Goal: Task Accomplishment & Management: Manage account settings

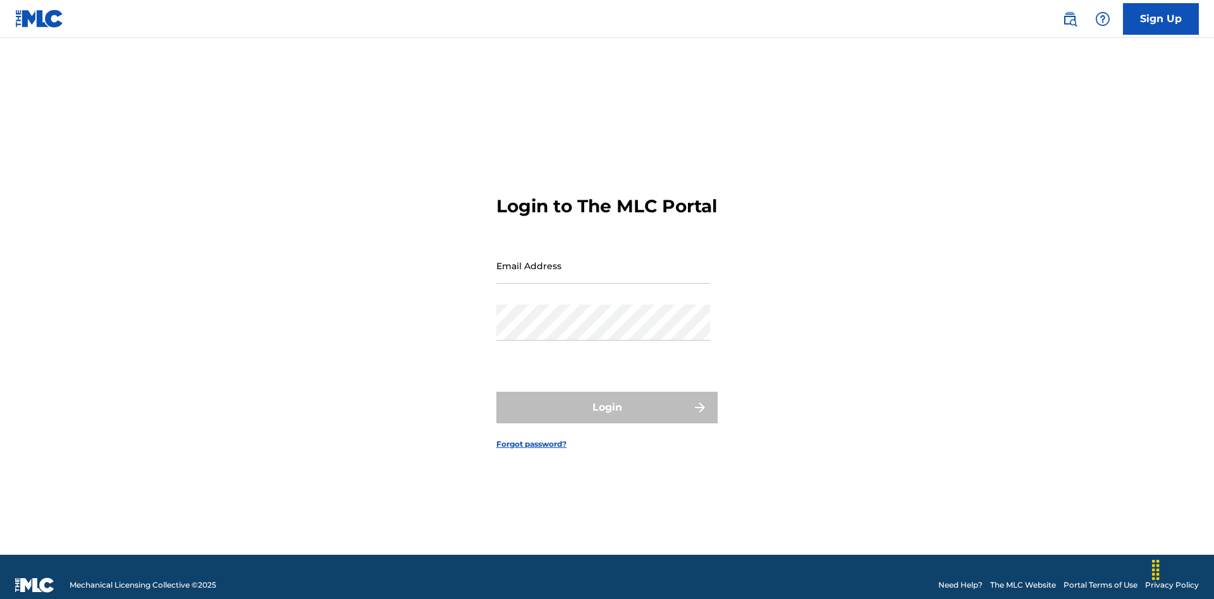
scroll to position [16, 0]
click at [603, 260] on input "Email Address" at bounding box center [603, 266] width 214 height 36
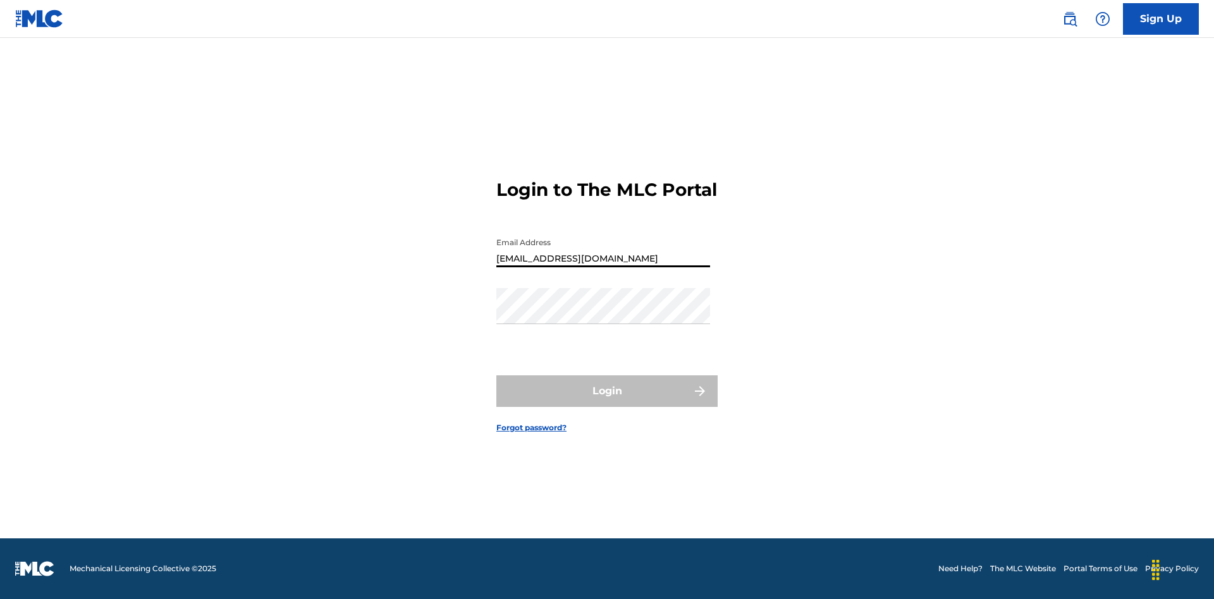
type input "Duke.McTesterson@gmail.com"
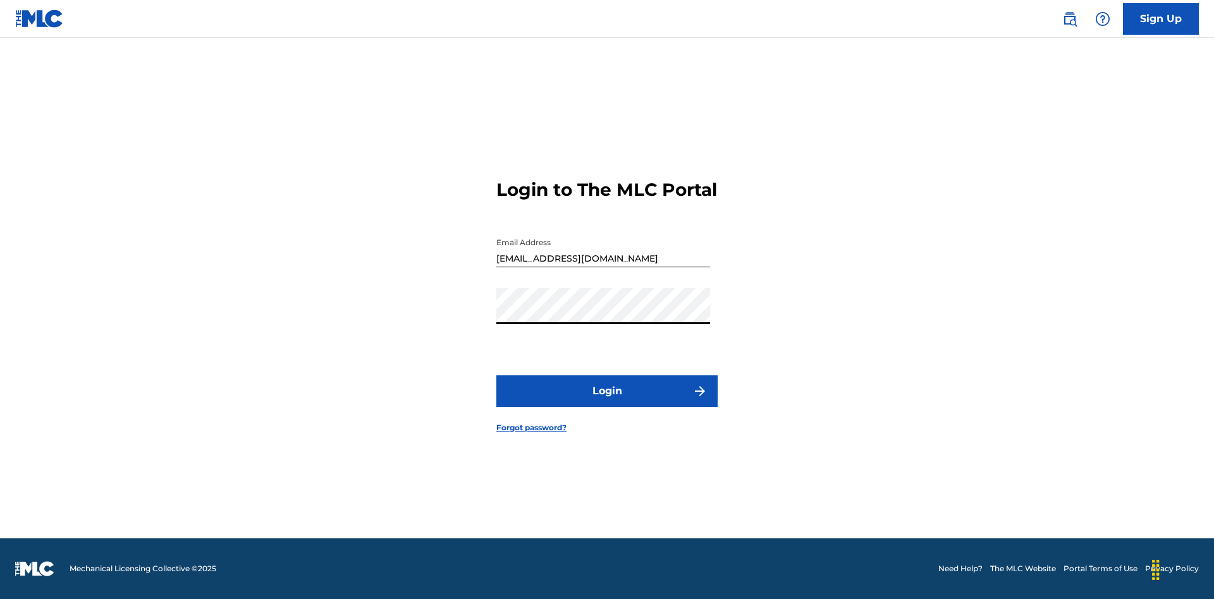
click at [607, 402] on button "Login" at bounding box center [606, 392] width 221 height 32
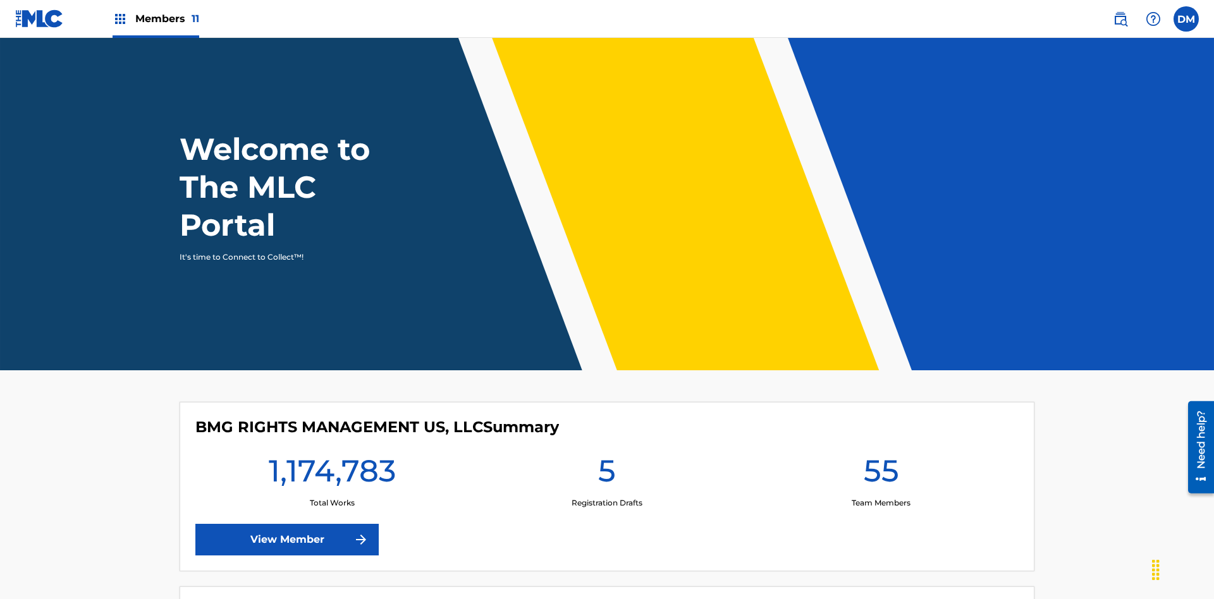
scroll to position [54, 0]
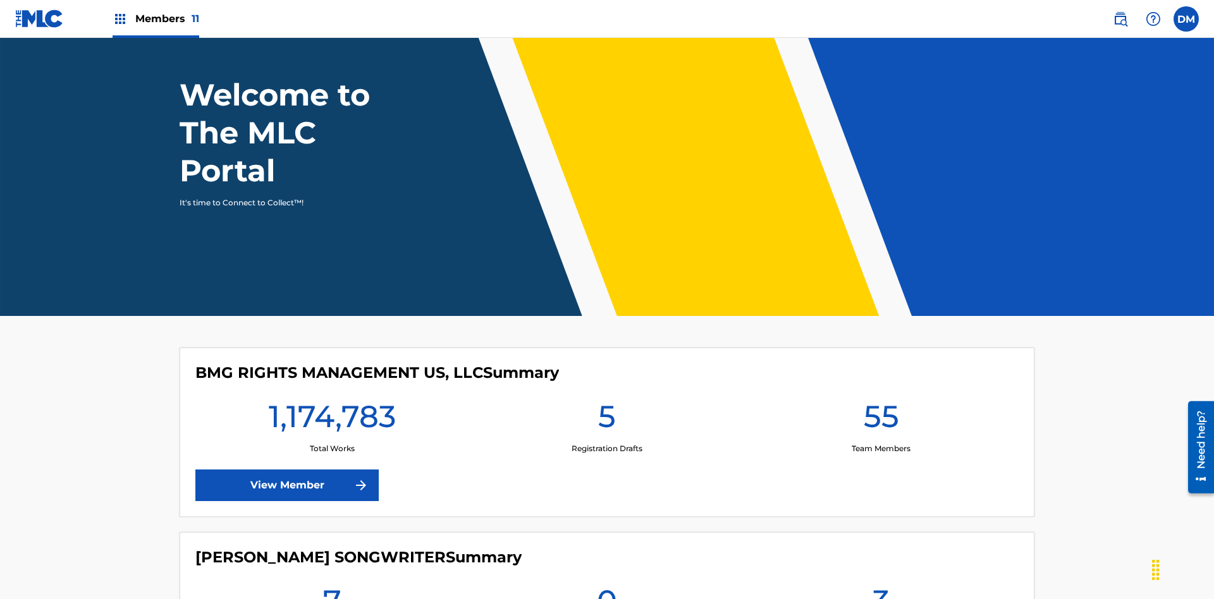
click at [156, 18] on span "Members 11" at bounding box center [167, 18] width 64 height 15
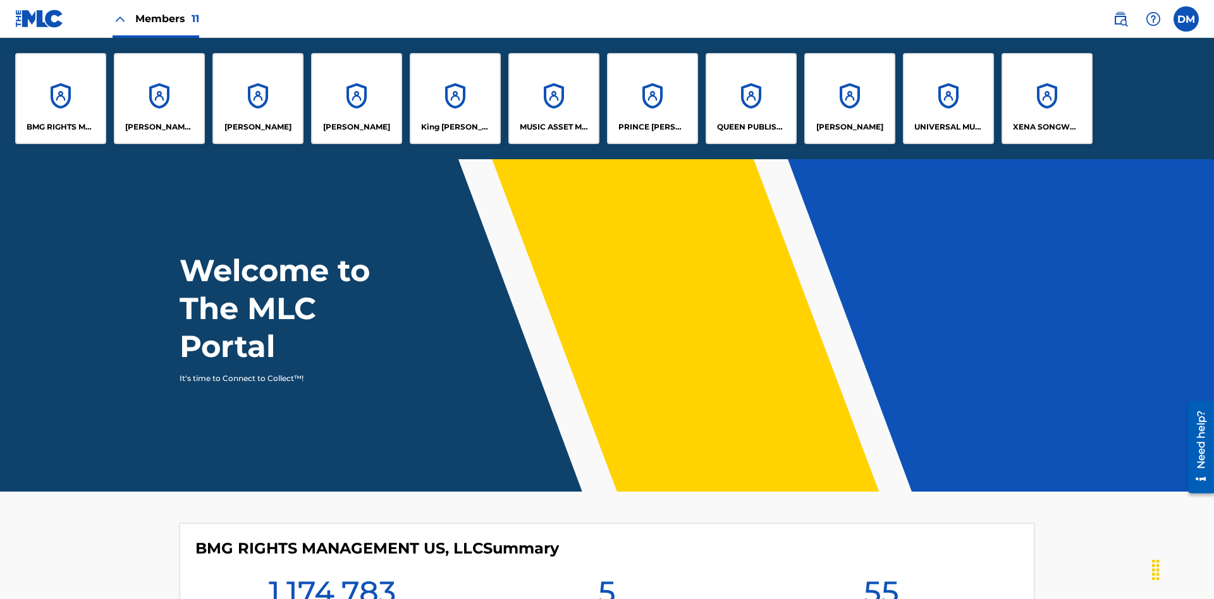
click at [455, 127] on p "King [PERSON_NAME]" at bounding box center [455, 126] width 69 height 11
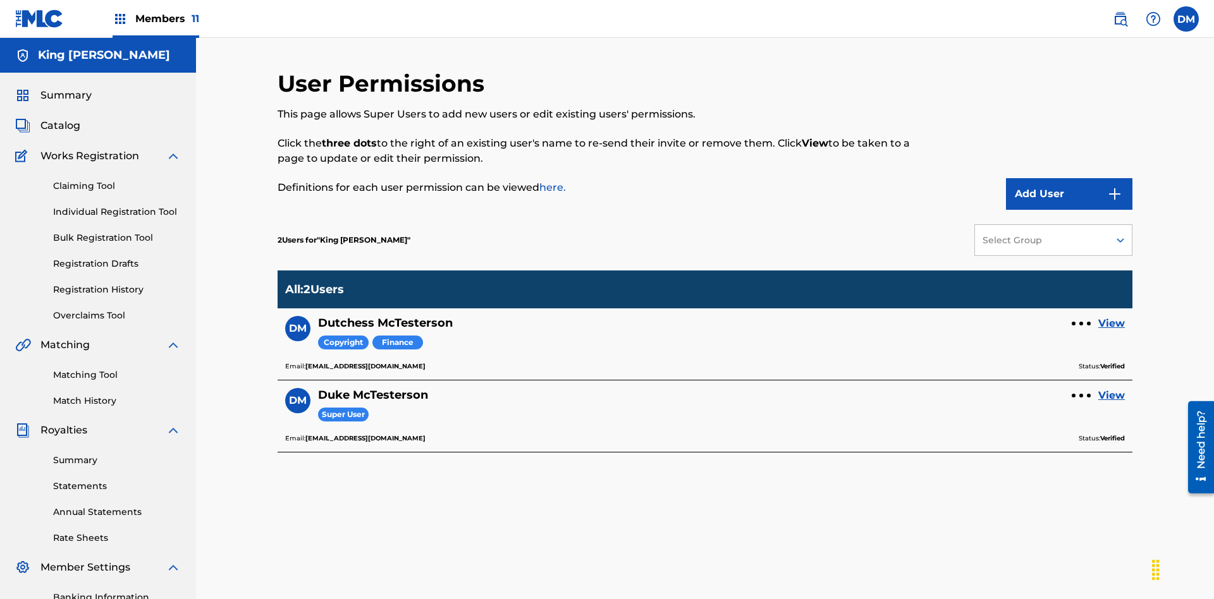
click at [1111, 316] on link "View" at bounding box center [1111, 323] width 27 height 15
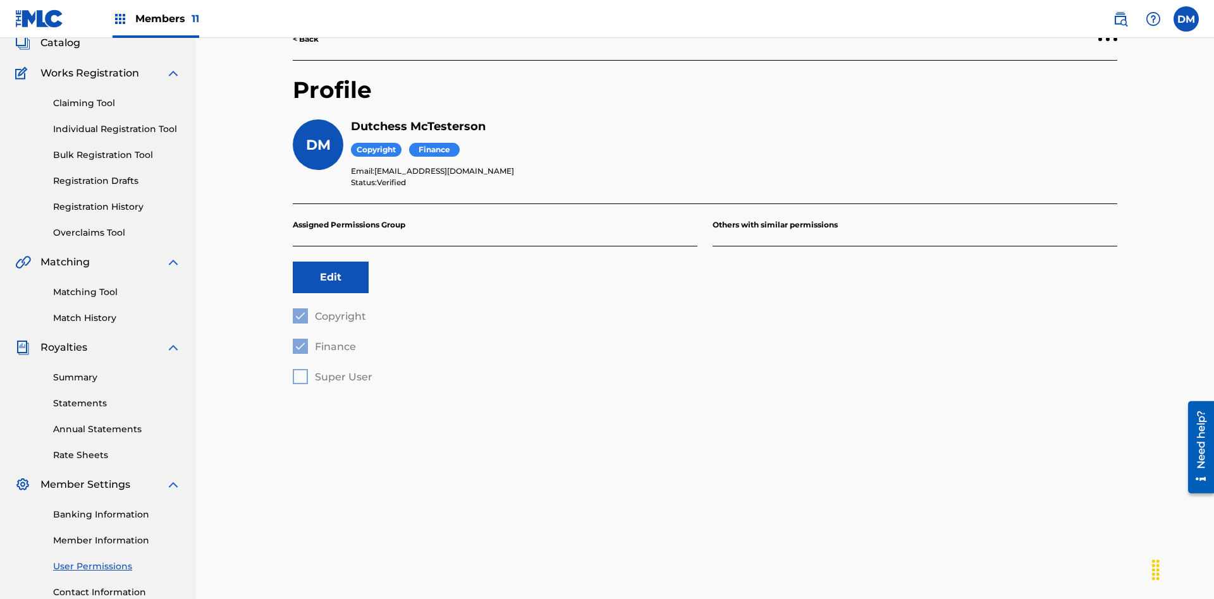
click at [331, 262] on button "Edit" at bounding box center [331, 278] width 76 height 32
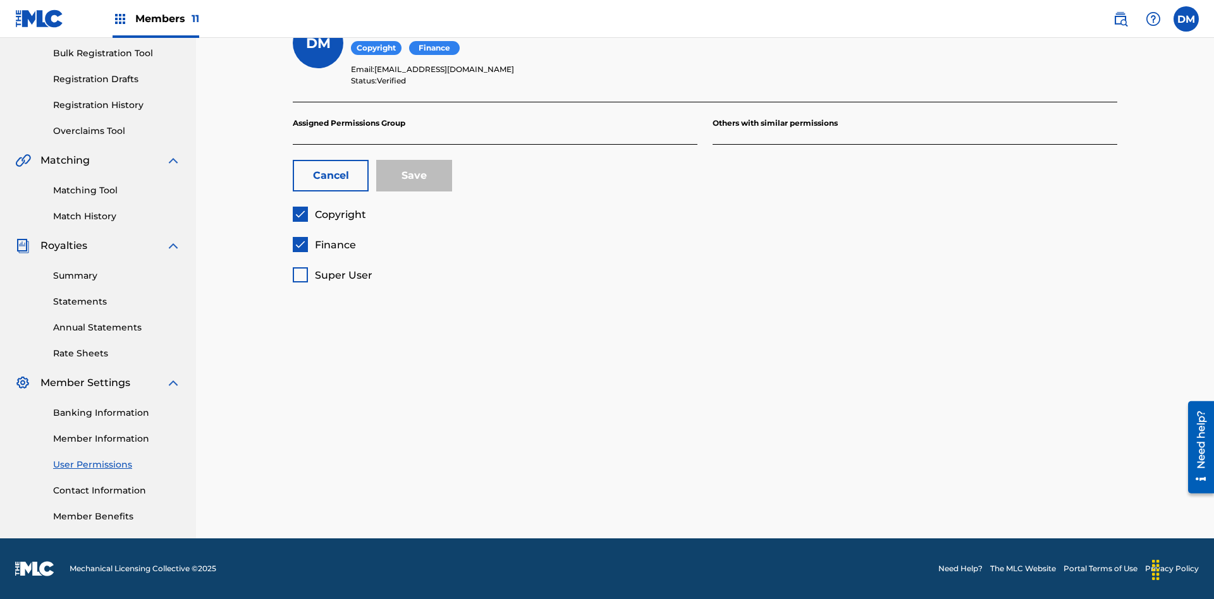
click at [329, 214] on span "Copyright" at bounding box center [340, 215] width 51 height 12
click at [324, 245] on span "Finance" at bounding box center [335, 245] width 41 height 12
click at [332, 275] on span "Super User" at bounding box center [344, 275] width 58 height 12
click at [414, 176] on button "Save" at bounding box center [414, 176] width 76 height 32
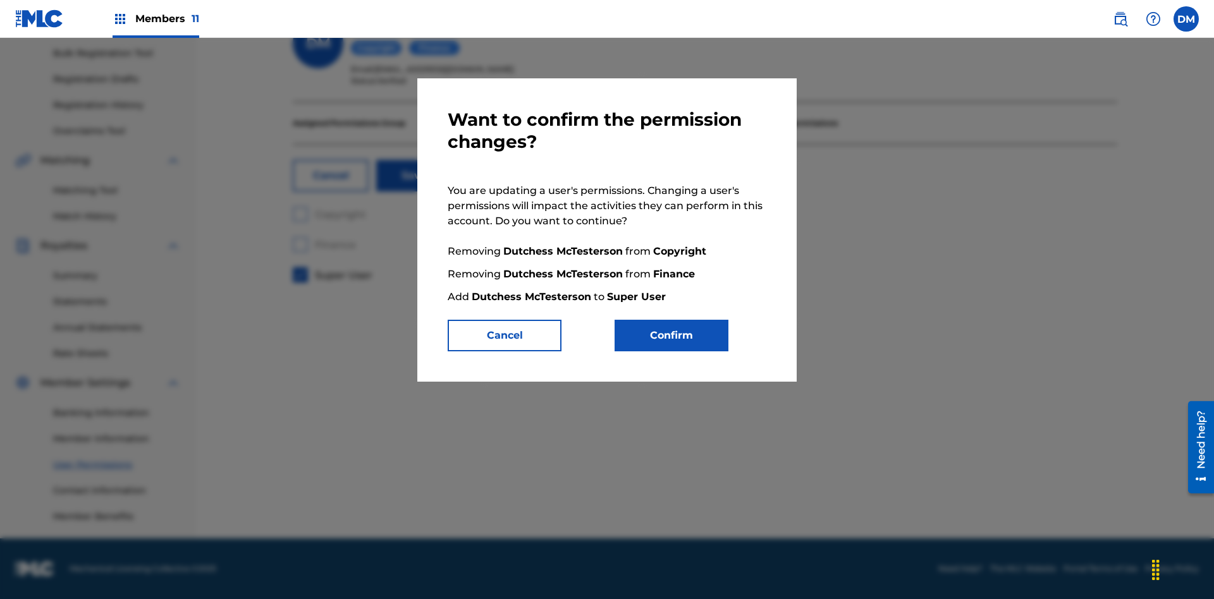
click at [671, 336] on button "Confirm" at bounding box center [671, 336] width 114 height 32
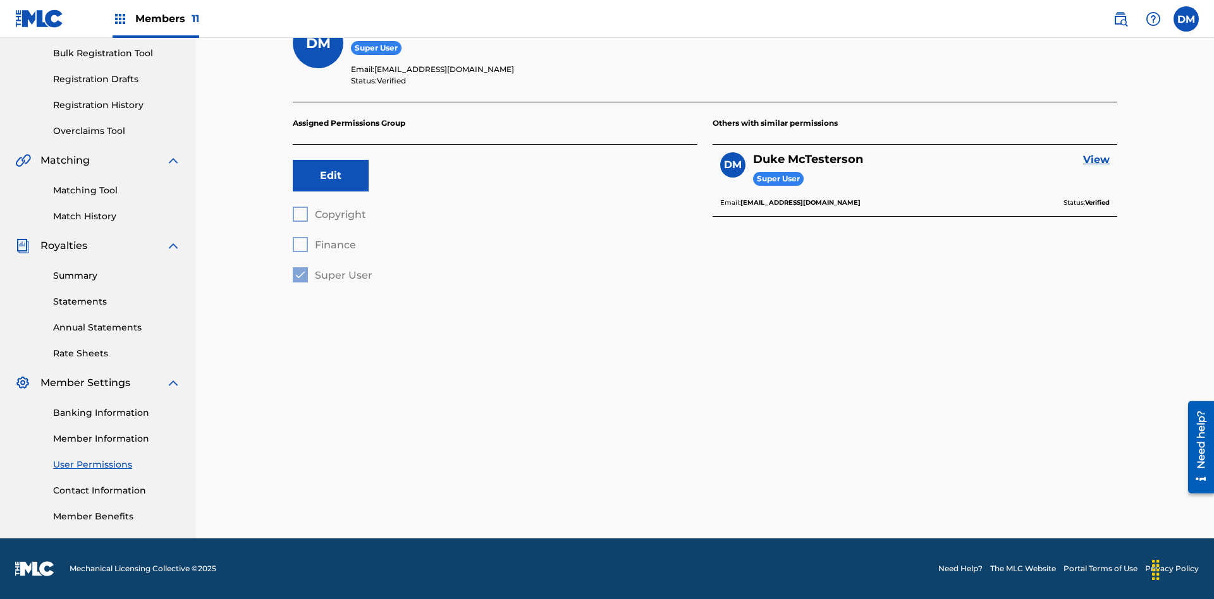
click at [1186, 18] on label at bounding box center [1185, 18] width 25 height 25
click at [1186, 19] on input "[PERSON_NAME] [PERSON_NAME] [PERSON_NAME][EMAIL_ADDRESS][DOMAIN_NAME] Profile L…" at bounding box center [1186, 19] width 0 height 0
click at [1063, 157] on p "Log out" at bounding box center [1064, 157] width 30 height 11
click at [1186, 19] on input "DM Duke McTesterson duke.mctesterson@gmail.com Profile Log out" at bounding box center [1186, 19] width 0 height 0
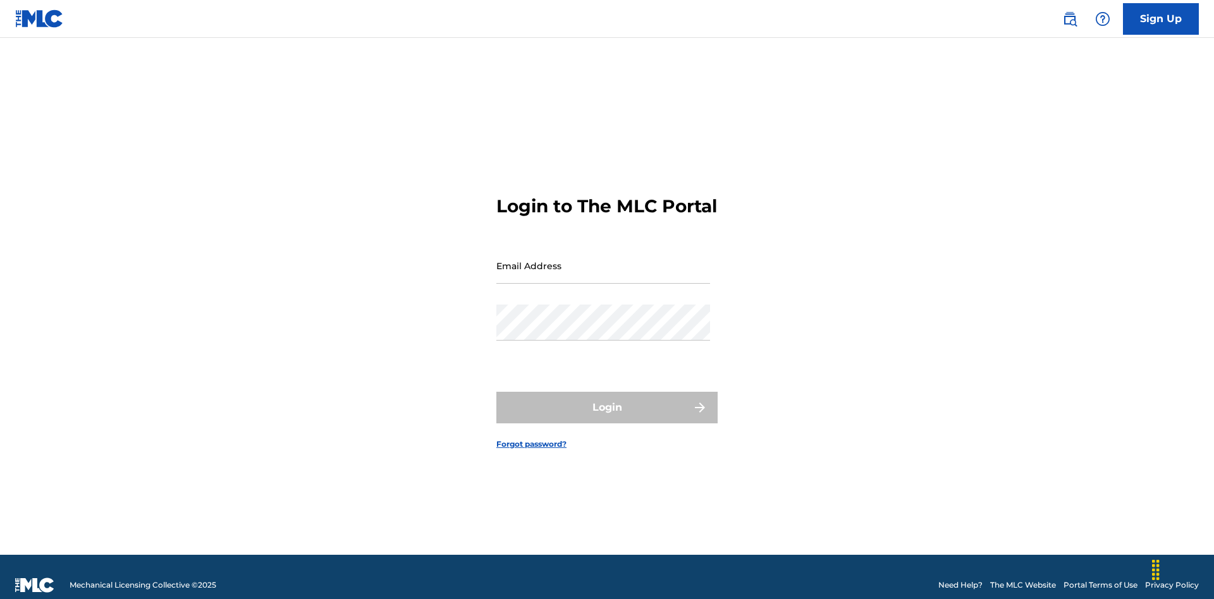
click at [603, 260] on input "Email Address" at bounding box center [603, 266] width 214 height 36
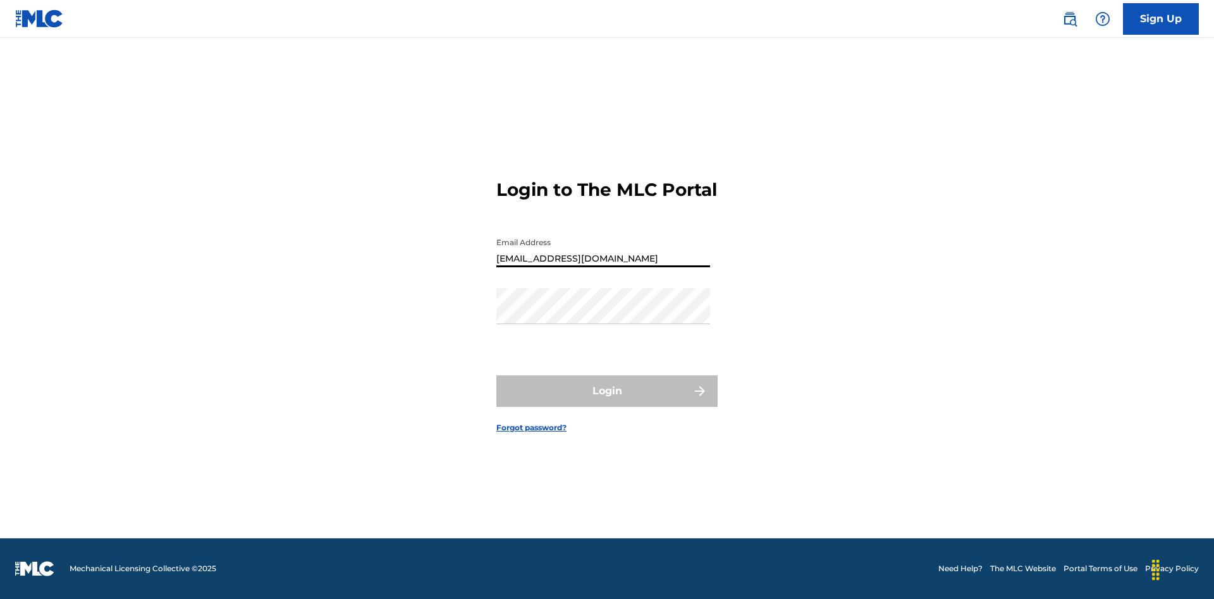
type input "[EMAIL_ADDRESS][DOMAIN_NAME]"
click at [607, 402] on button "Login" at bounding box center [606, 392] width 221 height 32
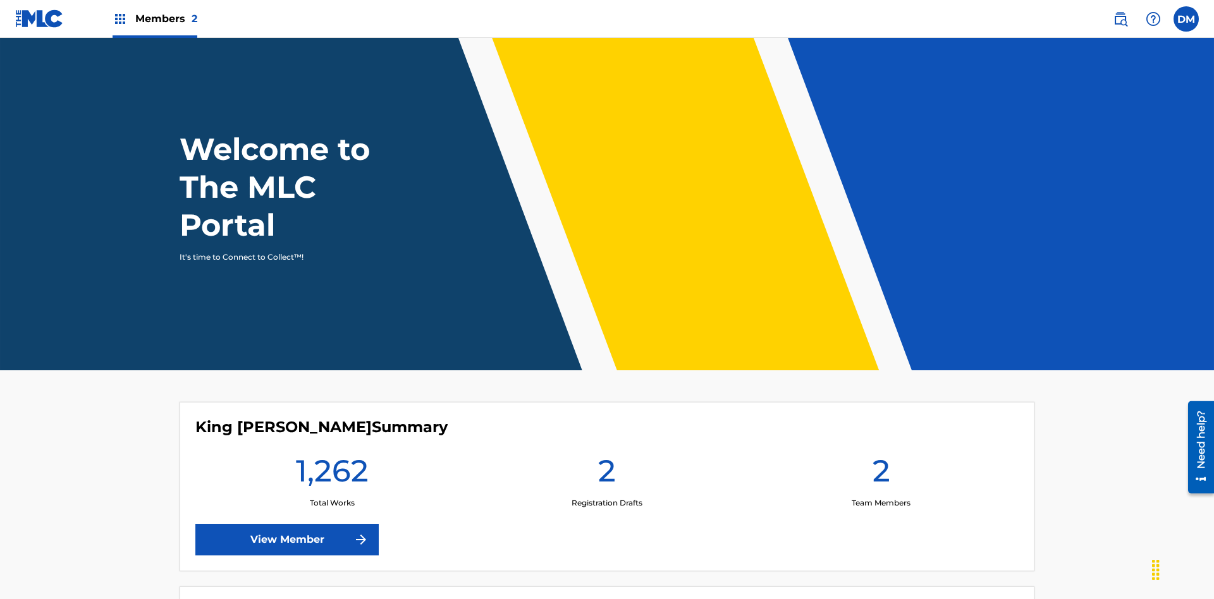
click at [154, 18] on span "Members 2" at bounding box center [166, 18] width 62 height 15
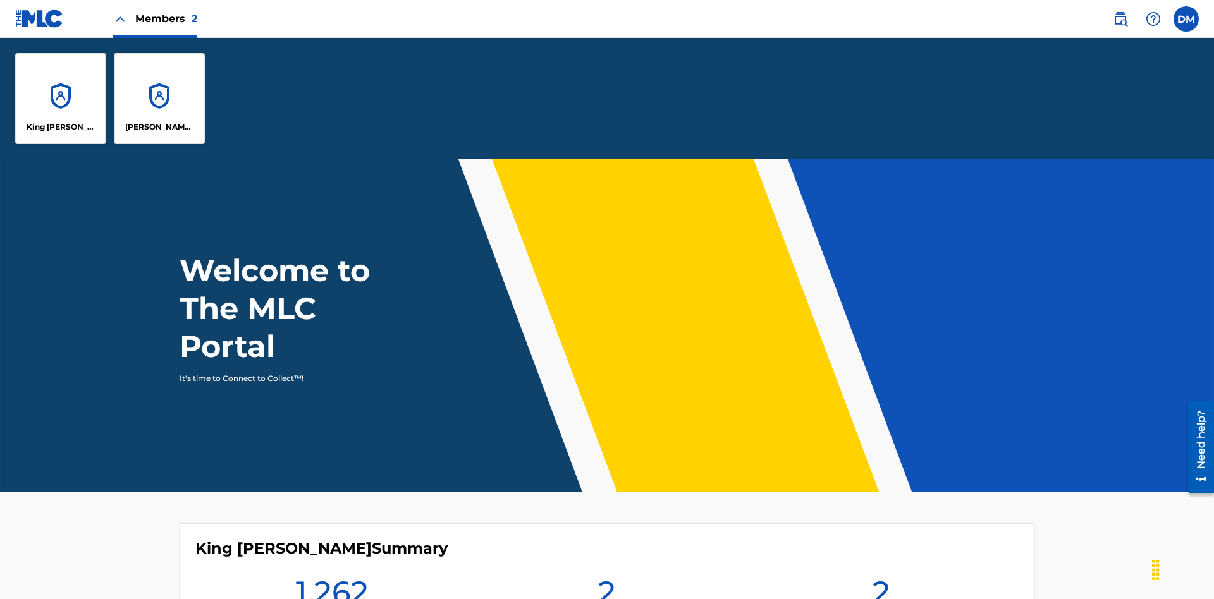
click at [61, 127] on p "King [PERSON_NAME]" at bounding box center [61, 126] width 69 height 11
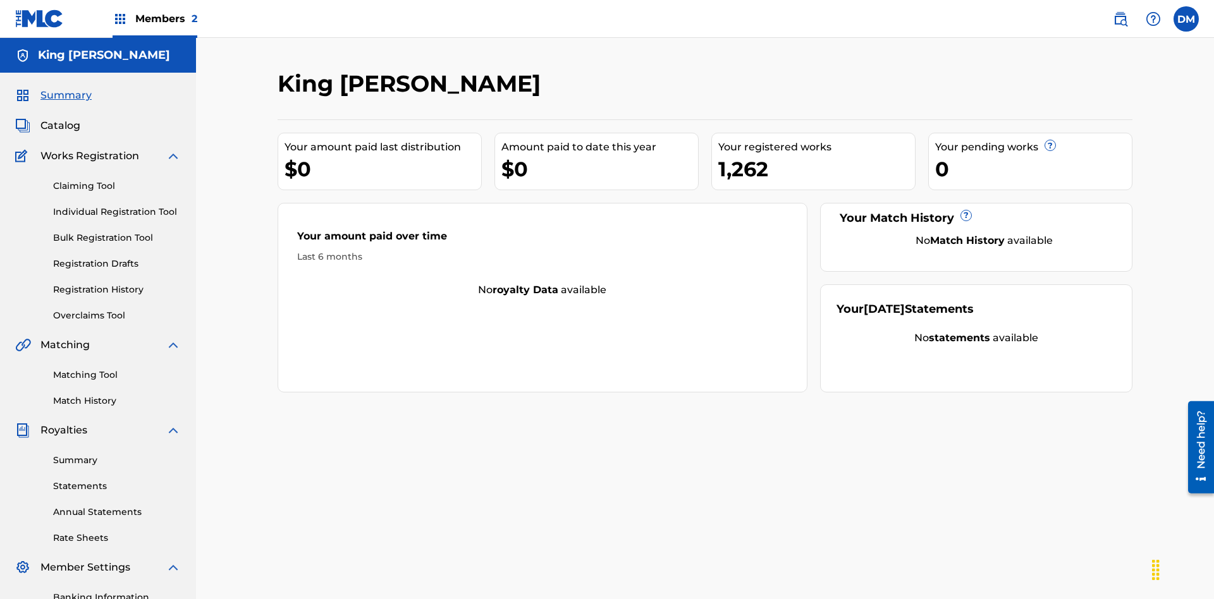
click at [65, 88] on span "Summary" at bounding box center [65, 95] width 51 height 15
click at [117, 369] on link "Matching Tool" at bounding box center [117, 375] width 128 height 13
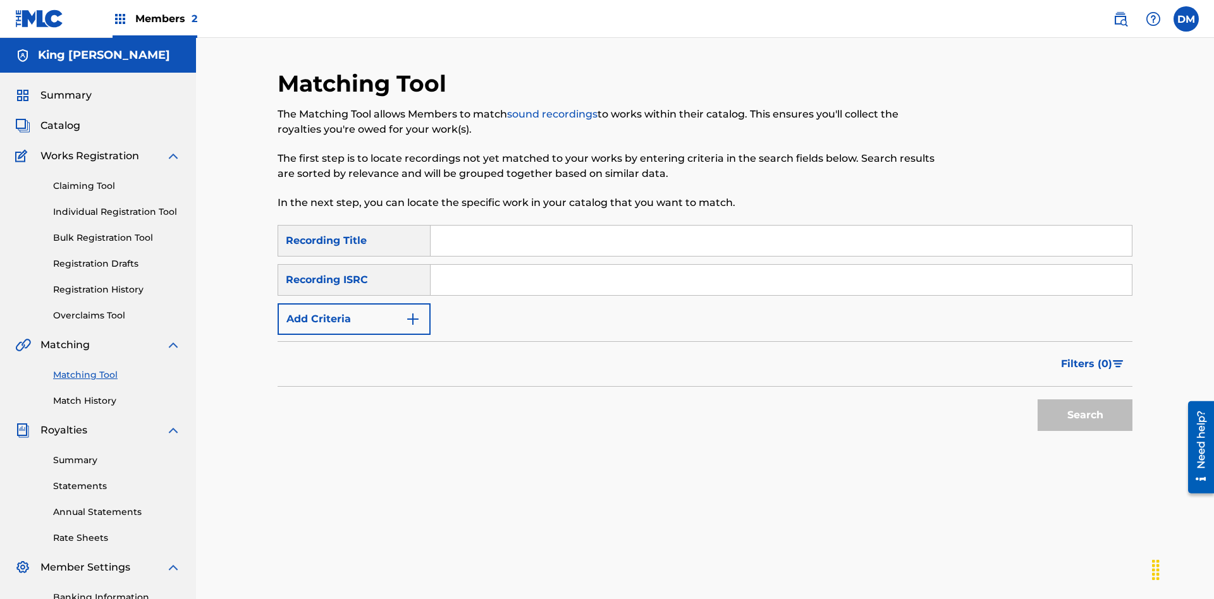
click at [117, 394] on link "Match History" at bounding box center [117, 400] width 128 height 13
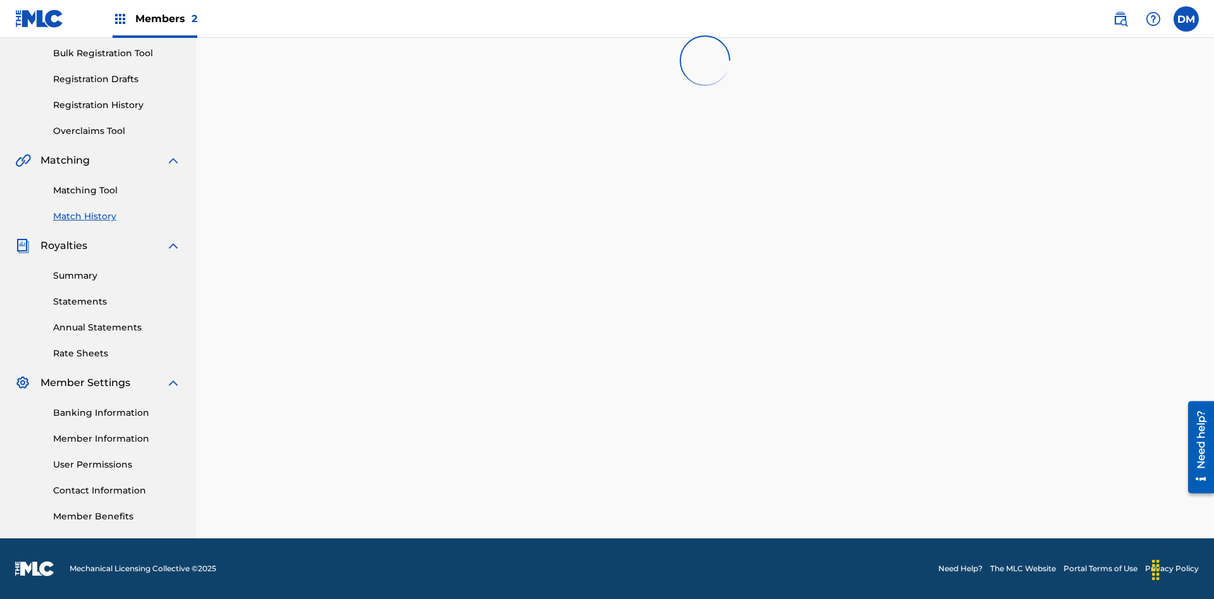
click at [117, 465] on link "User Permissions" at bounding box center [117, 464] width 128 height 13
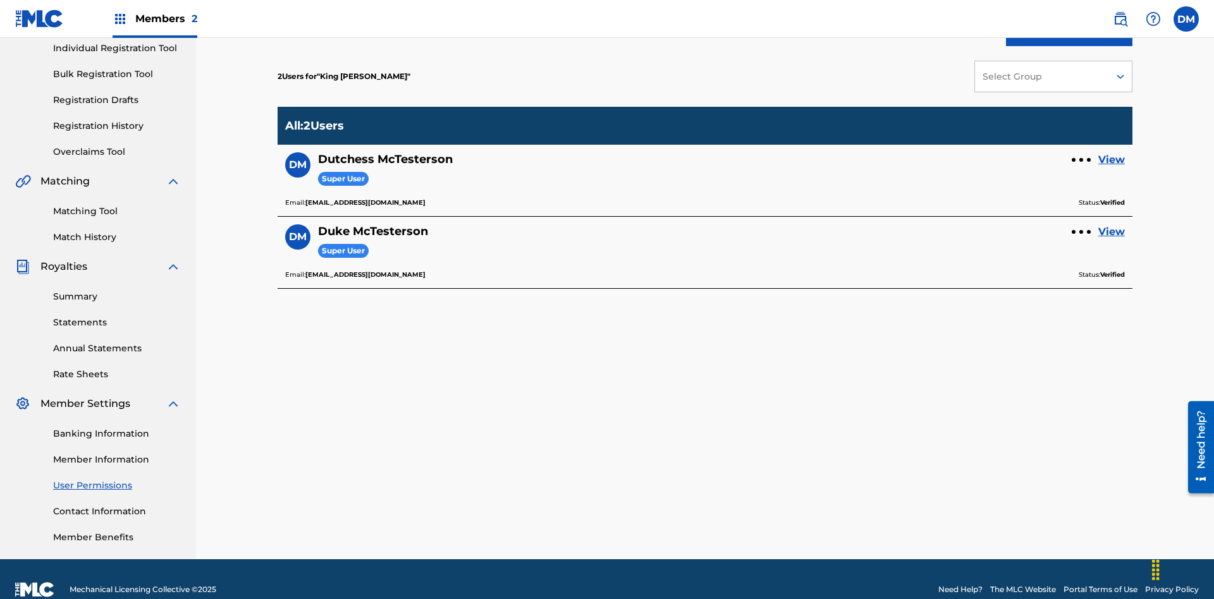
click at [117, 145] on link "Overclaims Tool" at bounding box center [117, 151] width 128 height 13
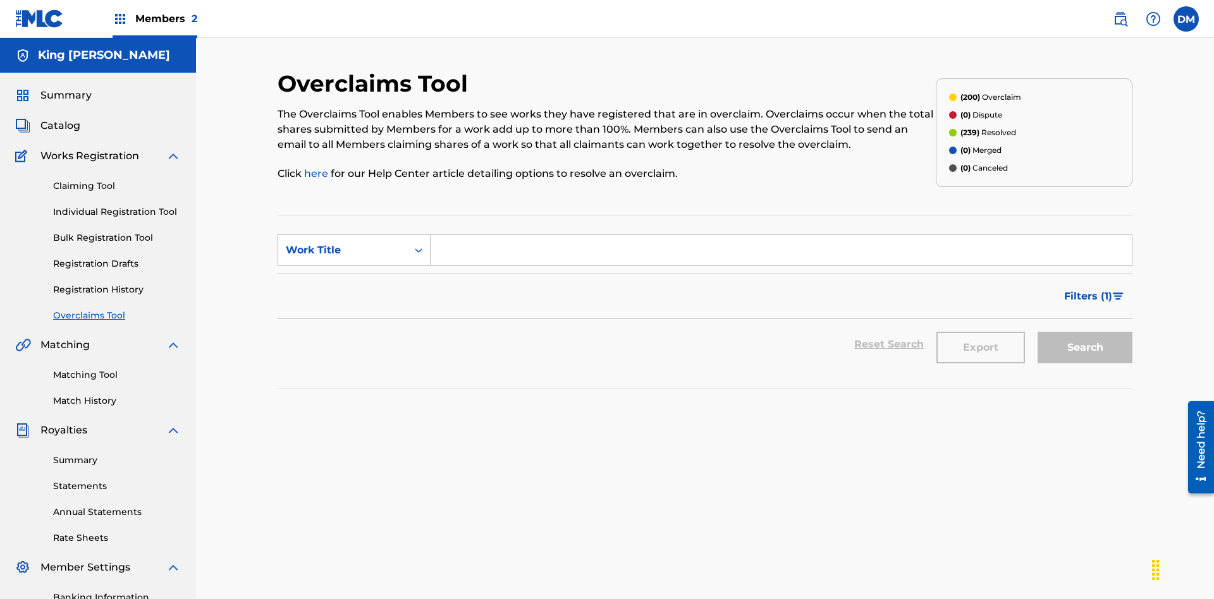
click at [60, 118] on span "Catalog" at bounding box center [60, 125] width 40 height 15
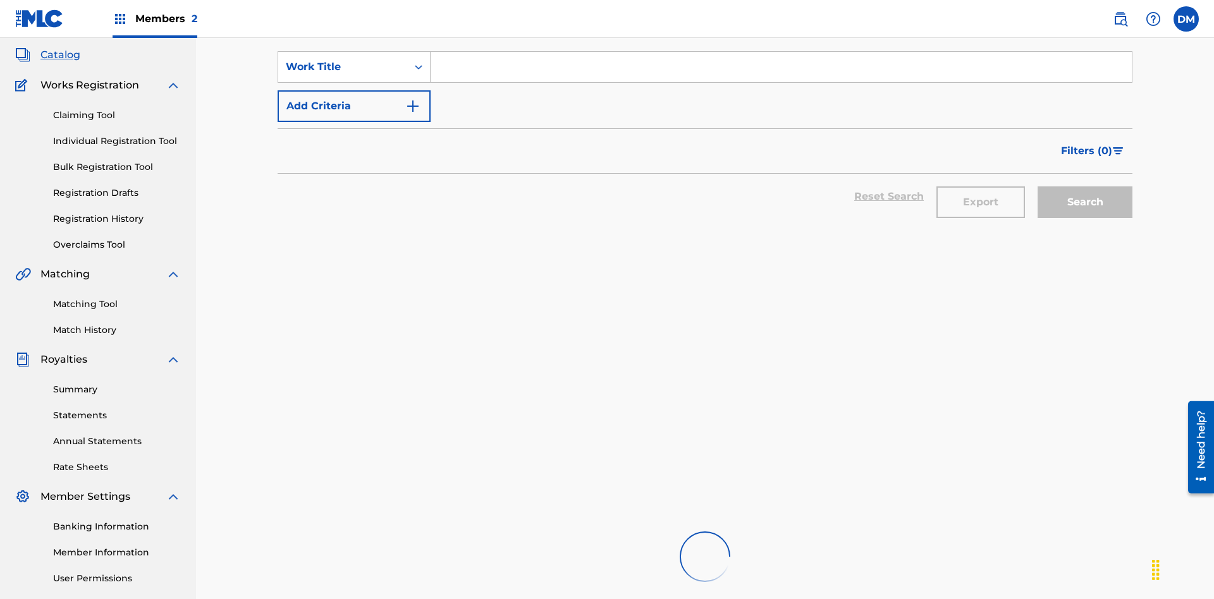
click at [117, 109] on link "Claiming Tool" at bounding box center [117, 115] width 128 height 13
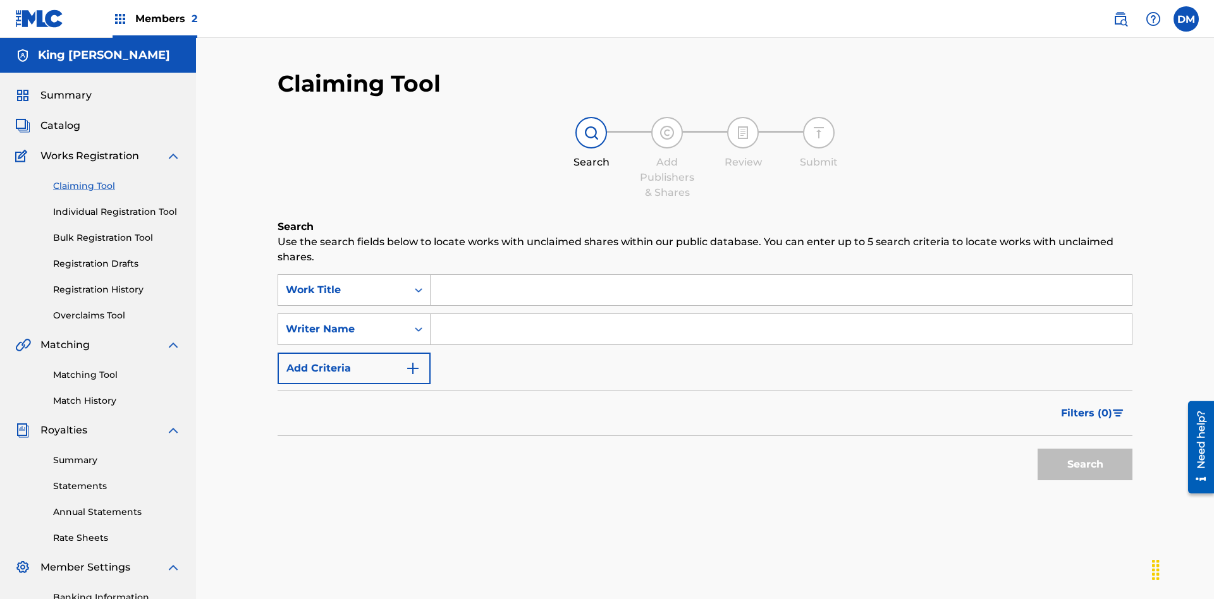
click at [117, 205] on link "Individual Registration Tool" at bounding box center [117, 211] width 128 height 13
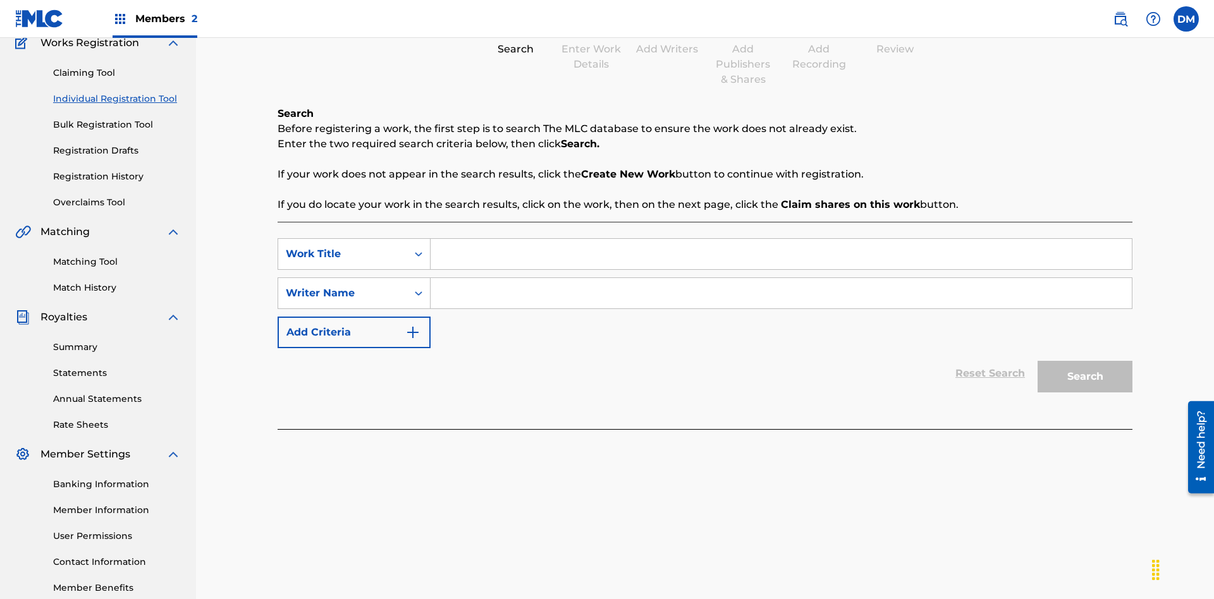
click at [117, 118] on link "Bulk Registration Tool" at bounding box center [117, 124] width 128 height 13
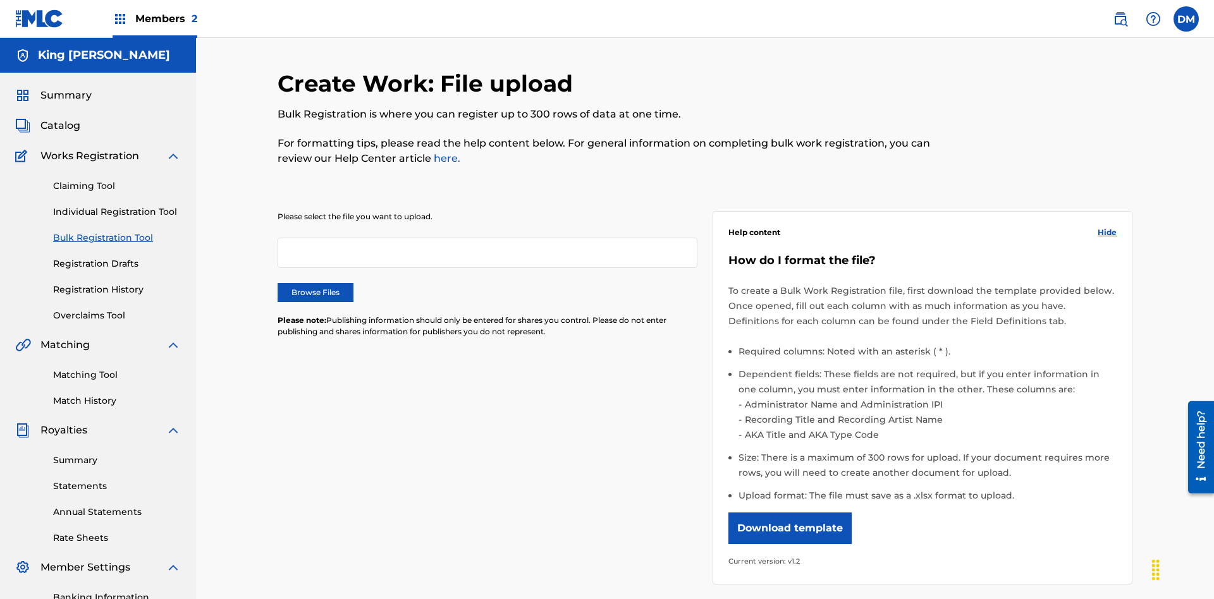
scroll to position [0, 278]
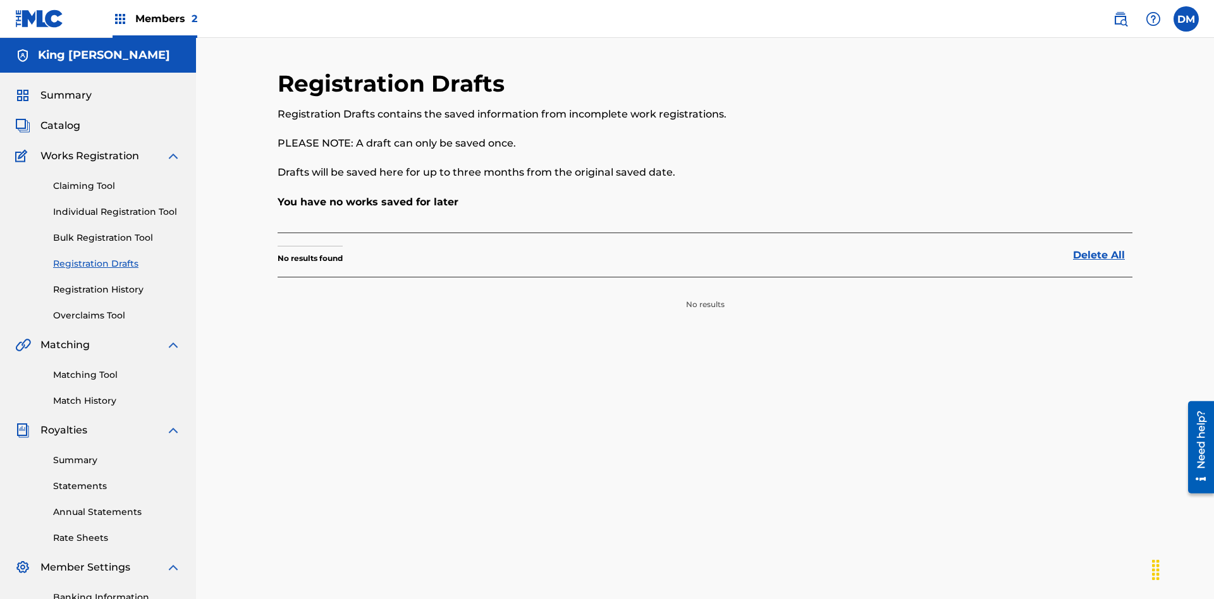
click at [117, 283] on link "Registration History" at bounding box center [117, 289] width 128 height 13
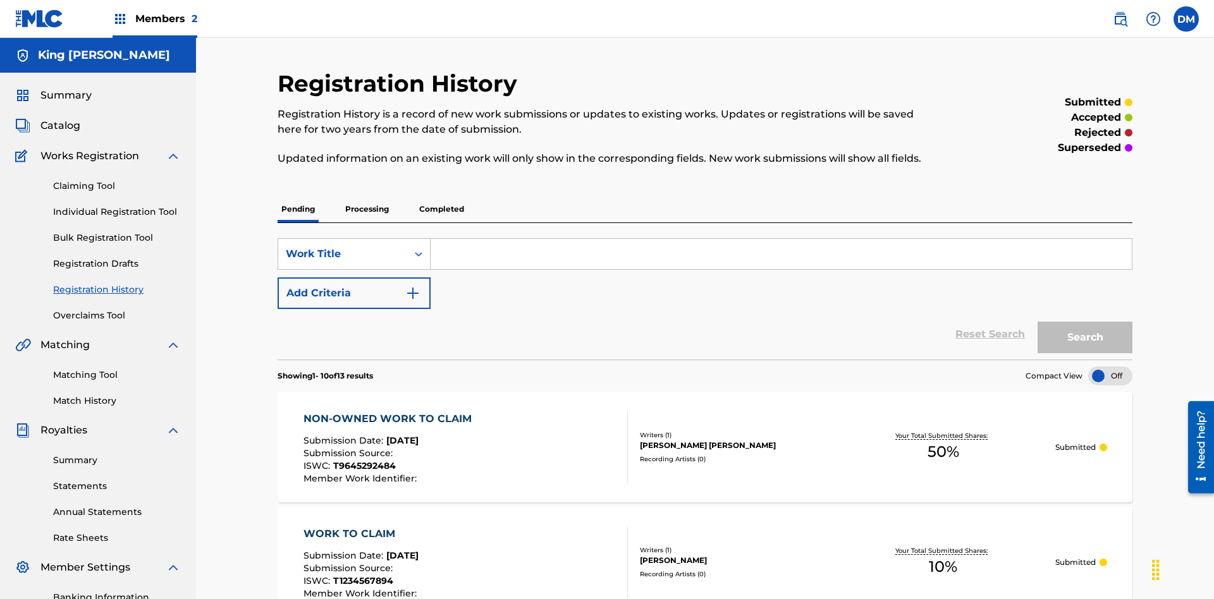
click at [117, 454] on link "Summary" at bounding box center [117, 460] width 128 height 13
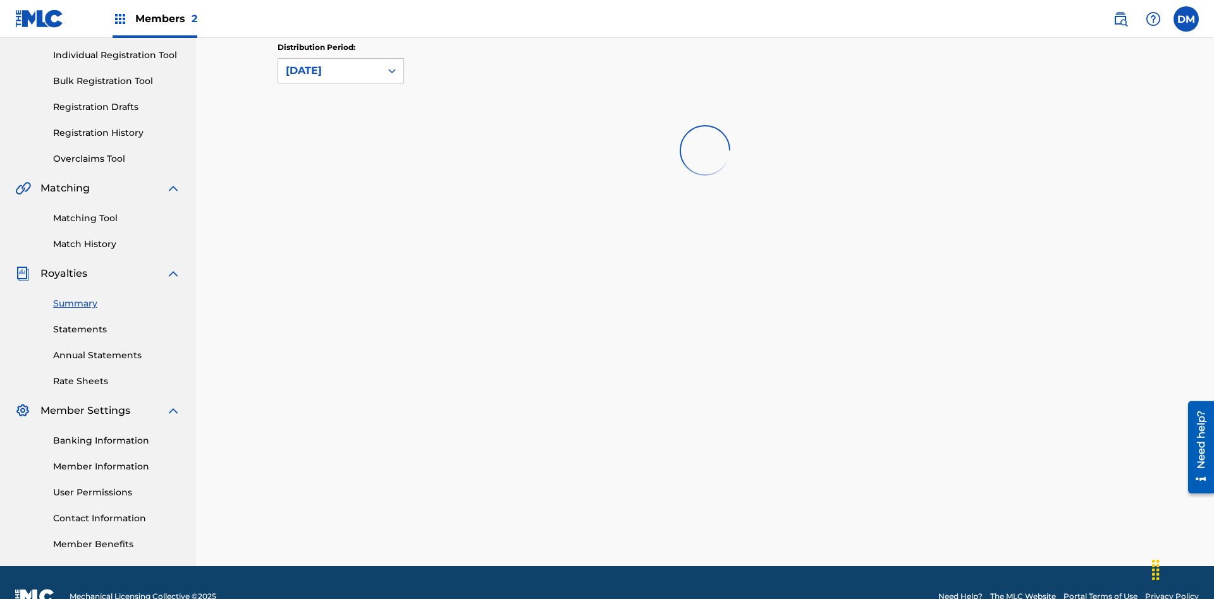
click at [117, 323] on link "Statements" at bounding box center [117, 329] width 128 height 13
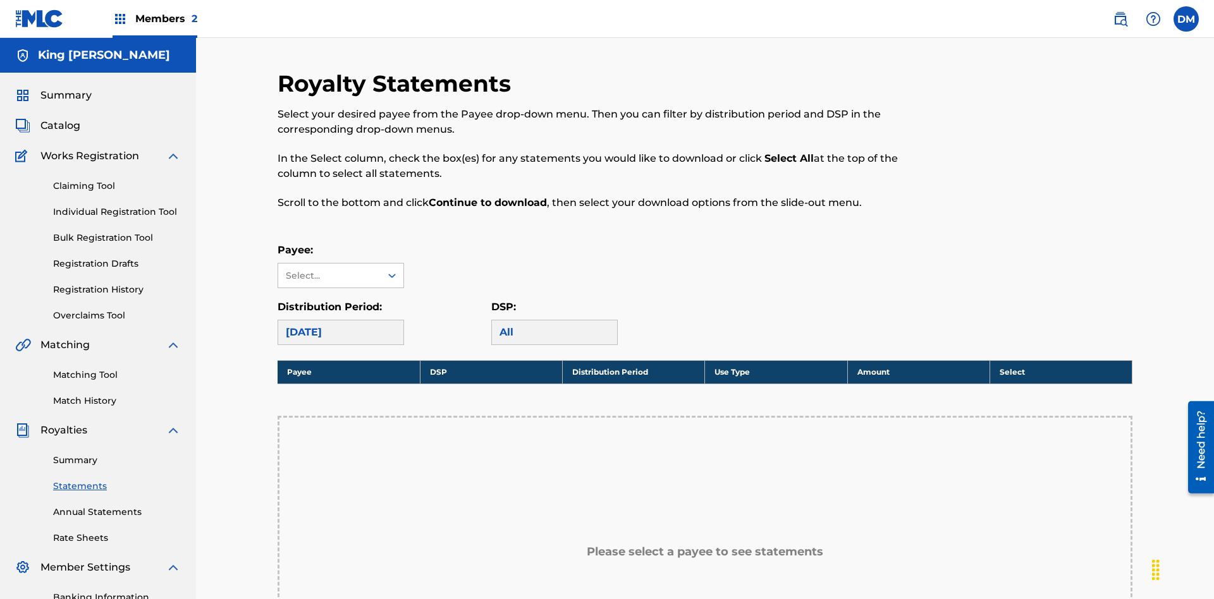
click at [117, 506] on link "Annual Statements" at bounding box center [117, 512] width 128 height 13
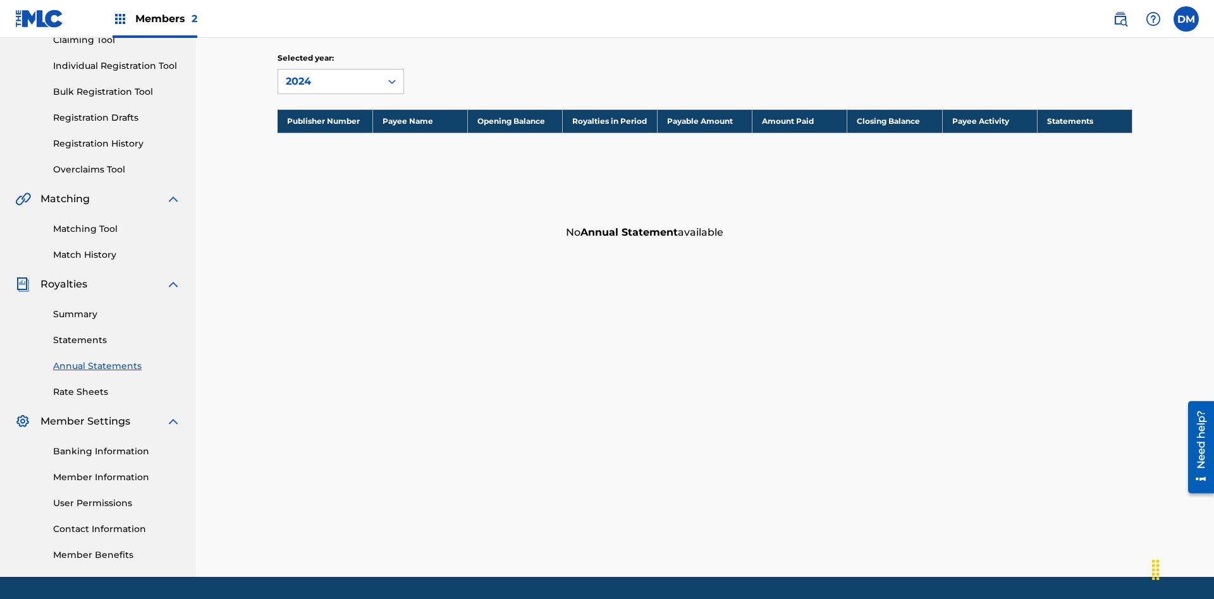
click at [117, 386] on link "Rate Sheets" at bounding box center [117, 392] width 128 height 13
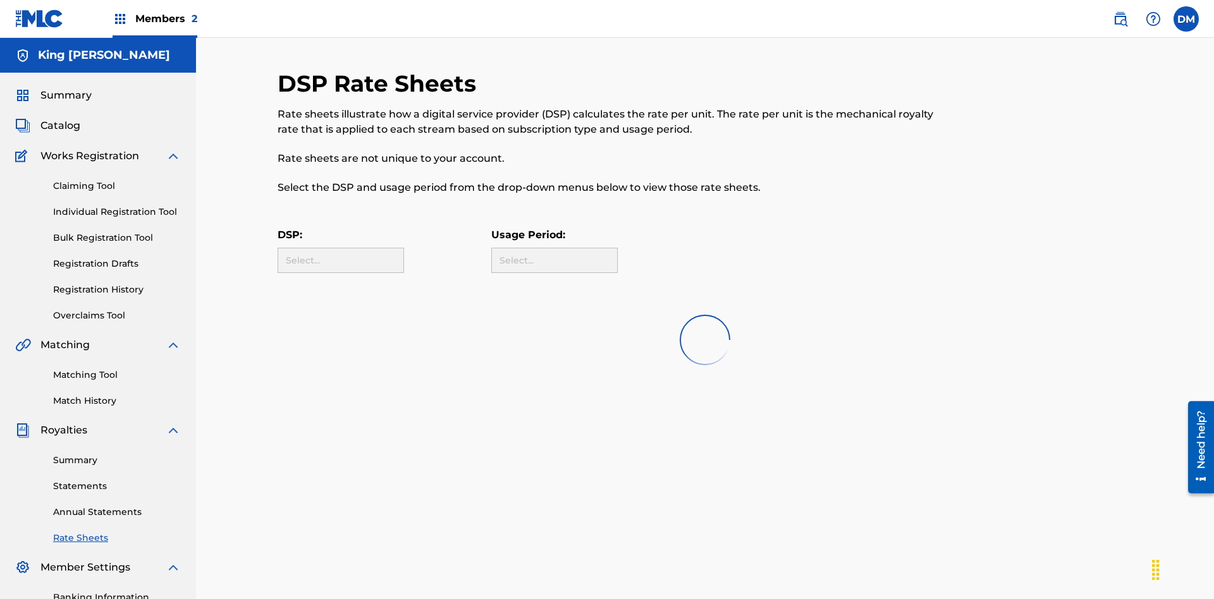
click at [117, 591] on link "Banking Information" at bounding box center [117, 597] width 128 height 13
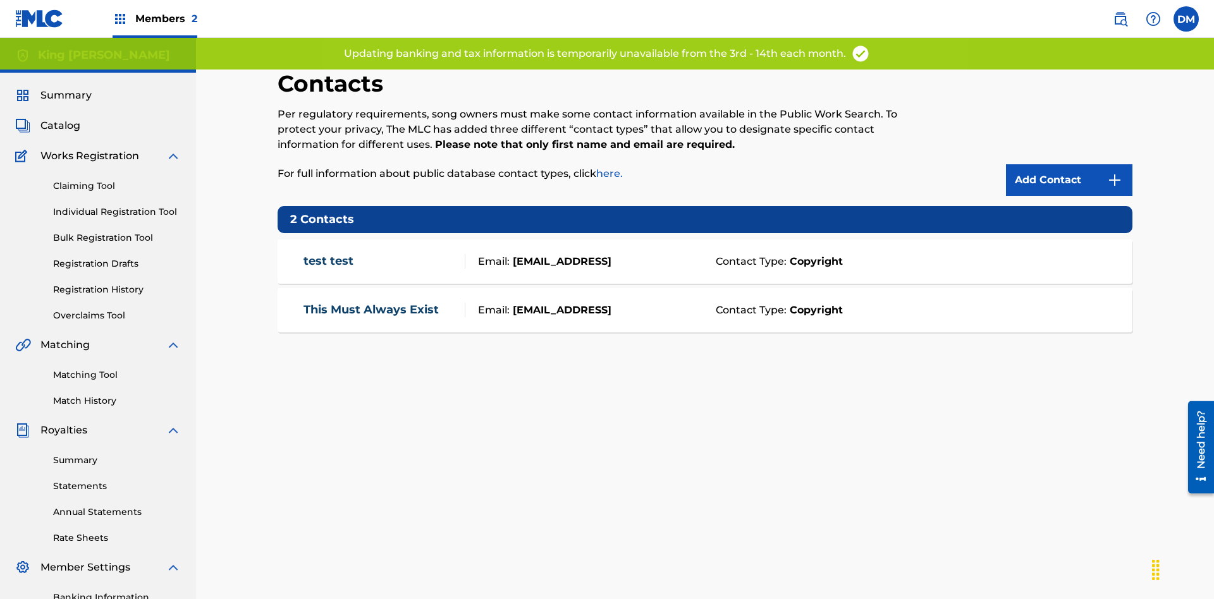
scroll to position [12, 0]
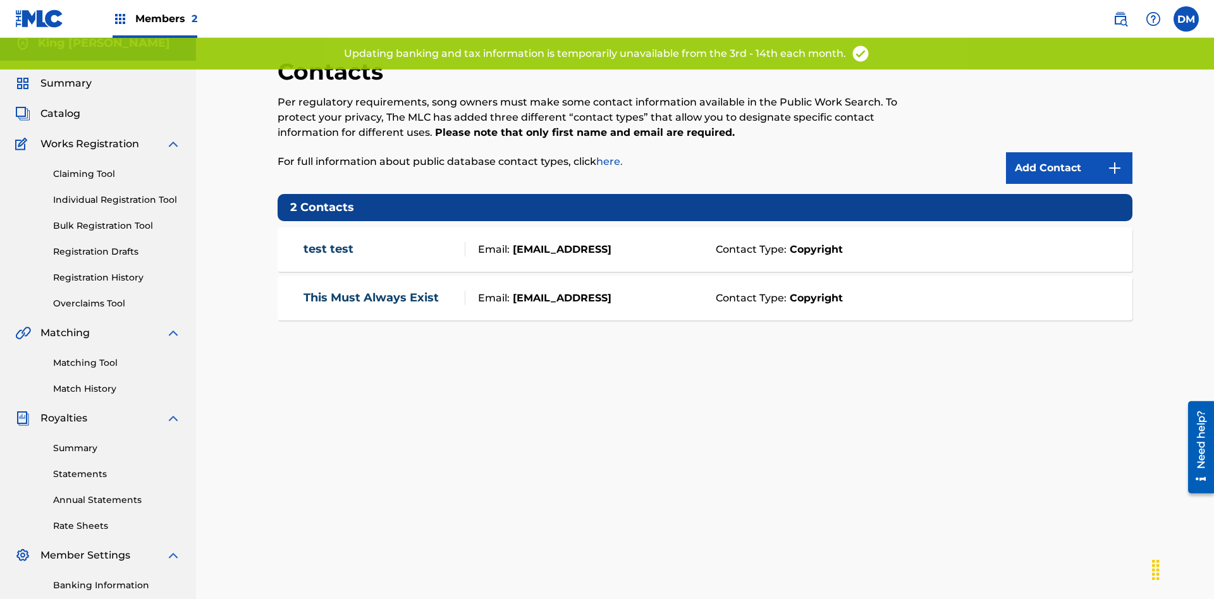
click at [1186, 18] on label at bounding box center [1185, 18] width 25 height 25
click at [1186, 19] on input "DM Dutchess McTesterson dutchess.mctesterson@gmail.com Profile Log out" at bounding box center [1186, 19] width 0 height 0
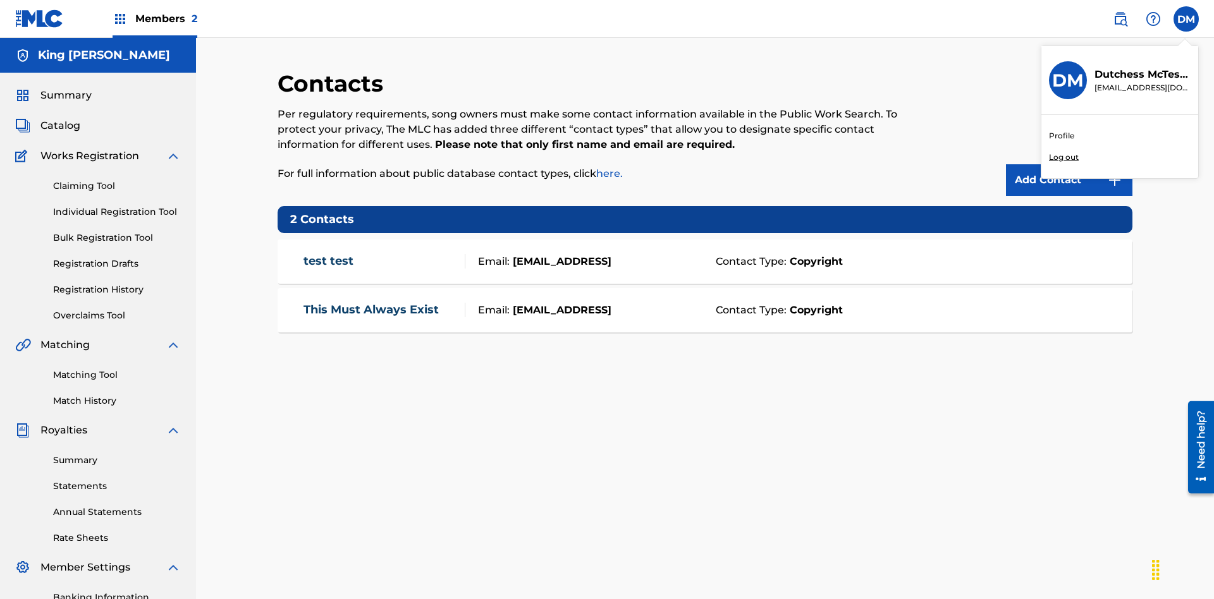
scroll to position [76, 0]
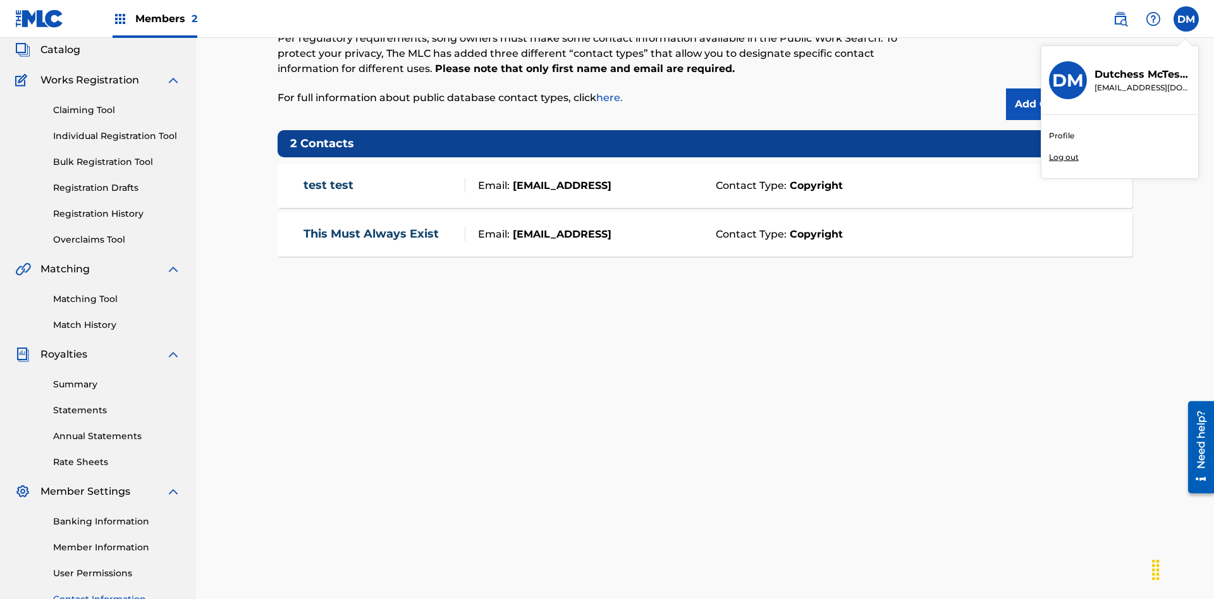
click at [1063, 157] on p "Log out" at bounding box center [1064, 157] width 30 height 11
click at [1186, 19] on input "DM Dutchess McTesterson dutchess.mctesterson@gmail.com Profile Log out" at bounding box center [1186, 19] width 0 height 0
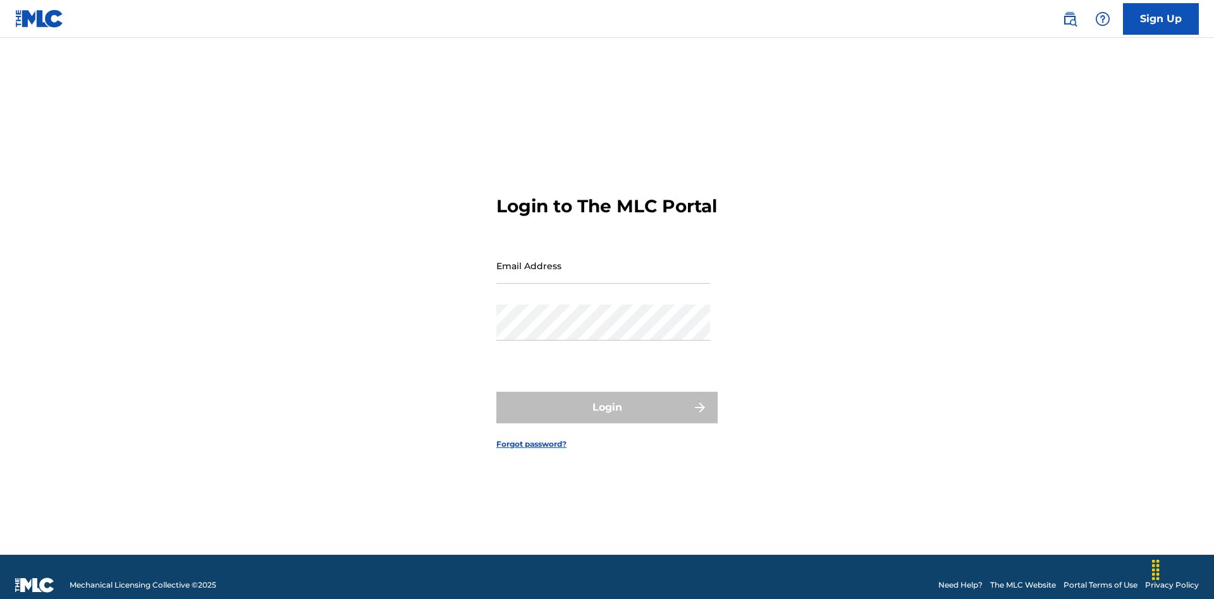
click at [603, 260] on input "Email Address" at bounding box center [603, 266] width 214 height 36
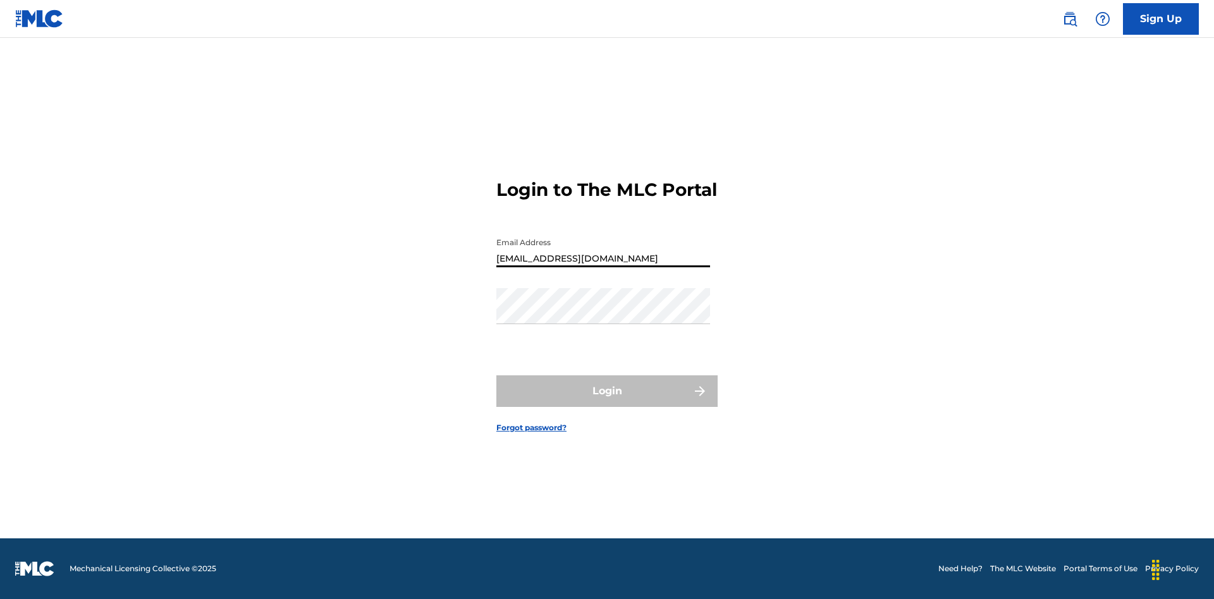
type input "[EMAIL_ADDRESS][DOMAIN_NAME]"
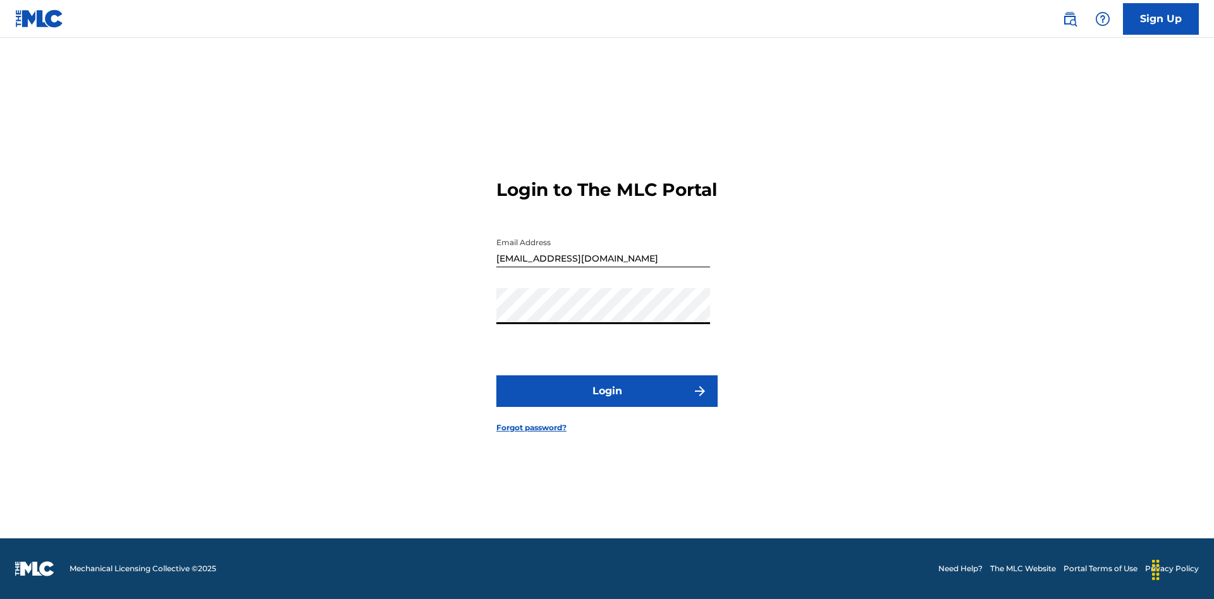
click at [607, 402] on button "Login" at bounding box center [606, 392] width 221 height 32
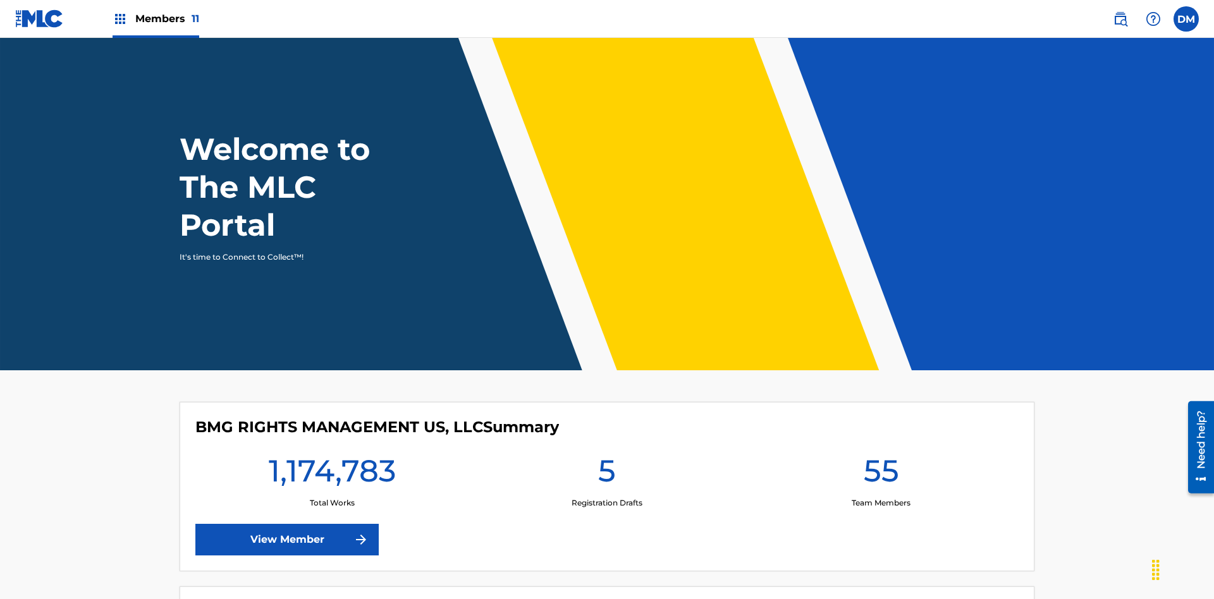
scroll to position [54, 0]
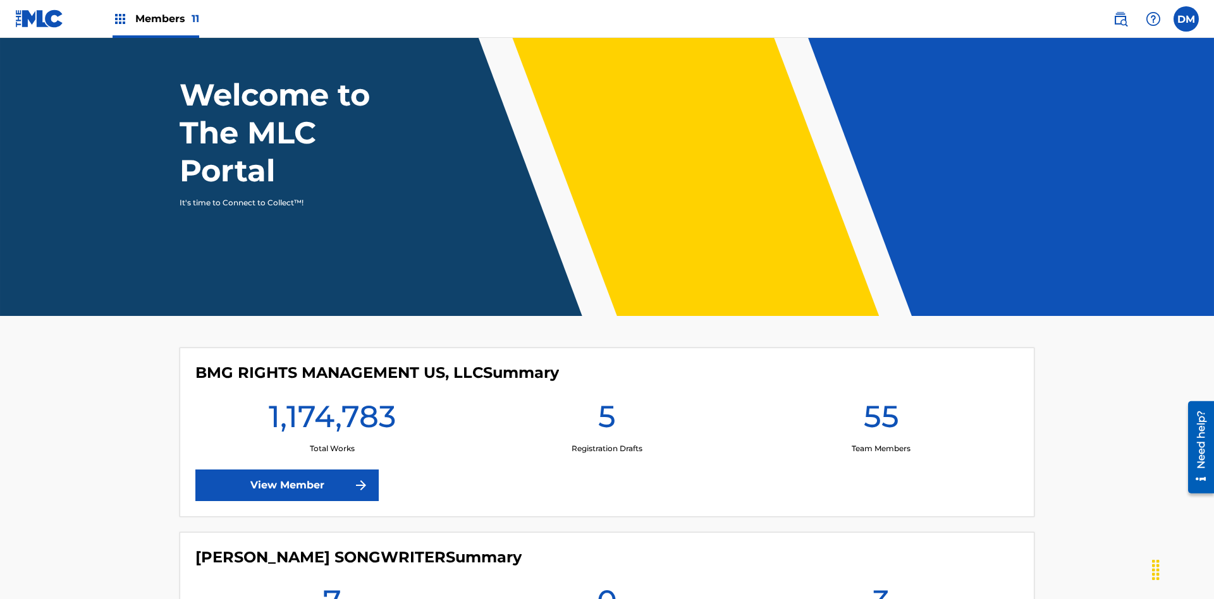
click at [156, 18] on span "Members 11" at bounding box center [167, 18] width 64 height 15
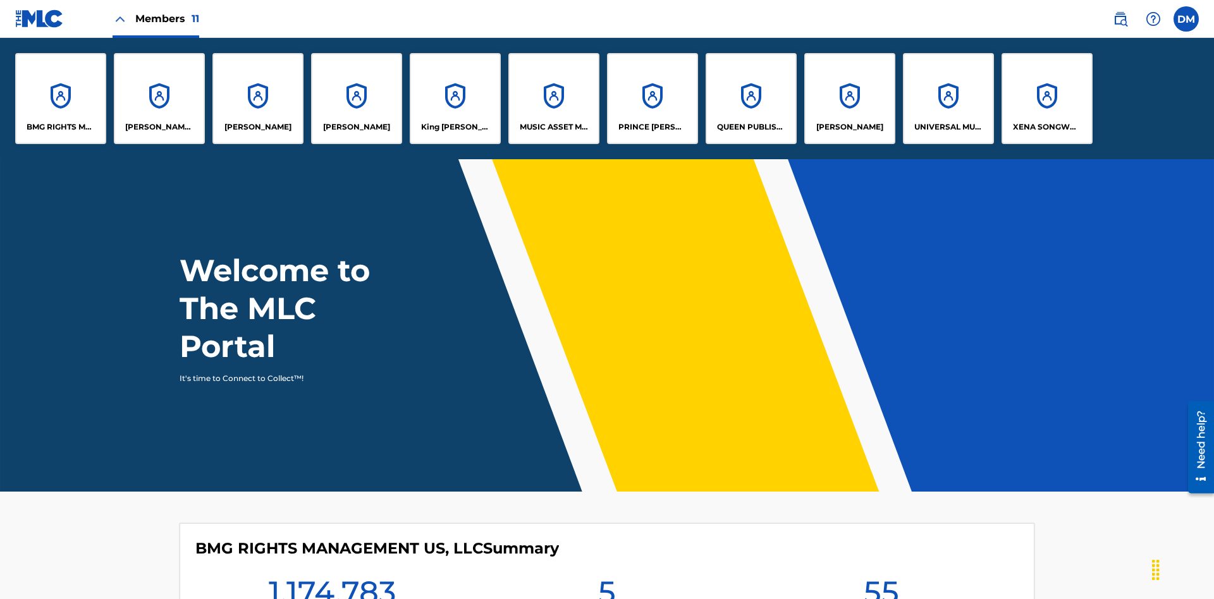
click at [455, 127] on p "King [PERSON_NAME]" at bounding box center [455, 126] width 69 height 11
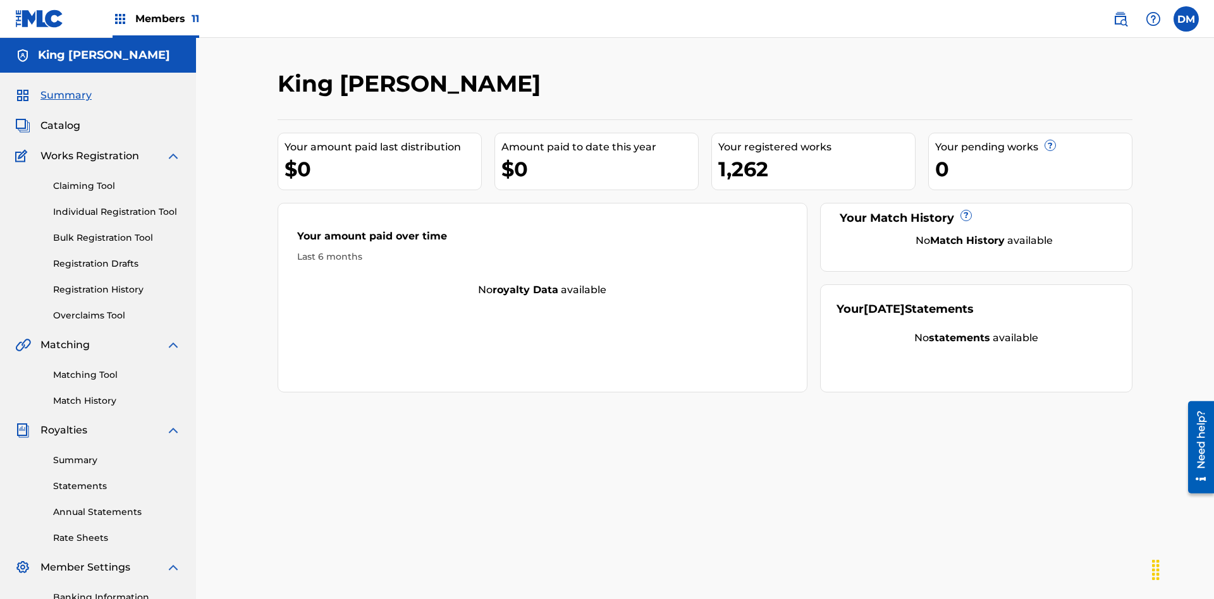
scroll to position [185, 0]
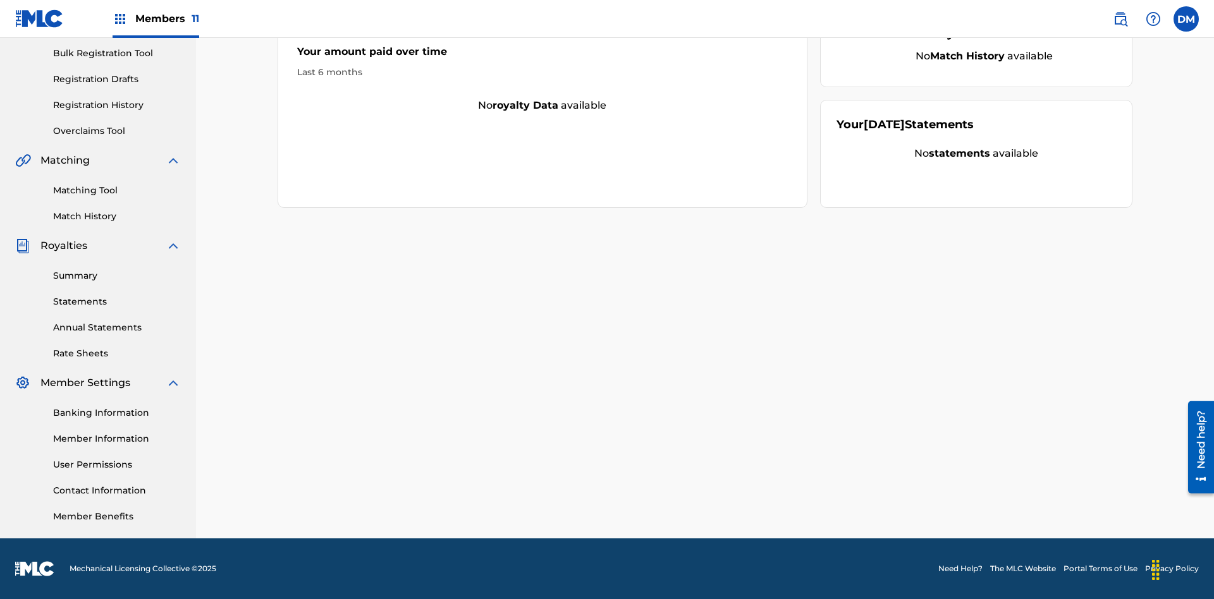
click at [117, 465] on link "User Permissions" at bounding box center [117, 464] width 128 height 13
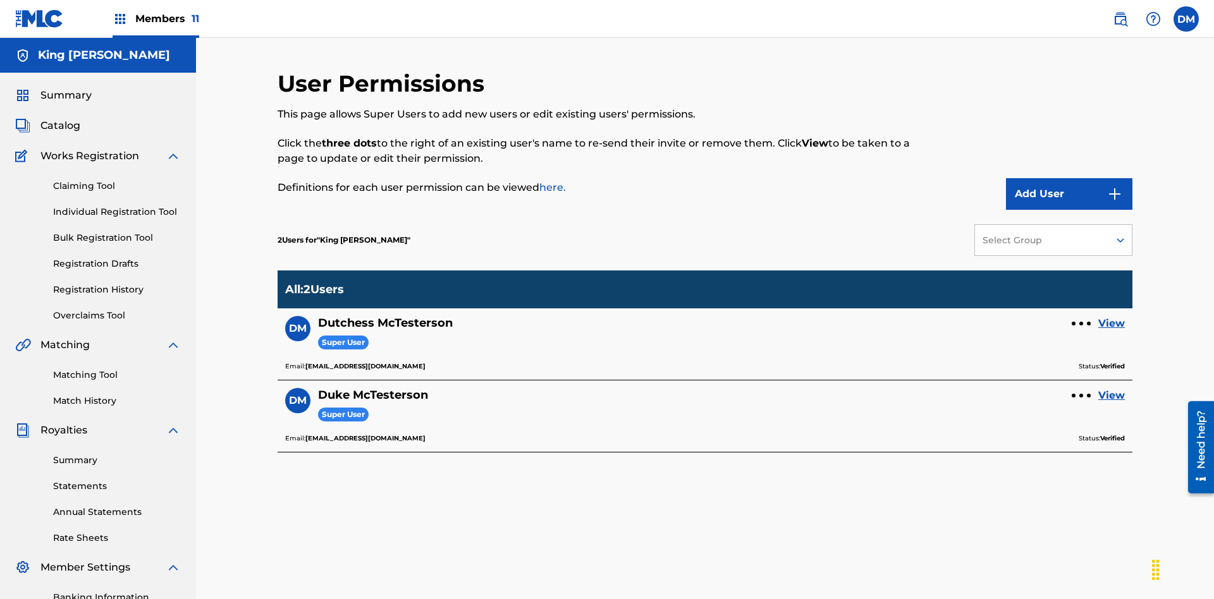
click at [1111, 316] on link "View" at bounding box center [1111, 323] width 27 height 15
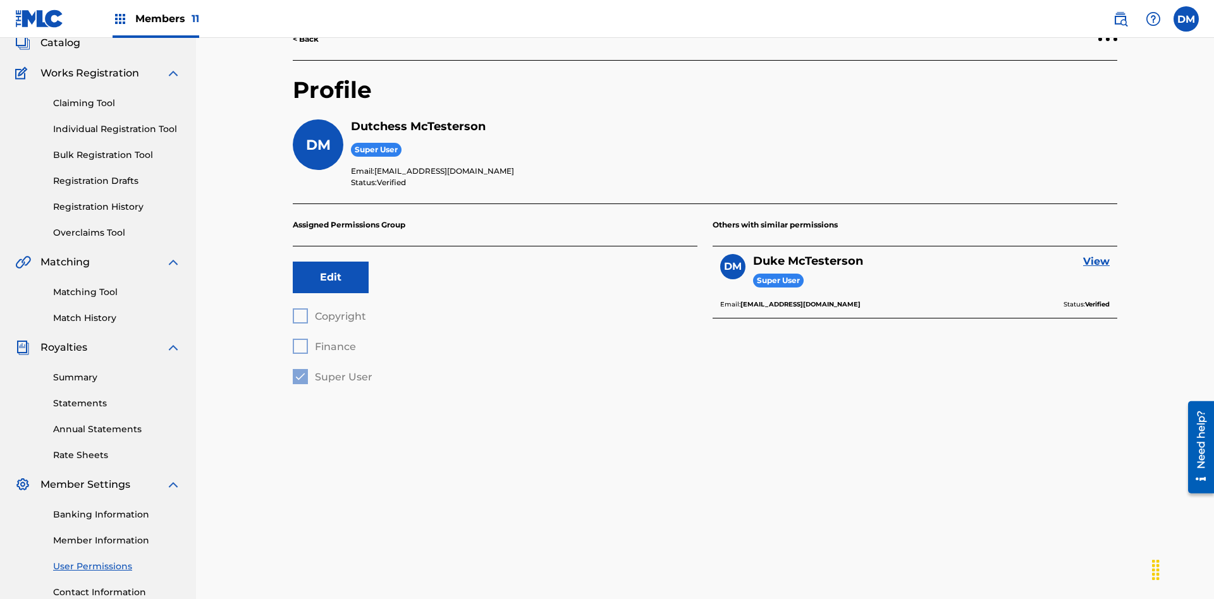
scroll to position [185, 0]
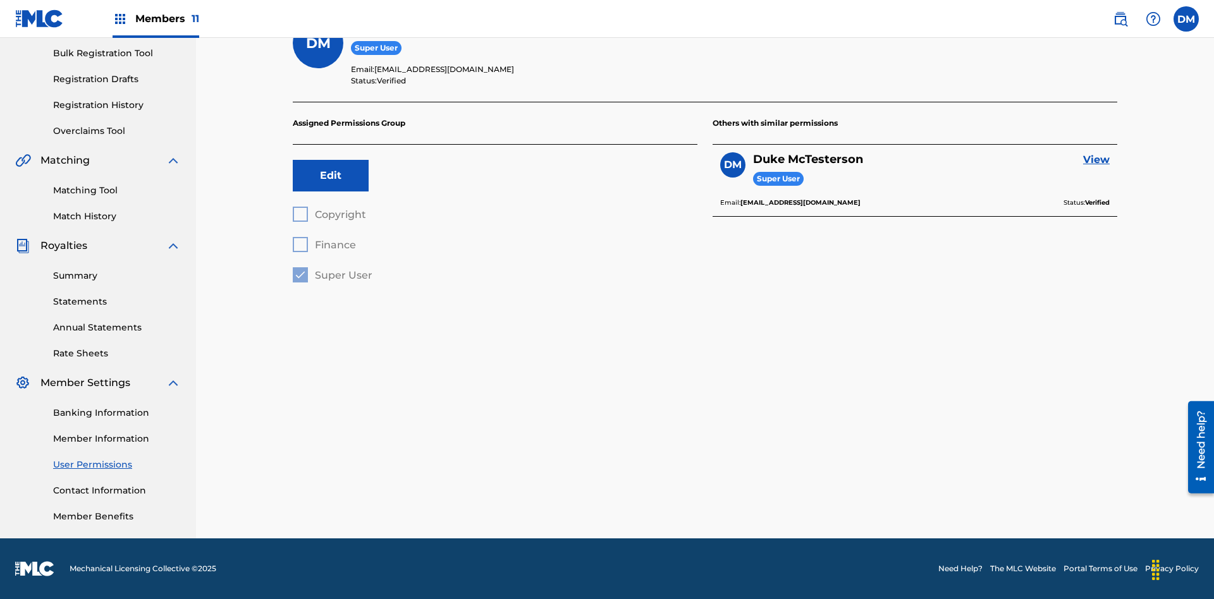
click at [331, 176] on button "Edit" at bounding box center [331, 176] width 76 height 32
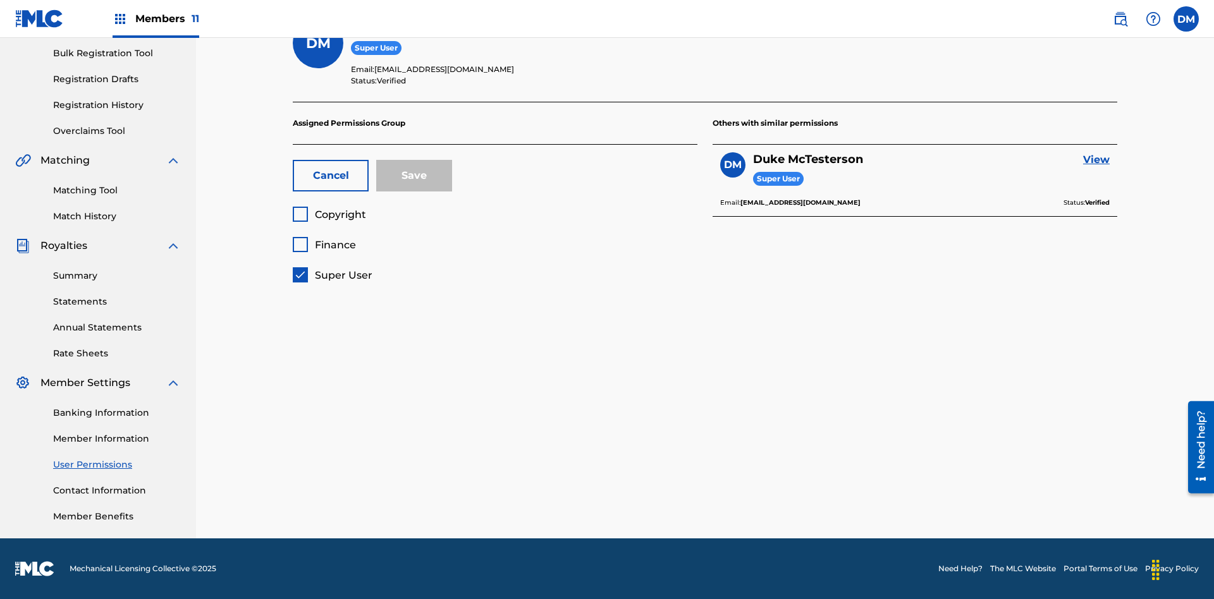
click at [332, 275] on span "Super User" at bounding box center [344, 275] width 58 height 12
click at [324, 245] on span "Finance" at bounding box center [335, 245] width 41 height 12
click at [414, 176] on button "Save" at bounding box center [414, 176] width 76 height 32
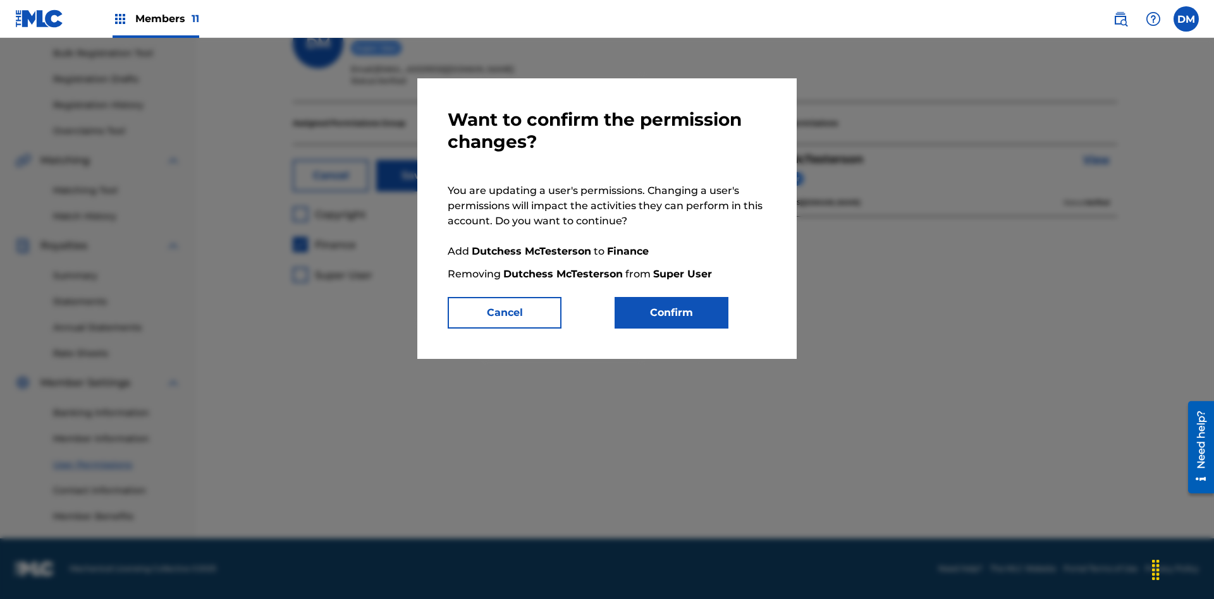
click at [671, 313] on button "Confirm" at bounding box center [671, 313] width 114 height 32
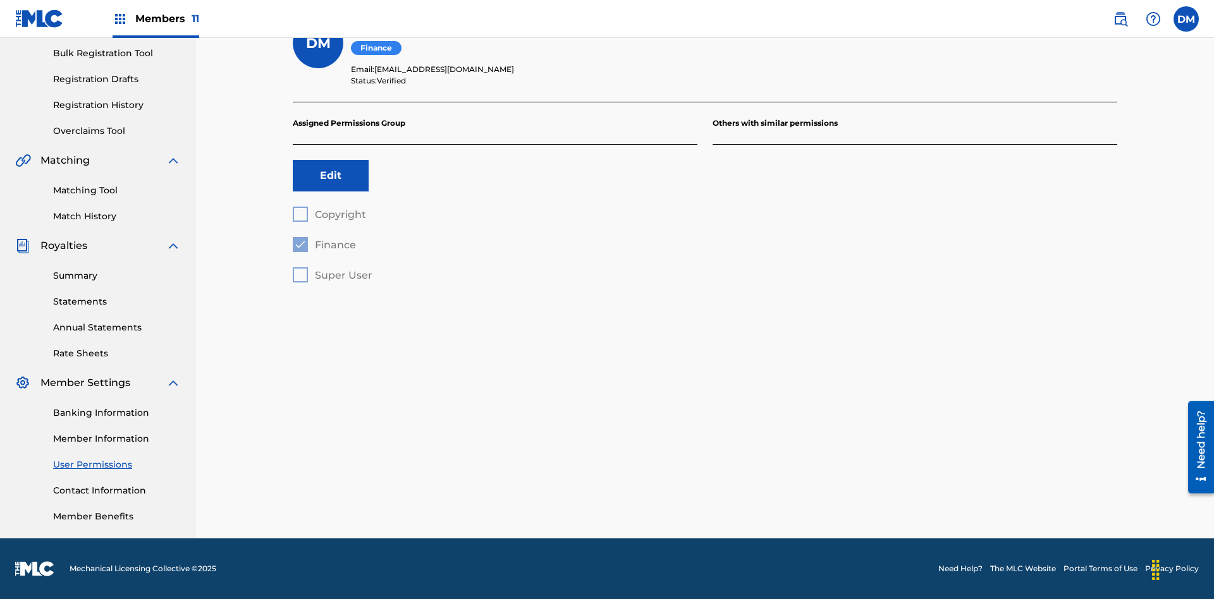
scroll to position [114, 0]
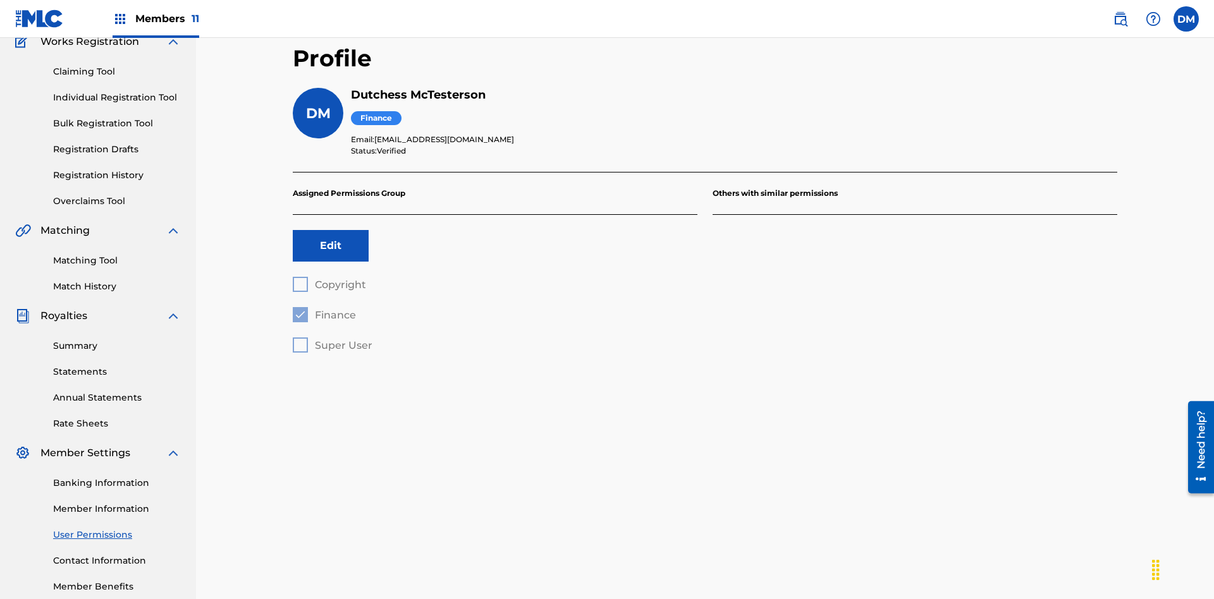
click at [1186, 18] on label at bounding box center [1185, 18] width 25 height 25
click at [1186, 19] on input "DM Duke McTesterson duke.mctesterson@gmail.com Profile Log out" at bounding box center [1186, 19] width 0 height 0
click at [1063, 157] on p "Log out" at bounding box center [1064, 157] width 30 height 11
click at [1186, 19] on input "DM Duke McTesterson duke.mctesterson@gmail.com Profile Log out" at bounding box center [1186, 19] width 0 height 0
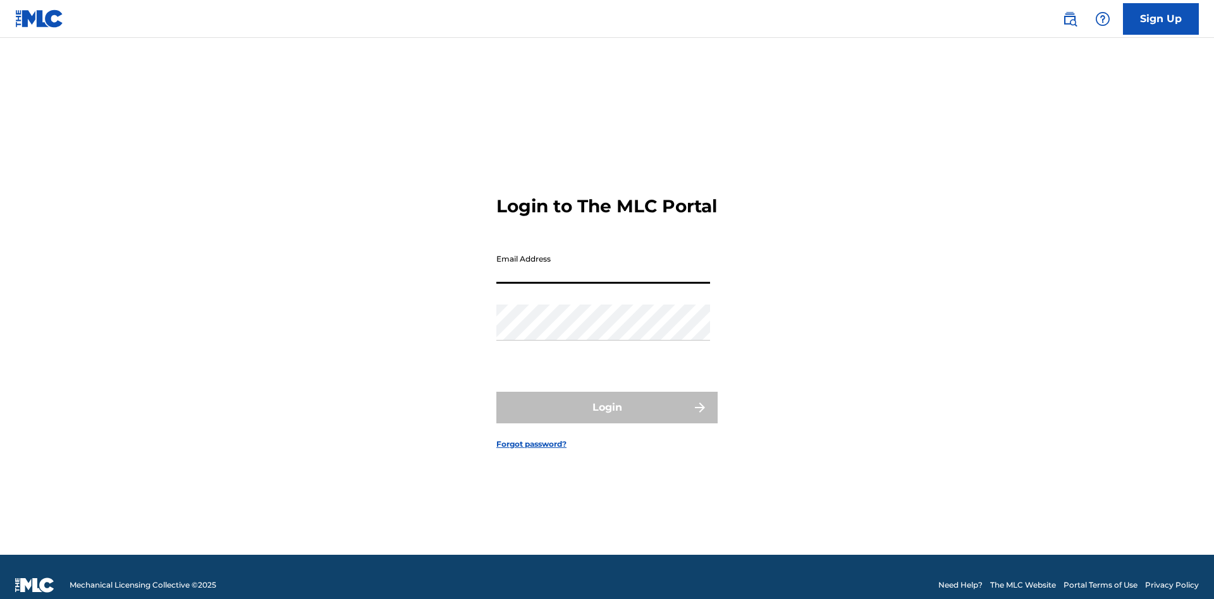
scroll to position [16, 0]
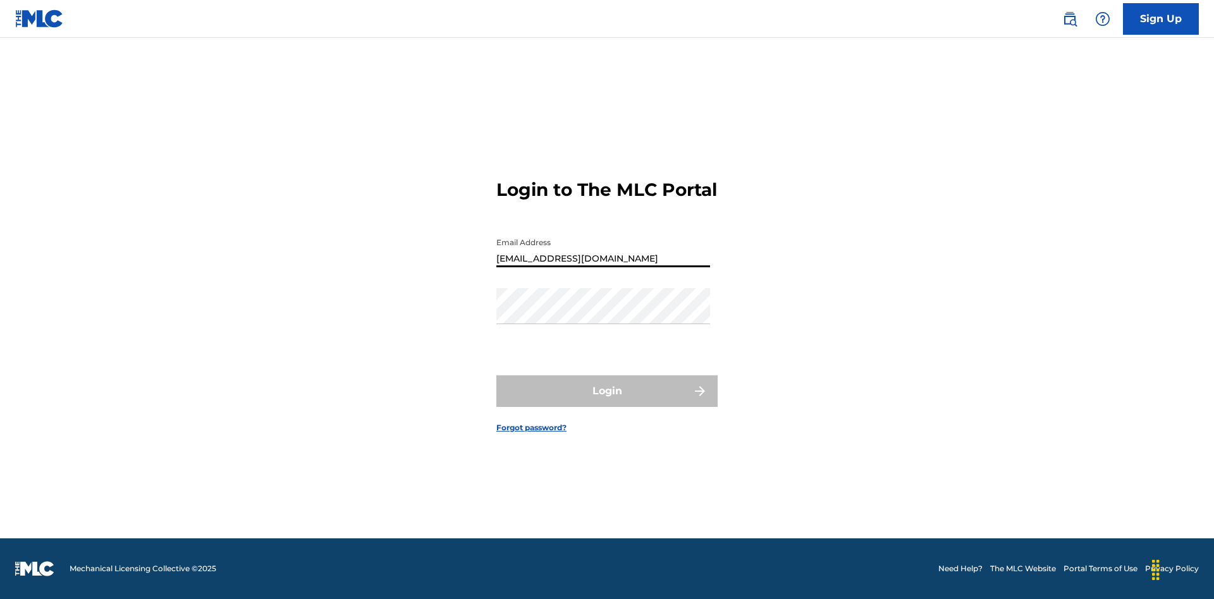
type input "[EMAIL_ADDRESS][DOMAIN_NAME]"
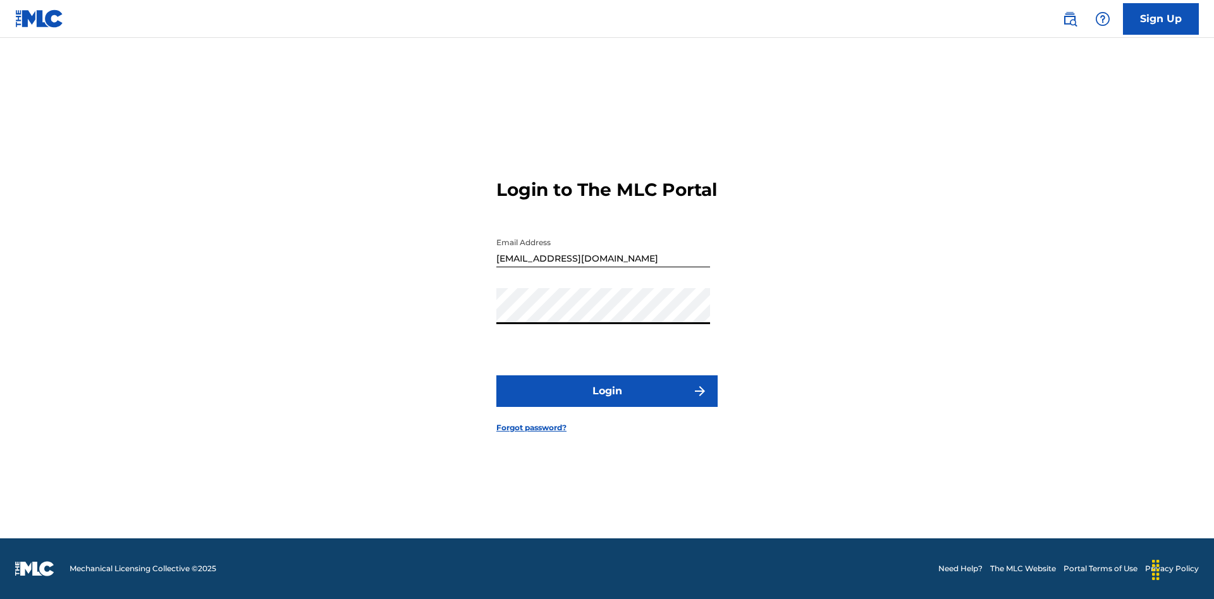
click at [607, 402] on button "Login" at bounding box center [606, 392] width 221 height 32
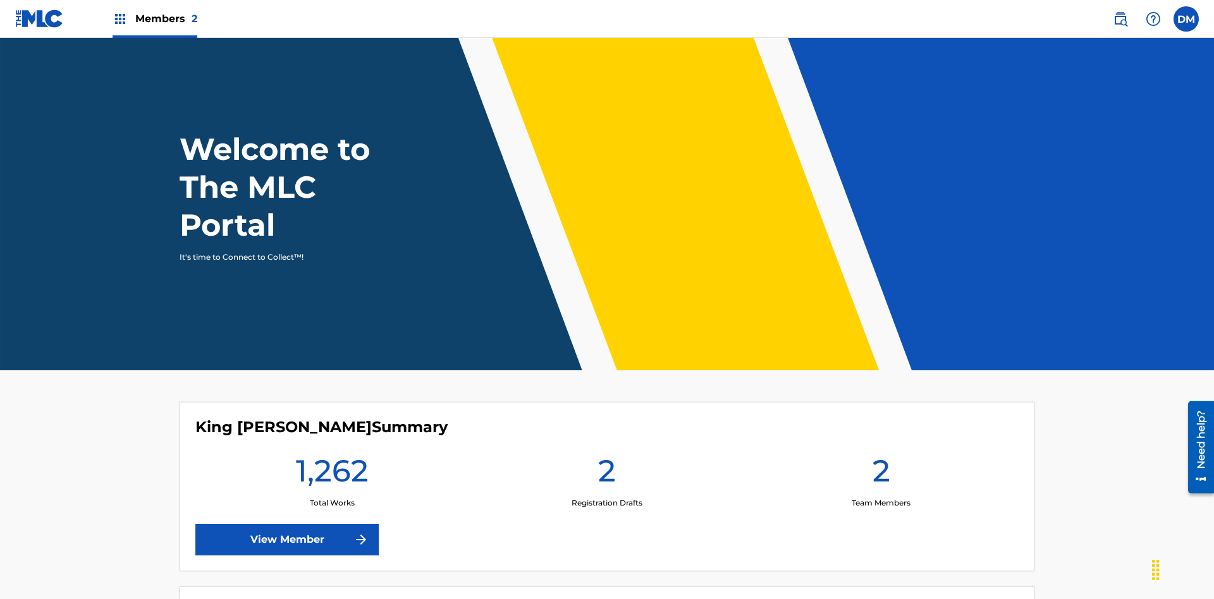
scroll to position [54, 0]
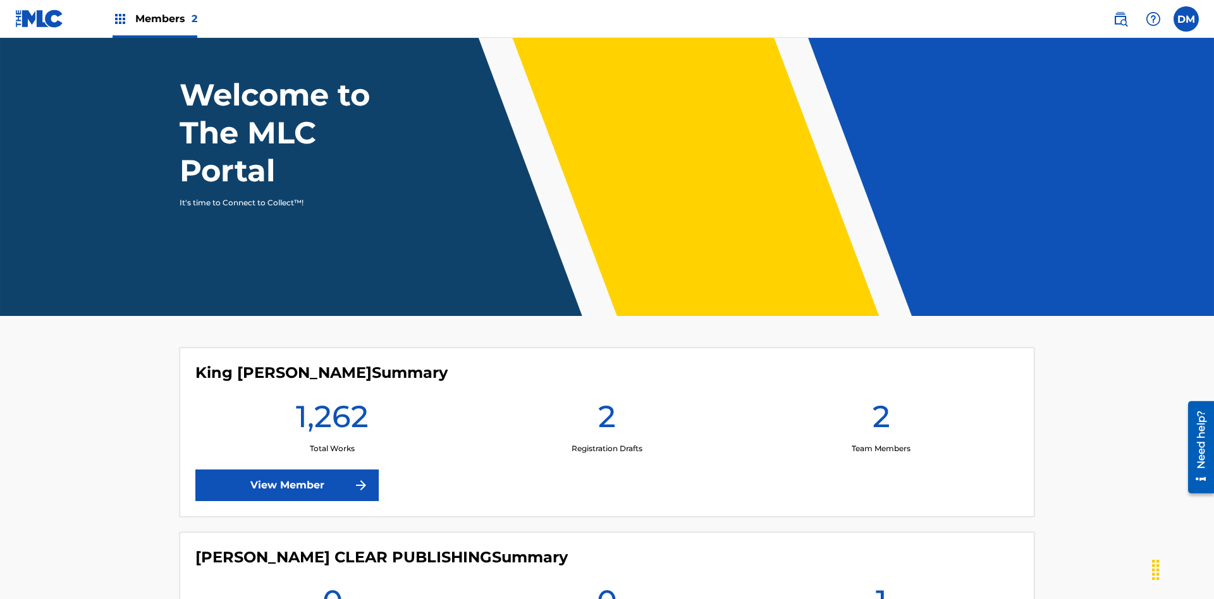
click at [154, 18] on span "Members 2" at bounding box center [166, 18] width 62 height 15
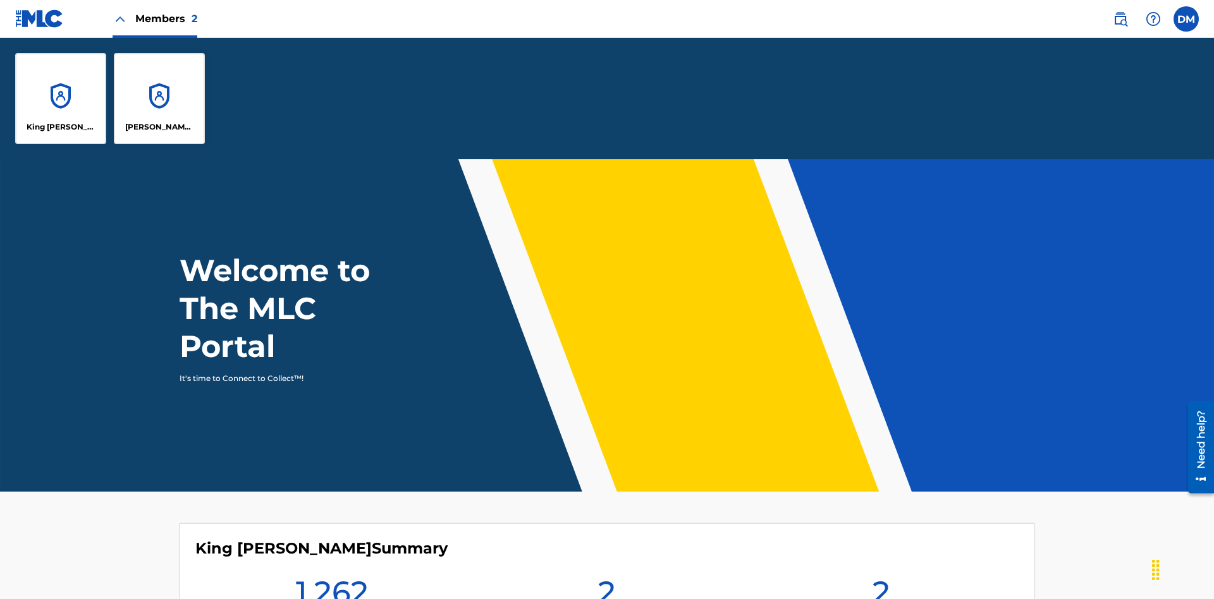
click at [61, 127] on p "King [PERSON_NAME]" at bounding box center [61, 126] width 69 height 11
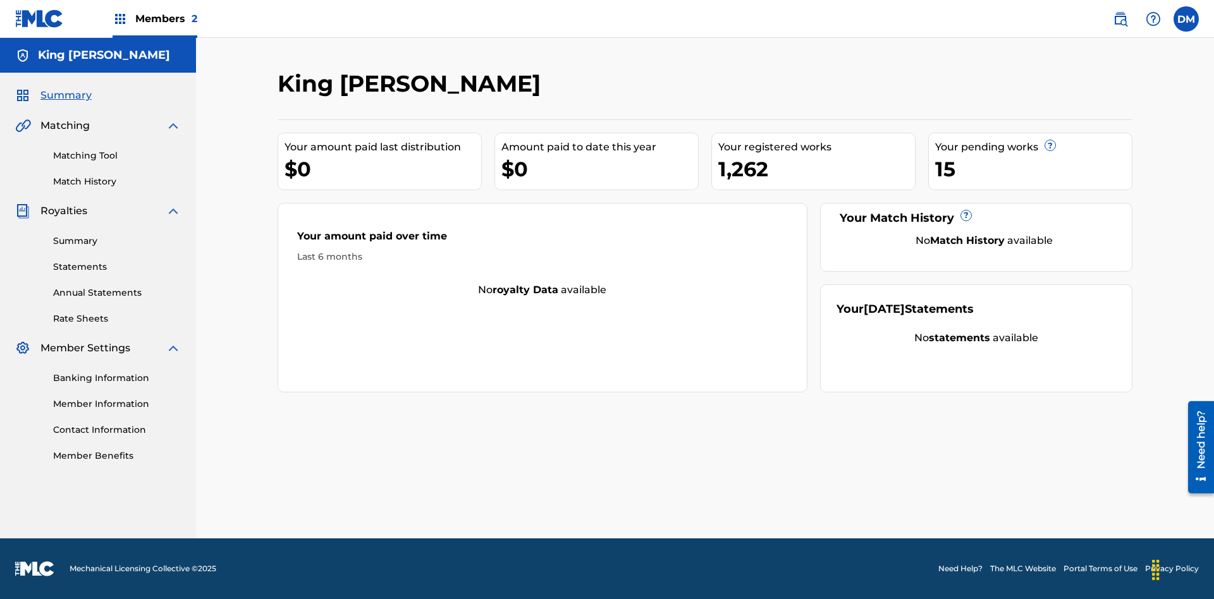
click at [65, 95] on span "Summary" at bounding box center [65, 95] width 51 height 15
click at [117, 156] on link "Matching Tool" at bounding box center [117, 155] width 128 height 13
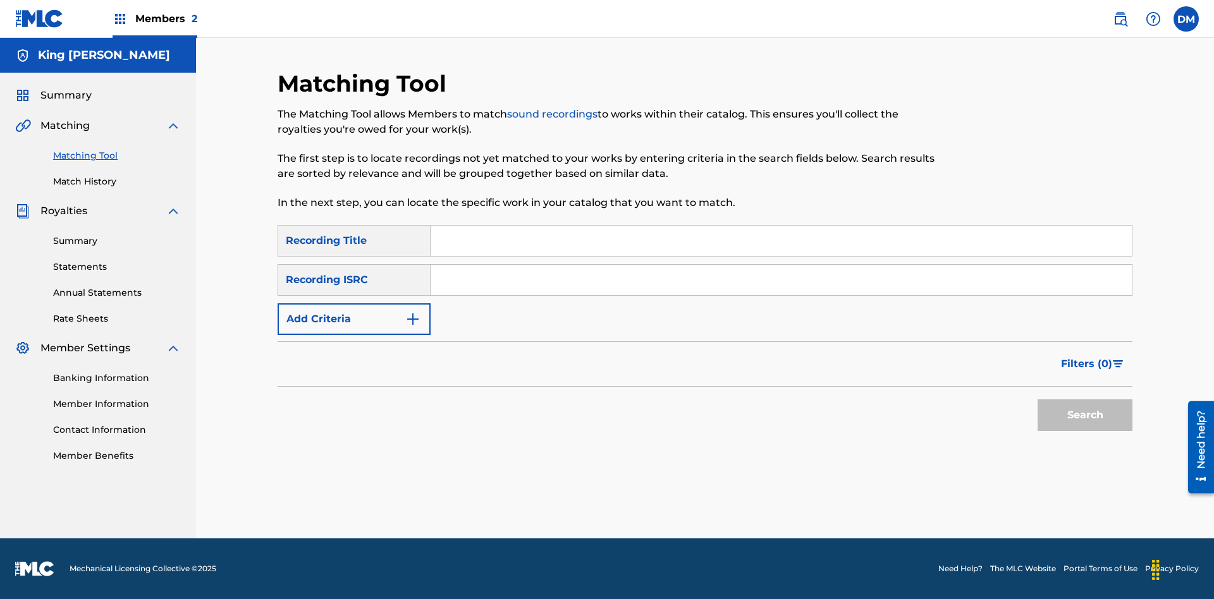
click at [117, 181] on link "Match History" at bounding box center [117, 181] width 128 height 13
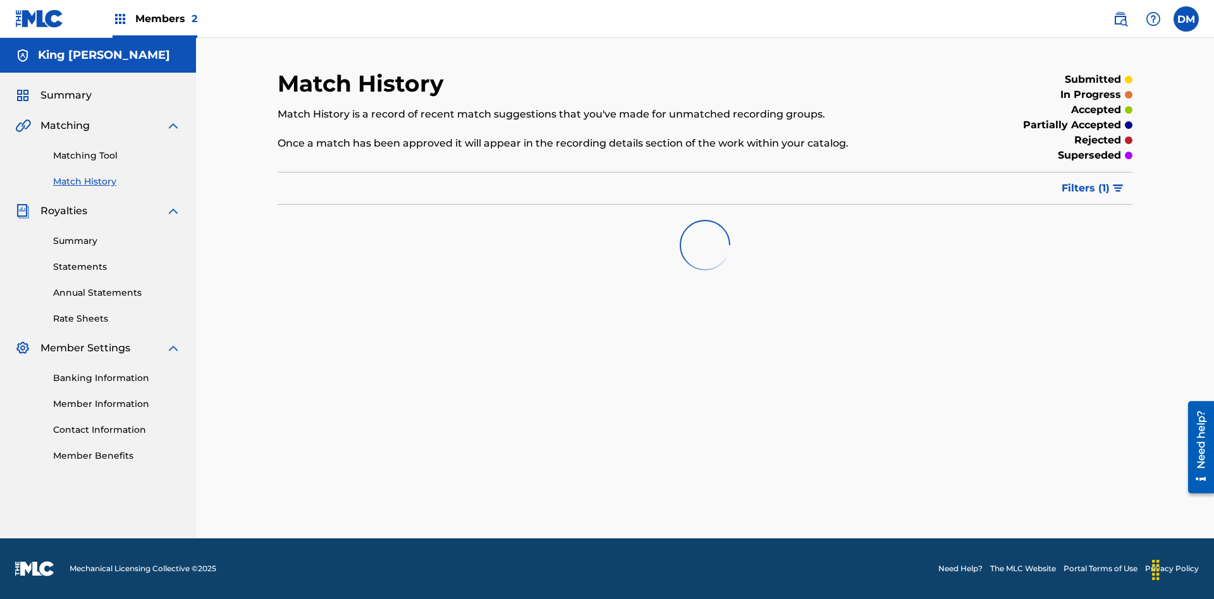
click at [117, 456] on link "Member Benefits" at bounding box center [117, 455] width 128 height 13
click at [117, 241] on link "Summary" at bounding box center [117, 241] width 128 height 13
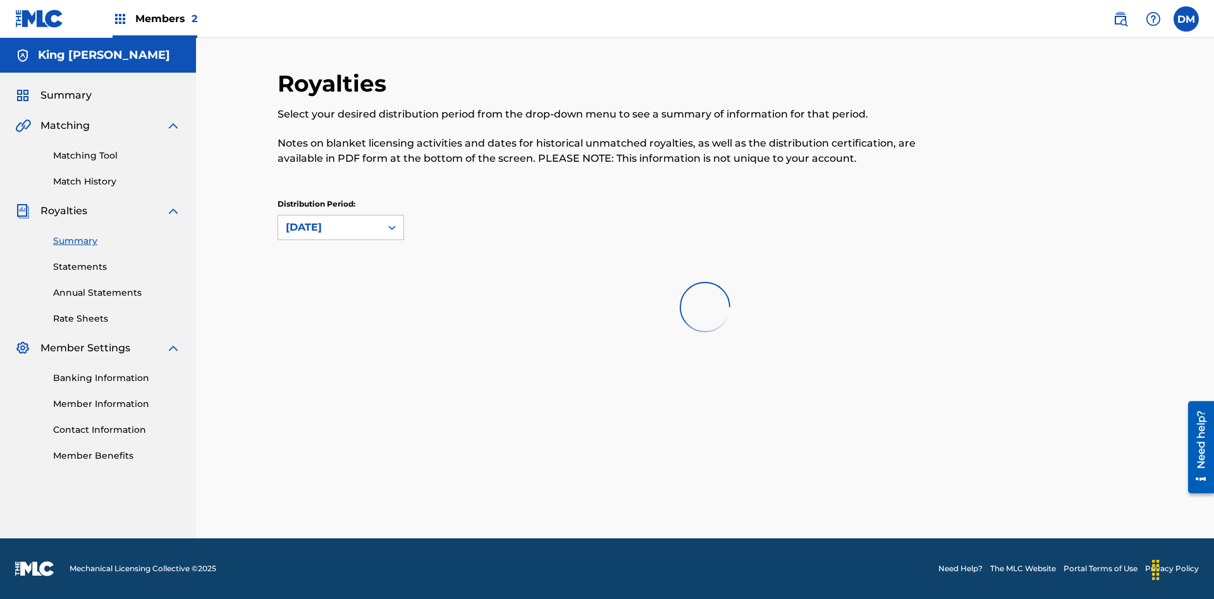
click at [117, 267] on link "Statements" at bounding box center [117, 266] width 128 height 13
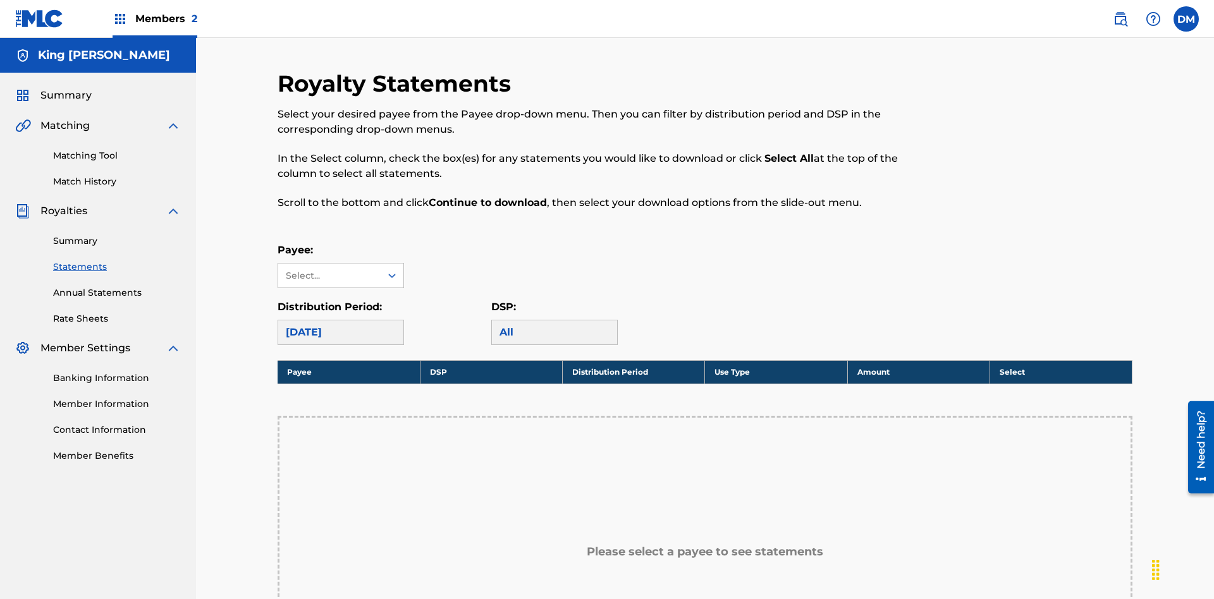
click at [117, 286] on link "Annual Statements" at bounding box center [117, 292] width 128 height 13
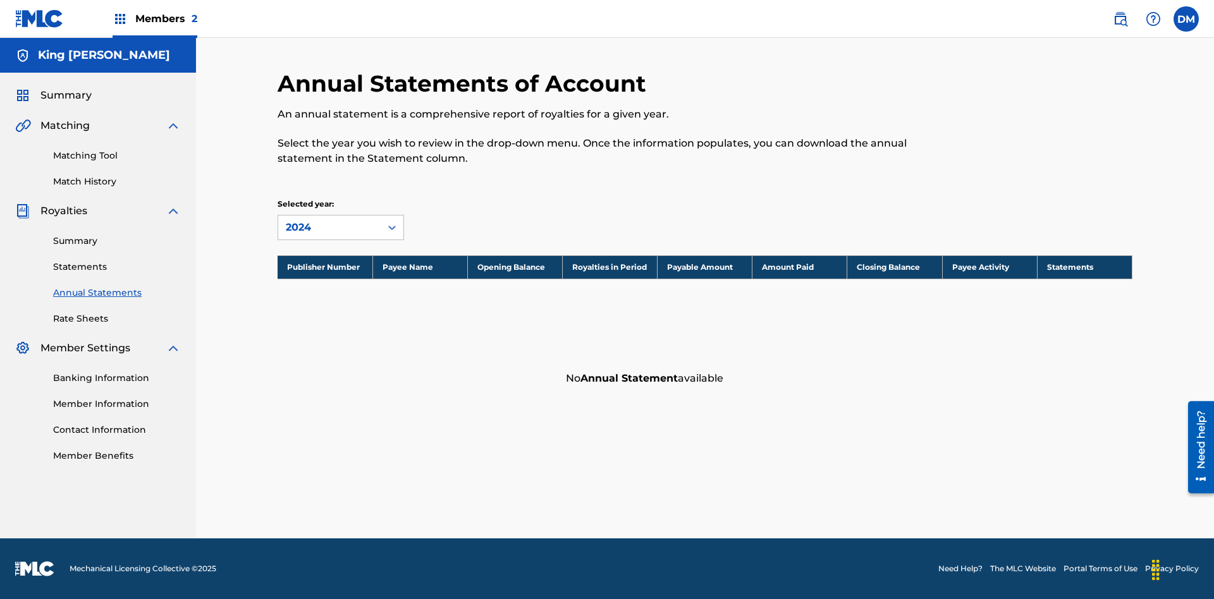
click at [117, 319] on link "Rate Sheets" at bounding box center [117, 318] width 128 height 13
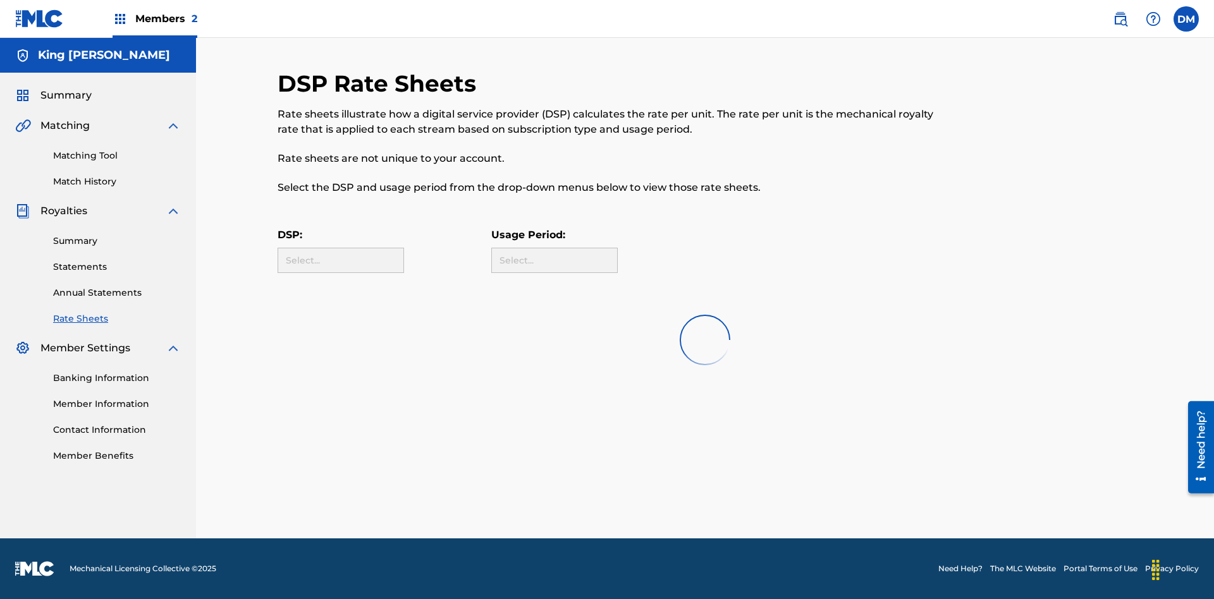
click at [117, 378] on link "Banking Information" at bounding box center [117, 378] width 128 height 13
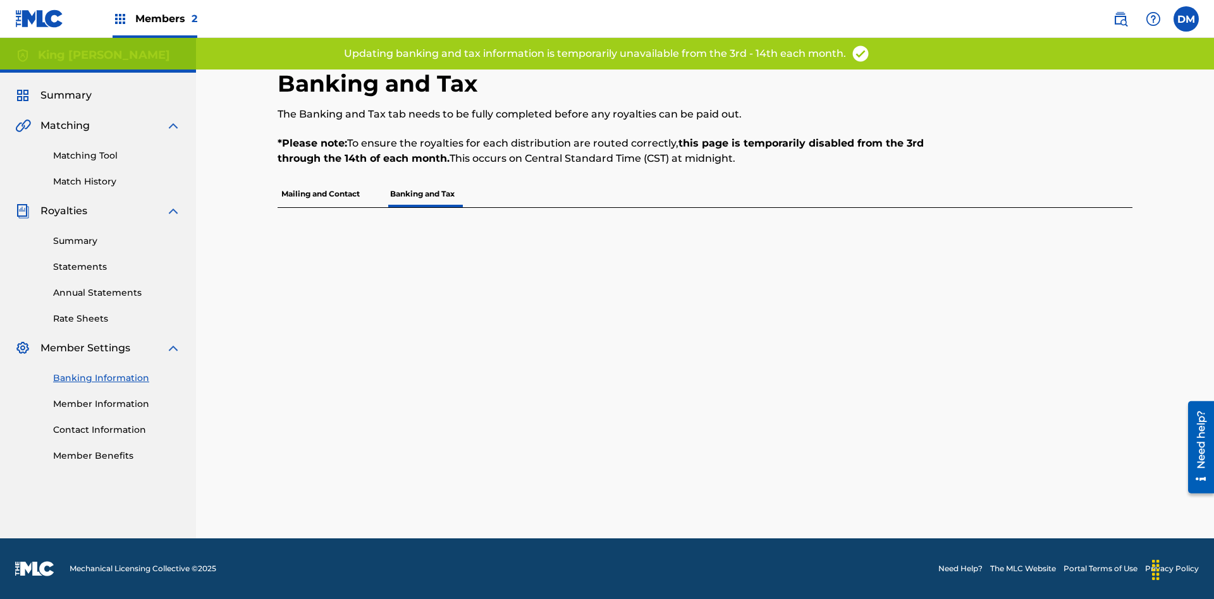
click at [117, 404] on link "Member Information" at bounding box center [117, 404] width 128 height 13
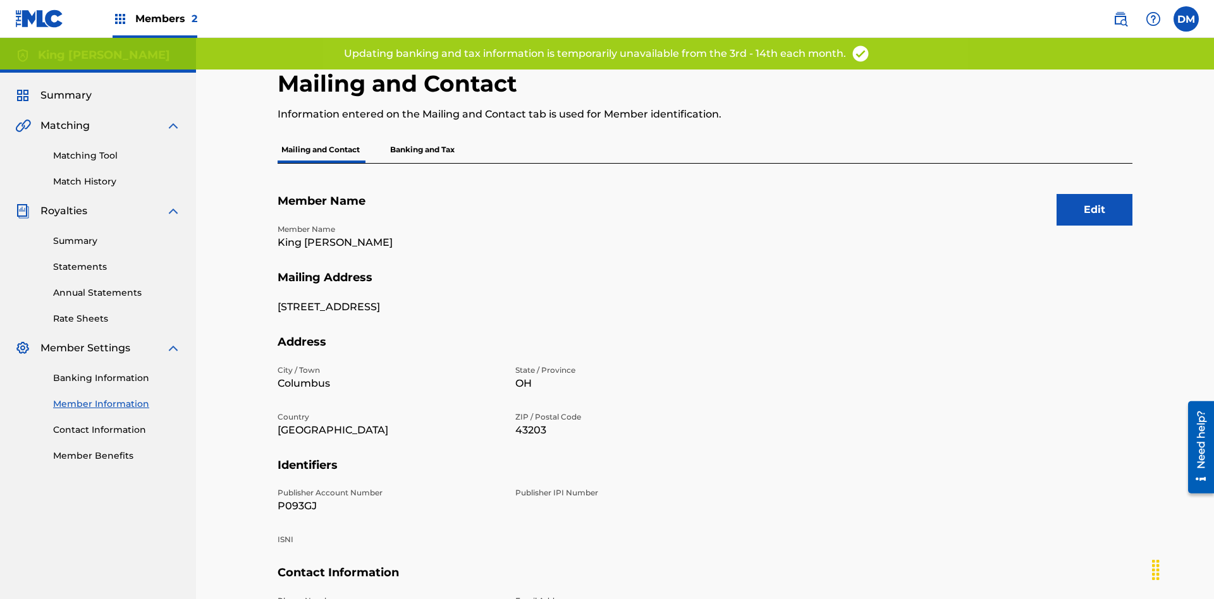
click at [117, 424] on link "Contact Information" at bounding box center [117, 430] width 128 height 13
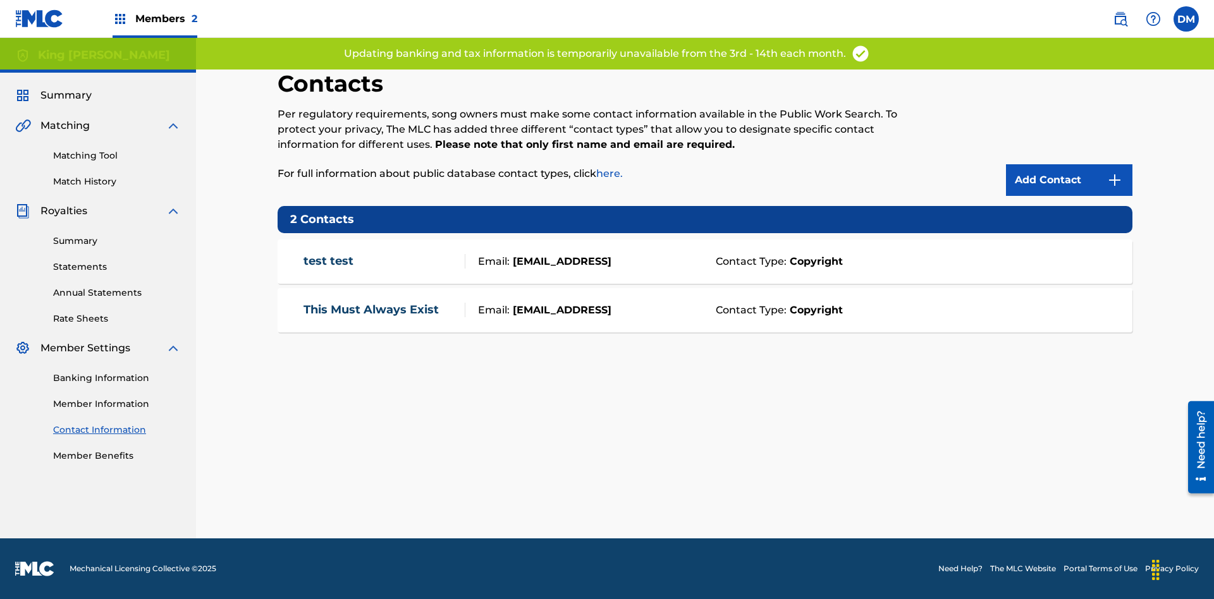
click at [1186, 18] on label at bounding box center [1185, 18] width 25 height 25
click at [1186, 19] on input "DM Dutchess McTesterson dutchess.mctesterson@gmail.com Profile Log out" at bounding box center [1186, 19] width 0 height 0
click at [1063, 157] on p "Log out" at bounding box center [1064, 157] width 30 height 11
click at [1186, 19] on input "DM Dutchess McTesterson dutchess.mctesterson@gmail.com Profile Log out" at bounding box center [1186, 19] width 0 height 0
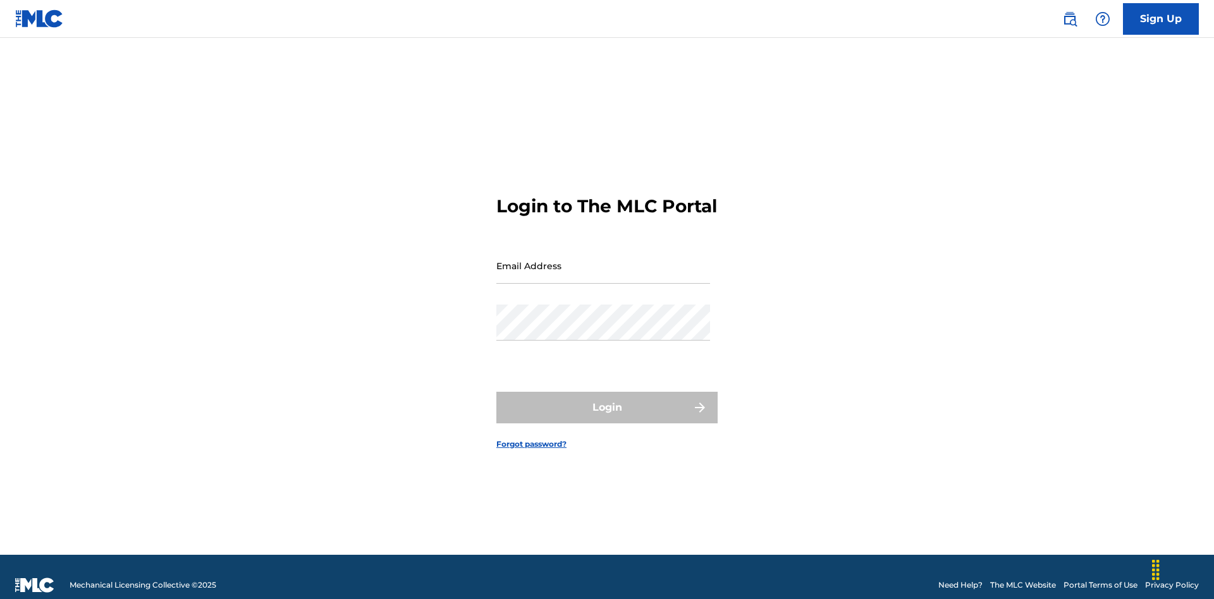
click at [603, 260] on input "Email Address" at bounding box center [603, 266] width 214 height 36
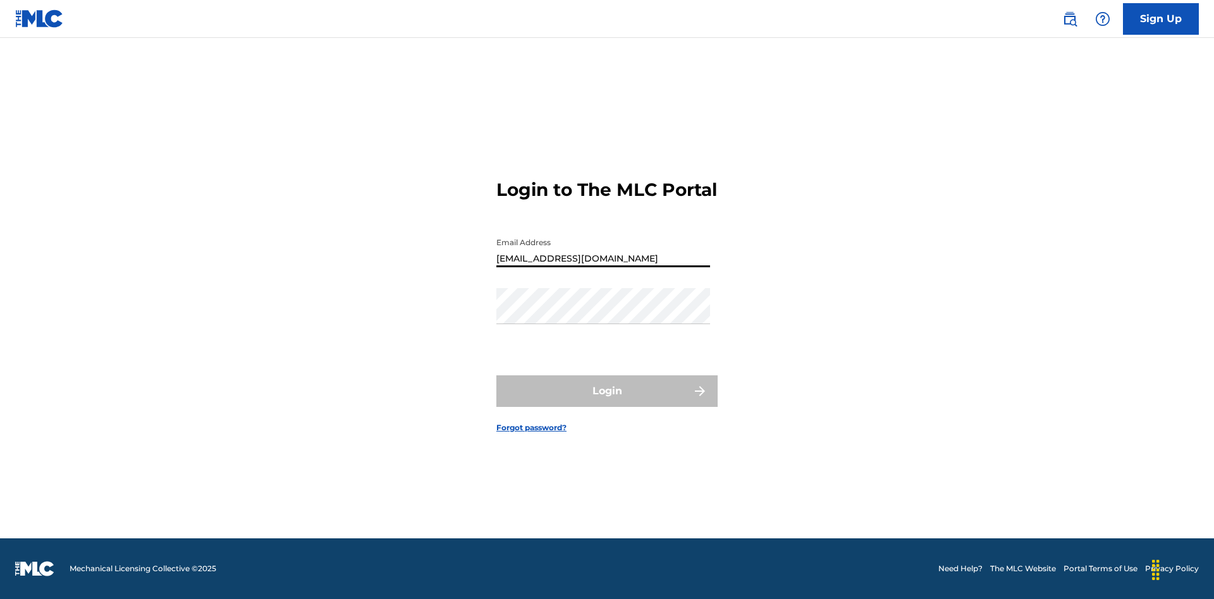
type input "[EMAIL_ADDRESS][DOMAIN_NAME]"
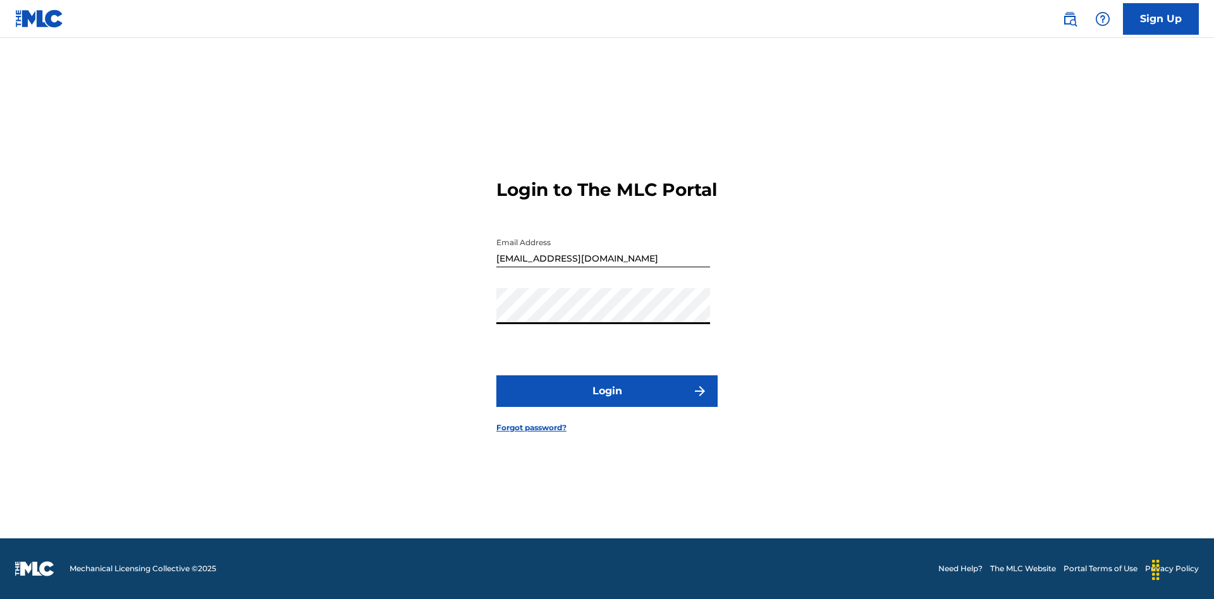
click at [607, 402] on button "Login" at bounding box center [606, 392] width 221 height 32
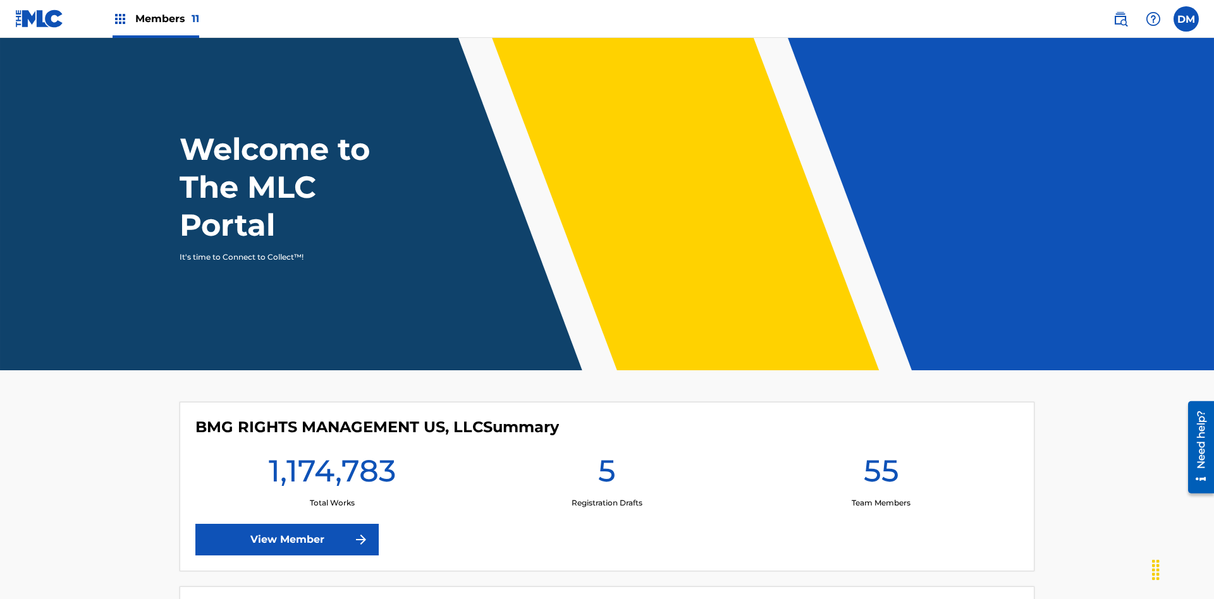
scroll to position [54, 0]
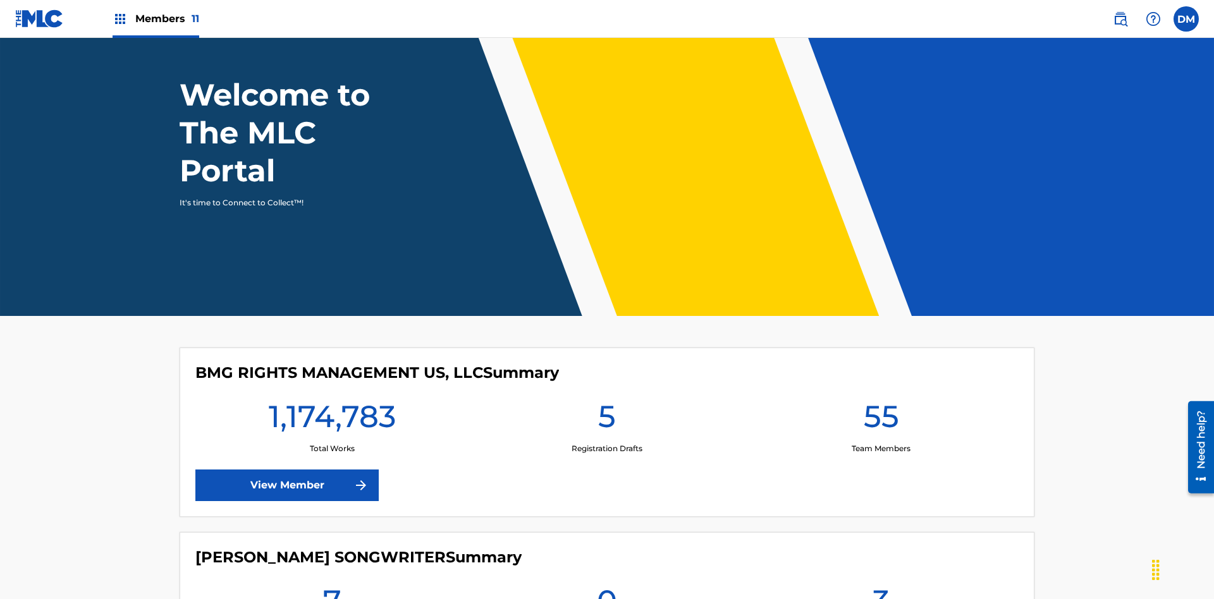
click at [156, 18] on span "Members 11" at bounding box center [167, 18] width 64 height 15
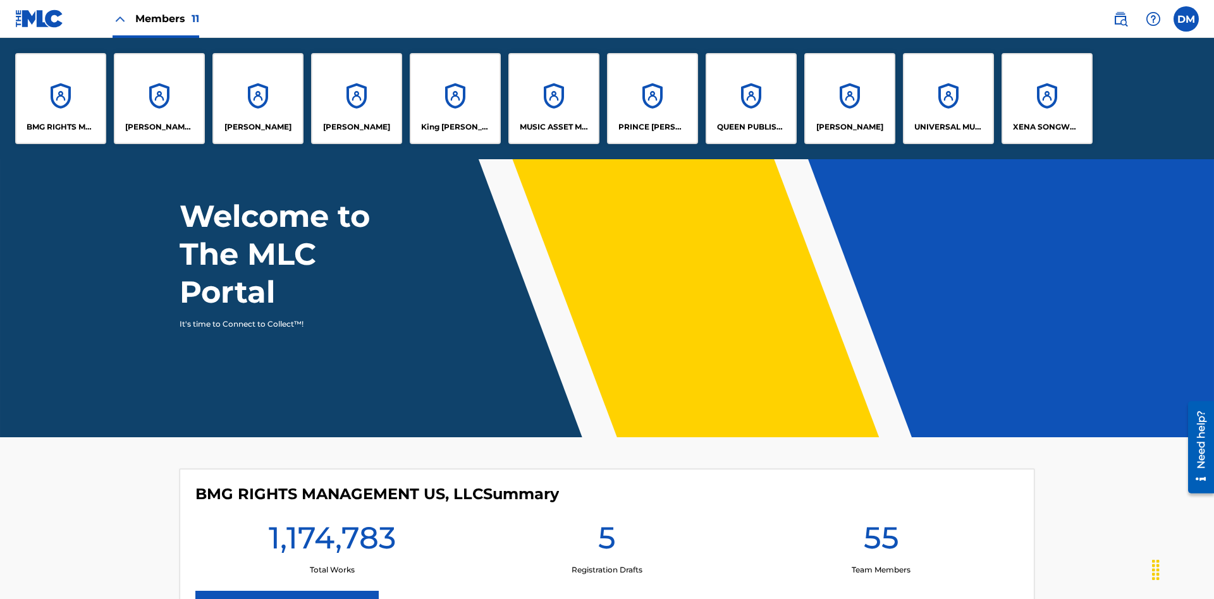
scroll to position [0, 0]
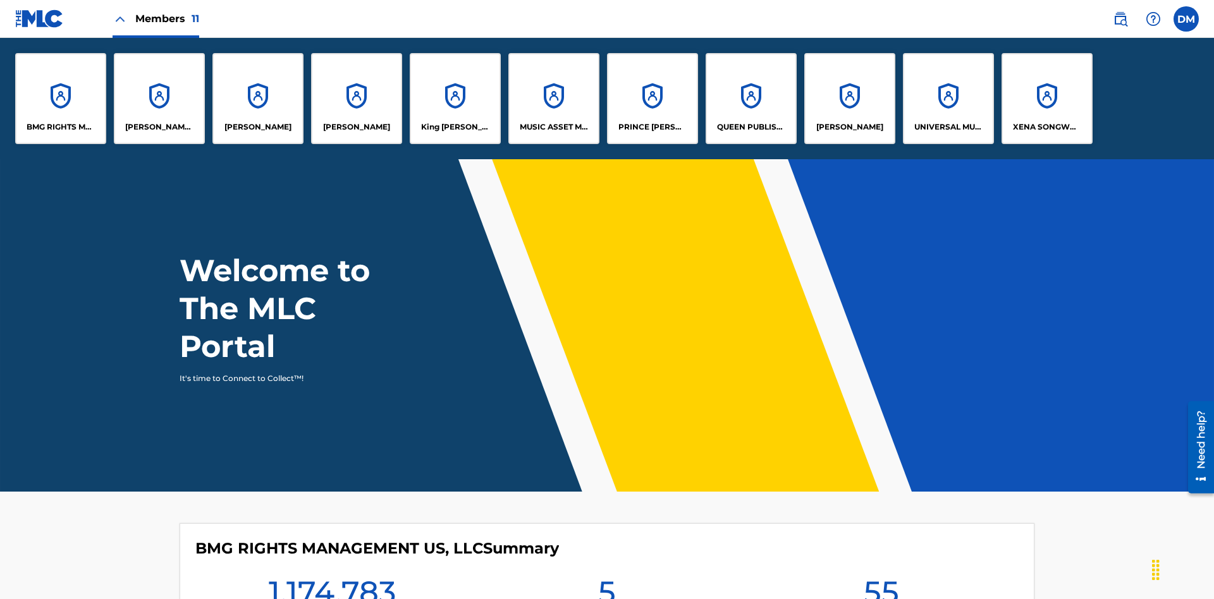
click at [455, 127] on p "King [PERSON_NAME]" at bounding box center [455, 126] width 69 height 11
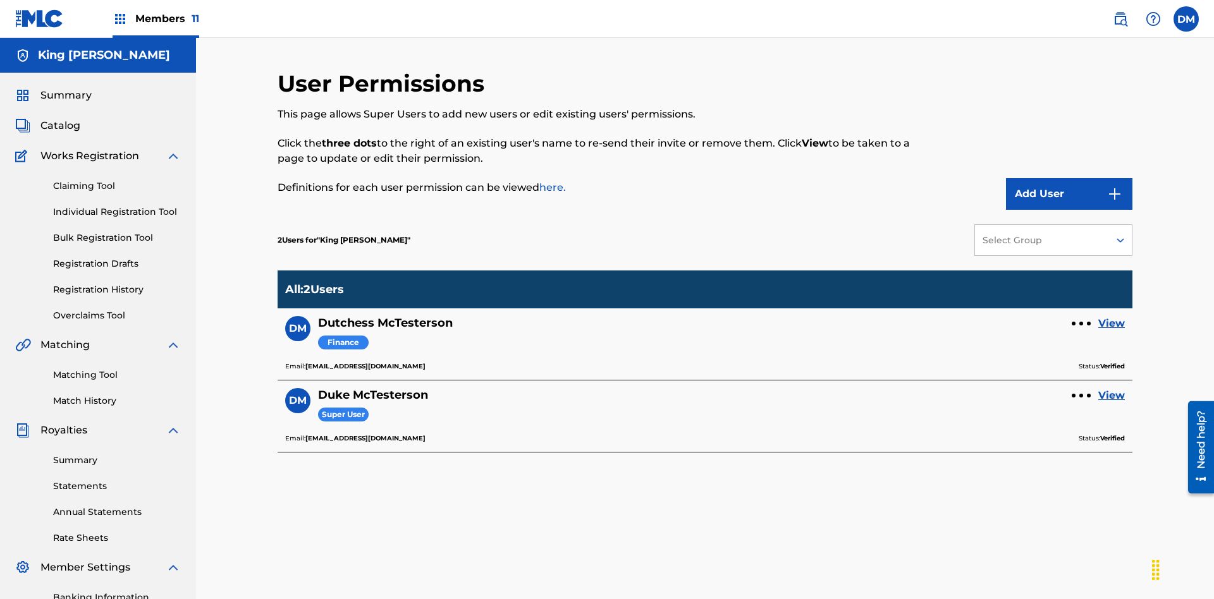
click at [1111, 316] on link "View" at bounding box center [1111, 323] width 27 height 15
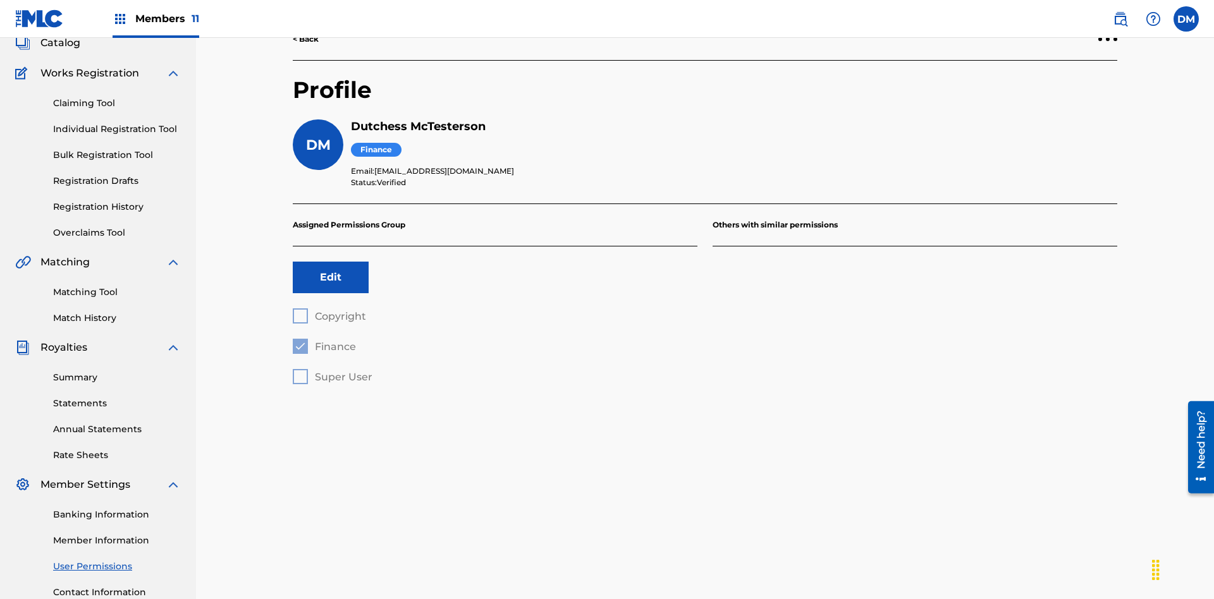
click at [331, 262] on button "Edit" at bounding box center [331, 278] width 76 height 32
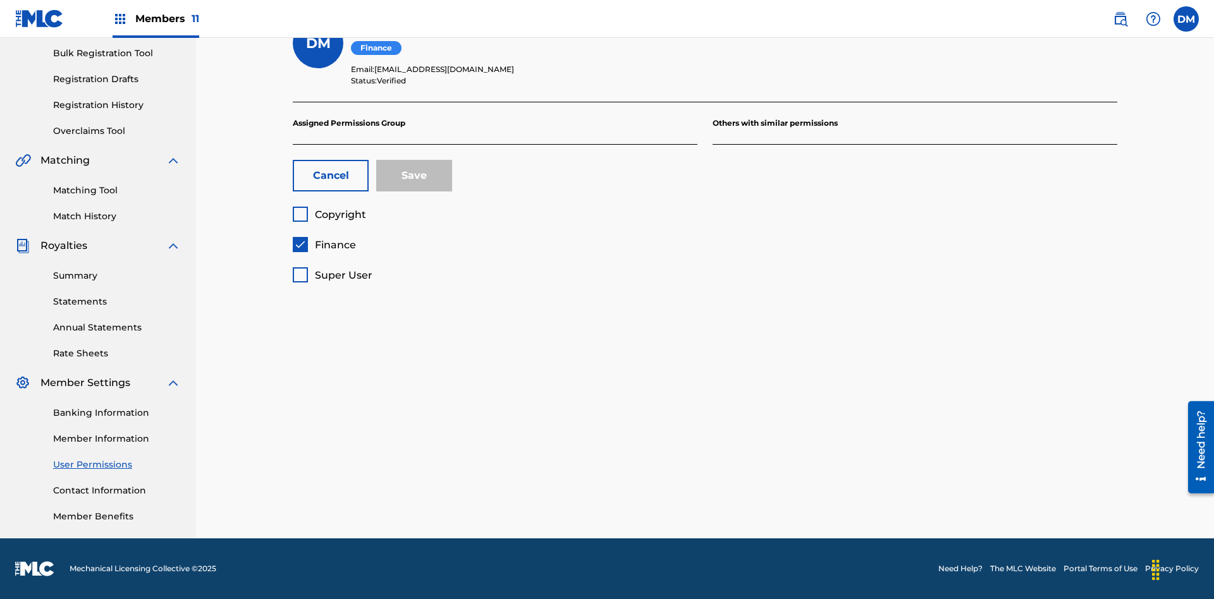
click at [324, 245] on span "Finance" at bounding box center [335, 245] width 41 height 12
click at [329, 214] on span "Copyright" at bounding box center [340, 215] width 51 height 12
click at [414, 176] on button "Save" at bounding box center [414, 176] width 76 height 32
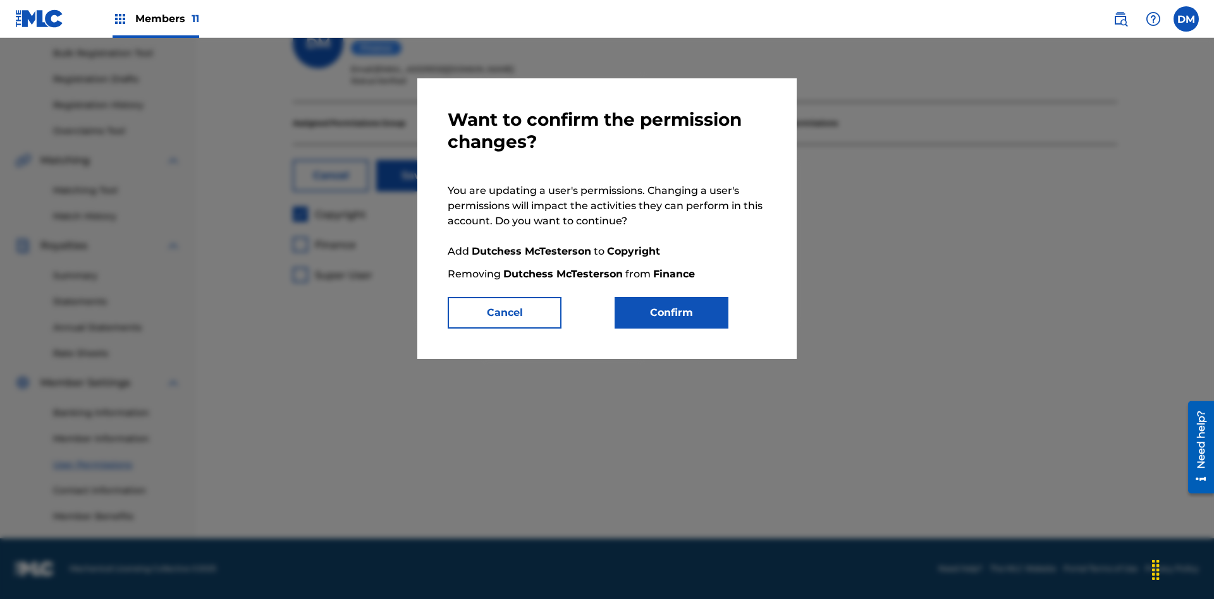
click at [671, 313] on button "Confirm" at bounding box center [671, 313] width 114 height 32
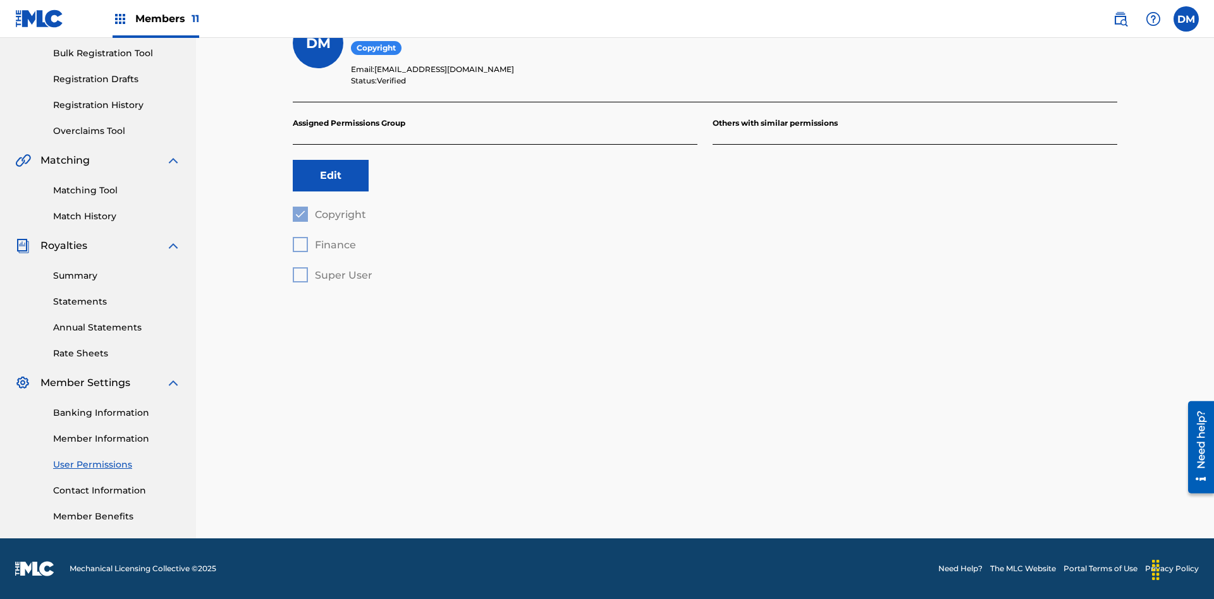
click at [1186, 18] on label at bounding box center [1185, 18] width 25 height 25
click at [1186, 19] on input "DM Duke McTesterson duke.mctesterson@gmail.com Profile Log out" at bounding box center [1186, 19] width 0 height 0
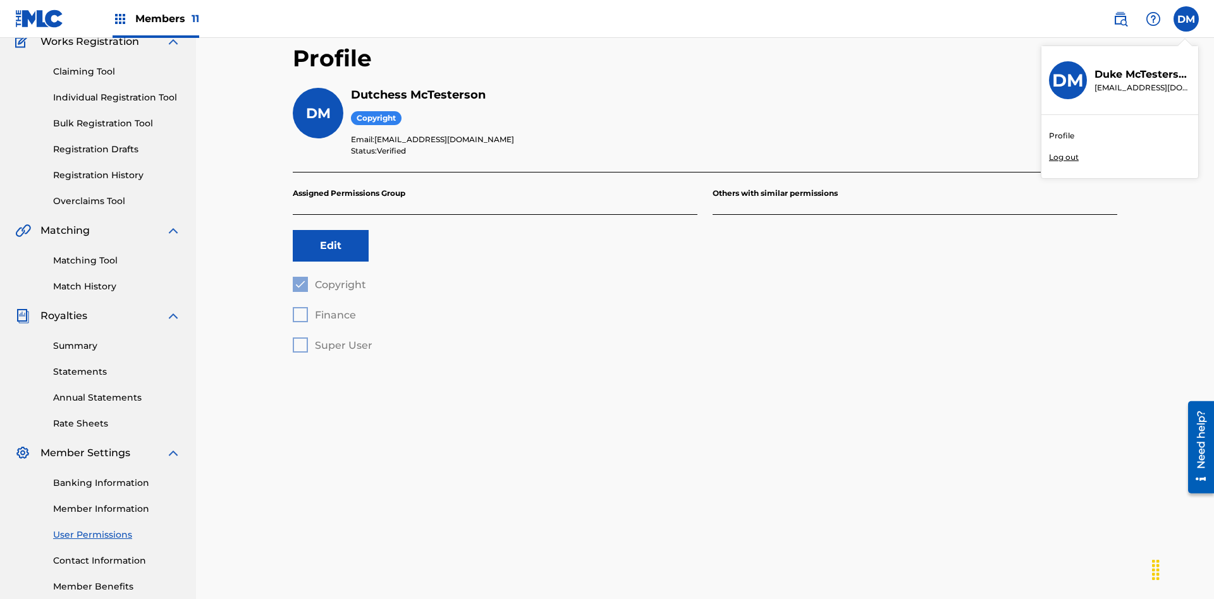
click at [1063, 157] on p "Log out" at bounding box center [1064, 157] width 30 height 11
click at [1186, 19] on input "DM Duke McTesterson duke.mctesterson@gmail.com Profile Log out" at bounding box center [1186, 19] width 0 height 0
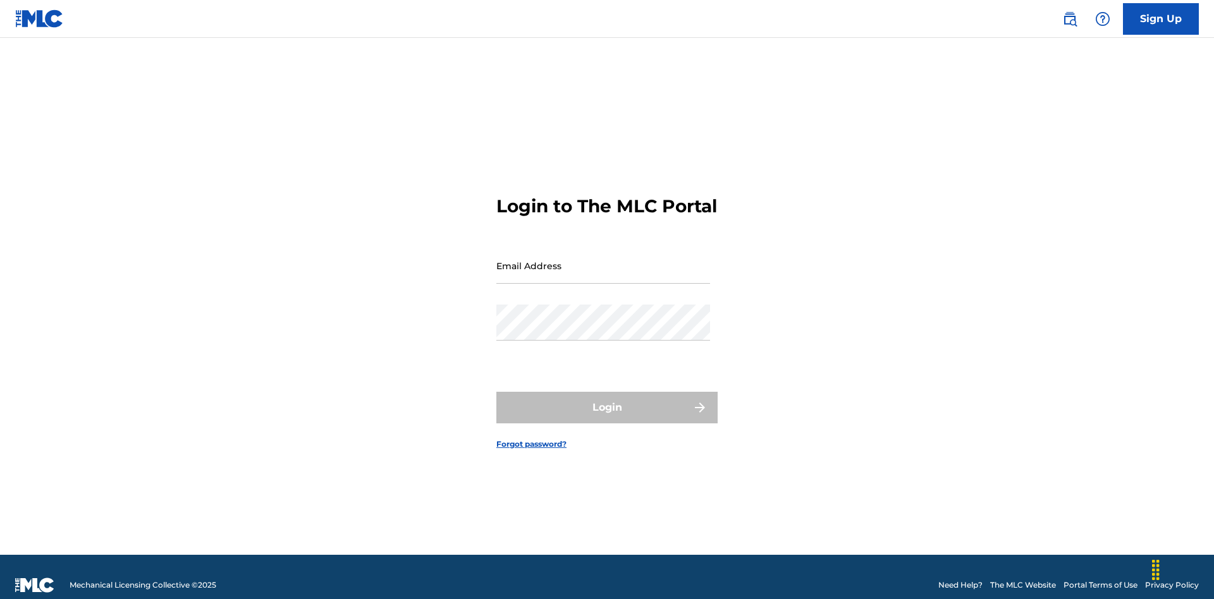
click at [603, 260] on input "Email Address" at bounding box center [603, 266] width 214 height 36
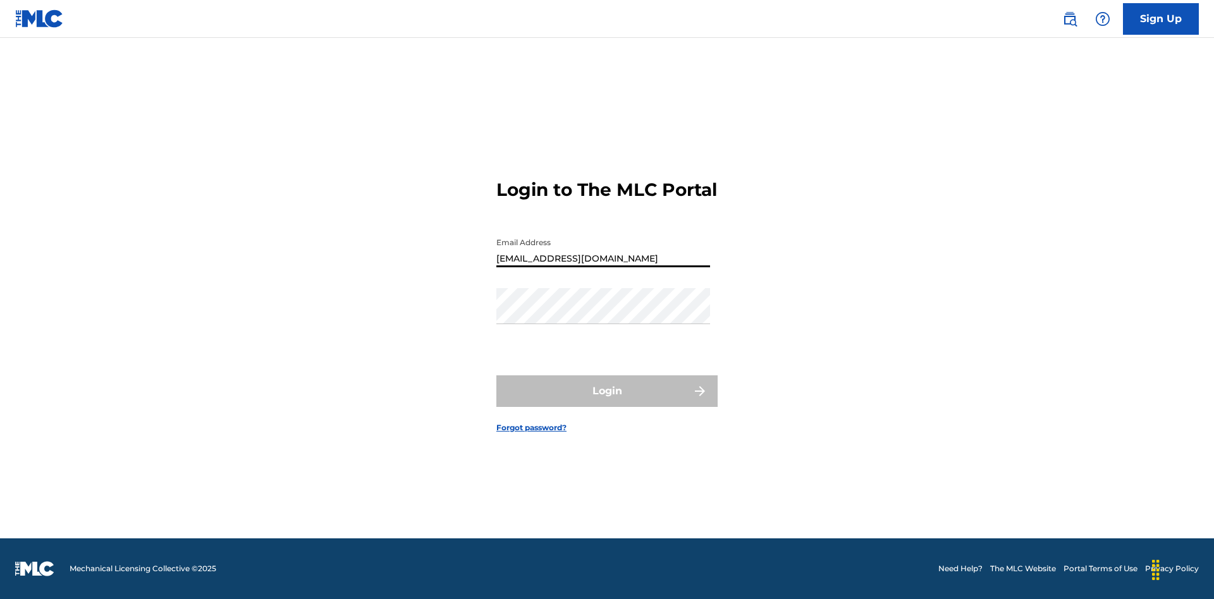
type input "[EMAIL_ADDRESS][DOMAIN_NAME]"
click at [607, 402] on button "Login" at bounding box center [606, 392] width 221 height 32
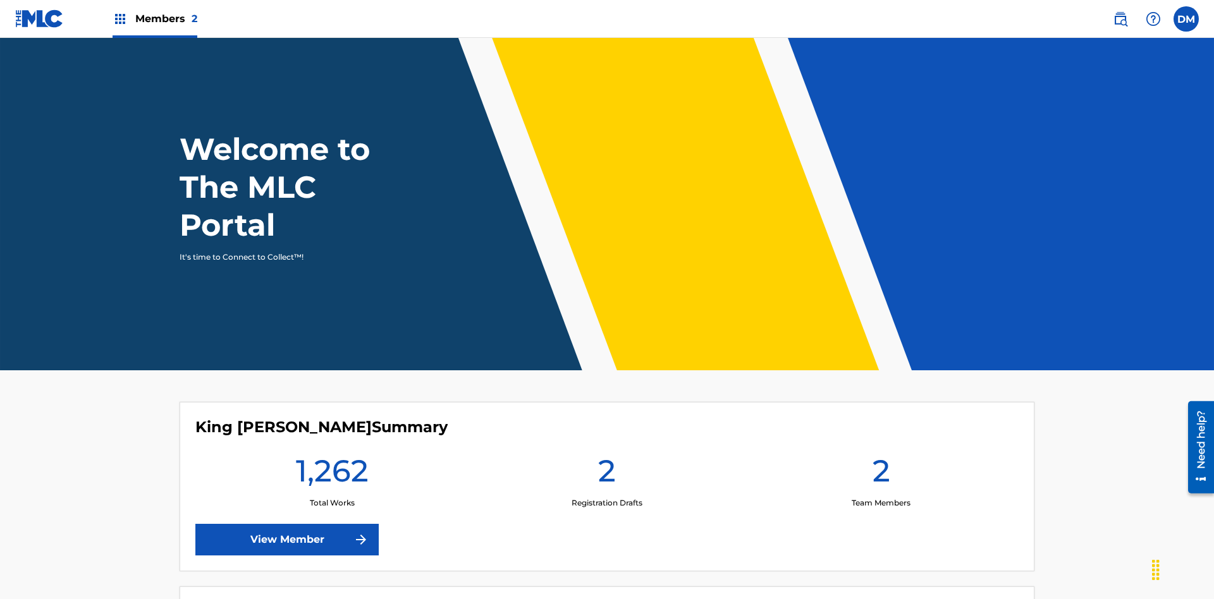
click at [154, 18] on span "Members 2" at bounding box center [166, 18] width 62 height 15
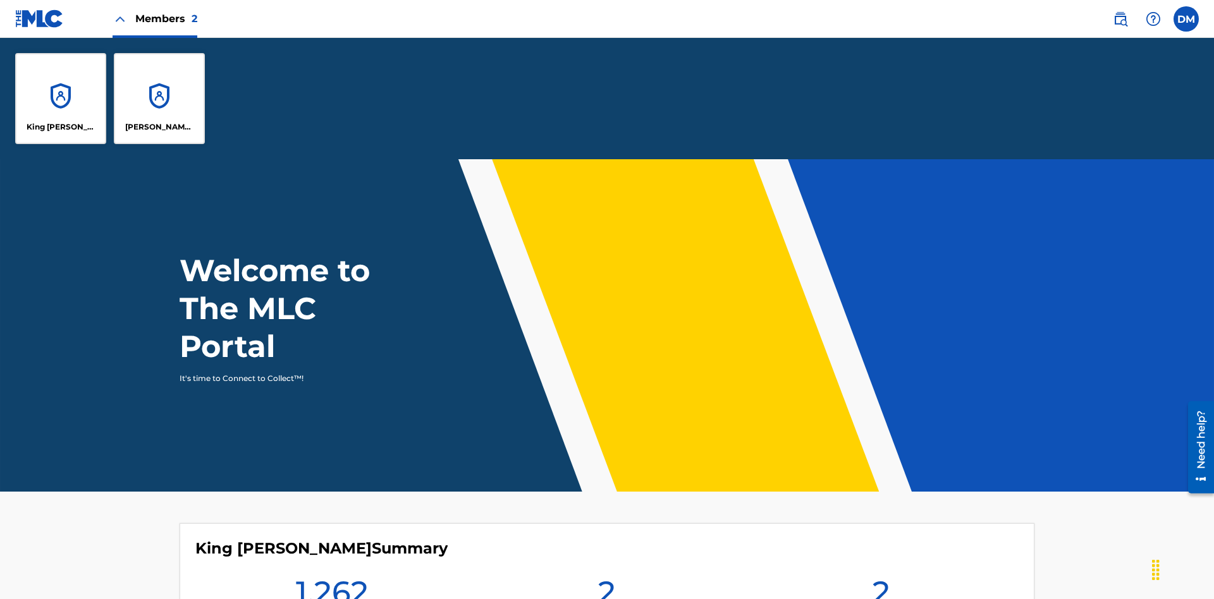
click at [61, 127] on p "King [PERSON_NAME]" at bounding box center [61, 126] width 69 height 11
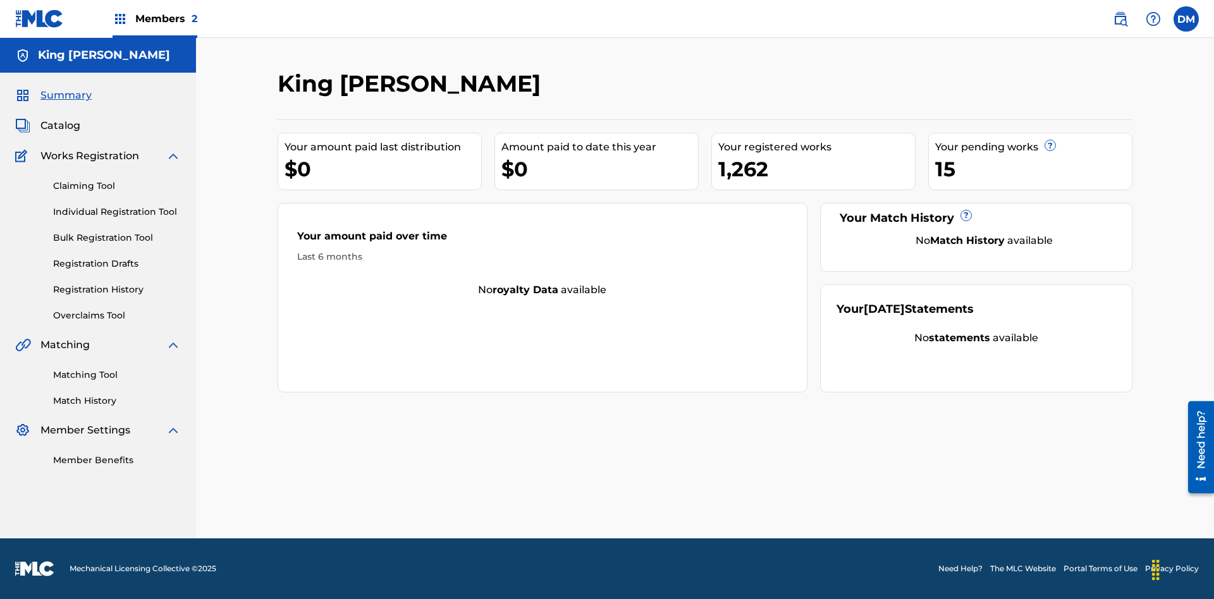
click at [65, 95] on span "Summary" at bounding box center [65, 95] width 51 height 15
click at [117, 375] on link "Matching Tool" at bounding box center [117, 375] width 128 height 13
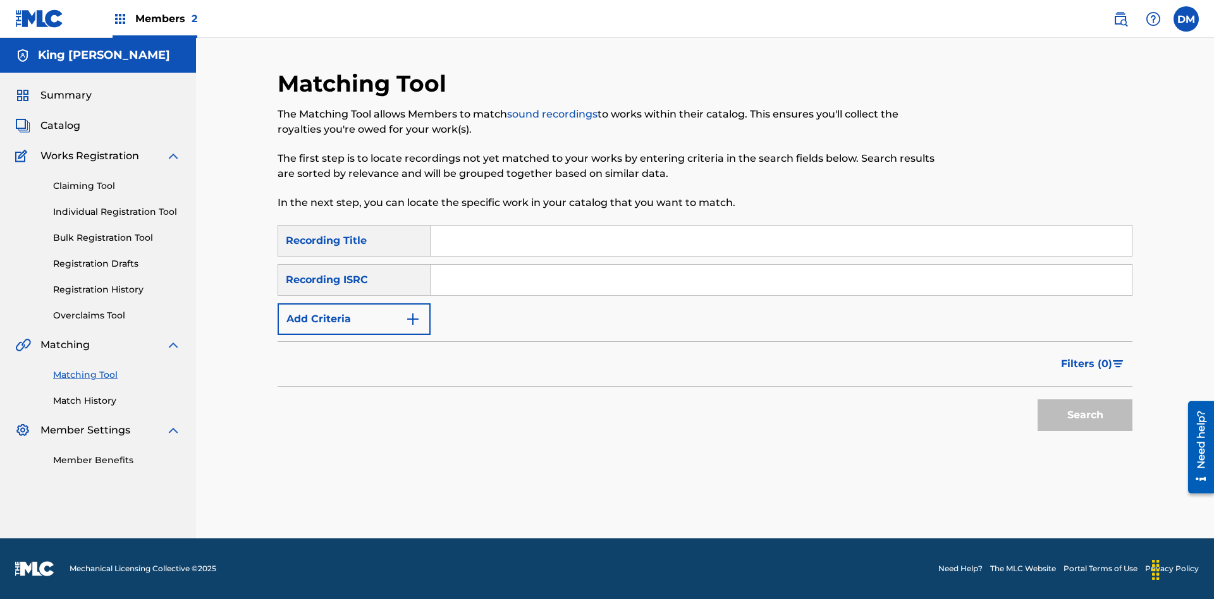
click at [117, 401] on link "Match History" at bounding box center [117, 400] width 128 height 13
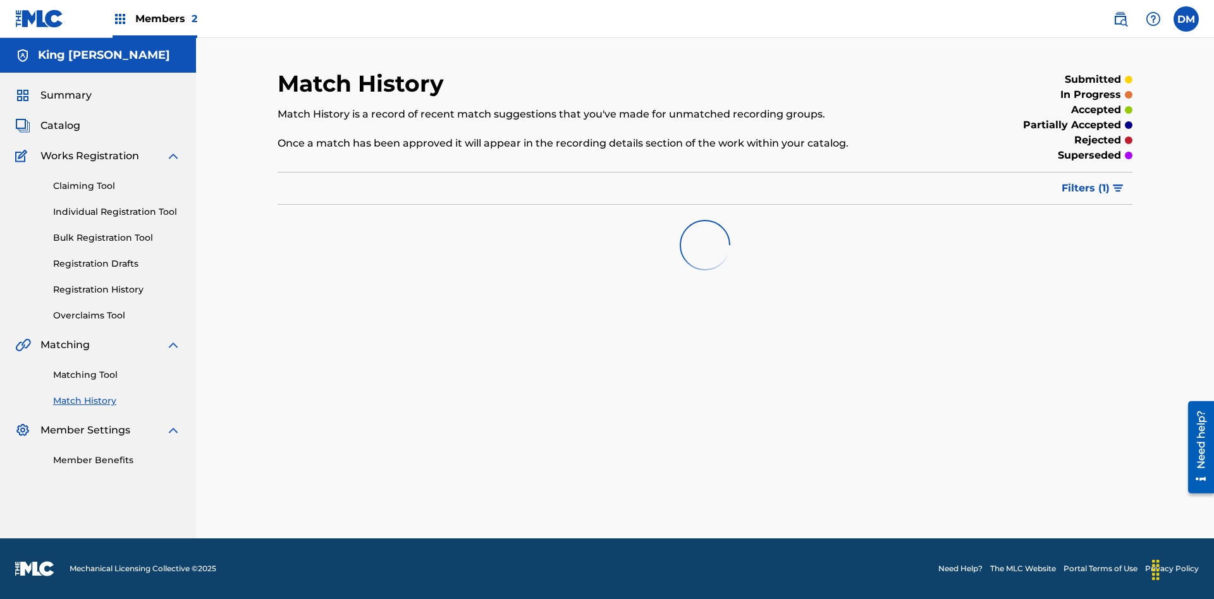
click at [117, 460] on link "Member Benefits" at bounding box center [117, 460] width 128 height 13
click at [117, 315] on link "Overclaims Tool" at bounding box center [117, 315] width 128 height 13
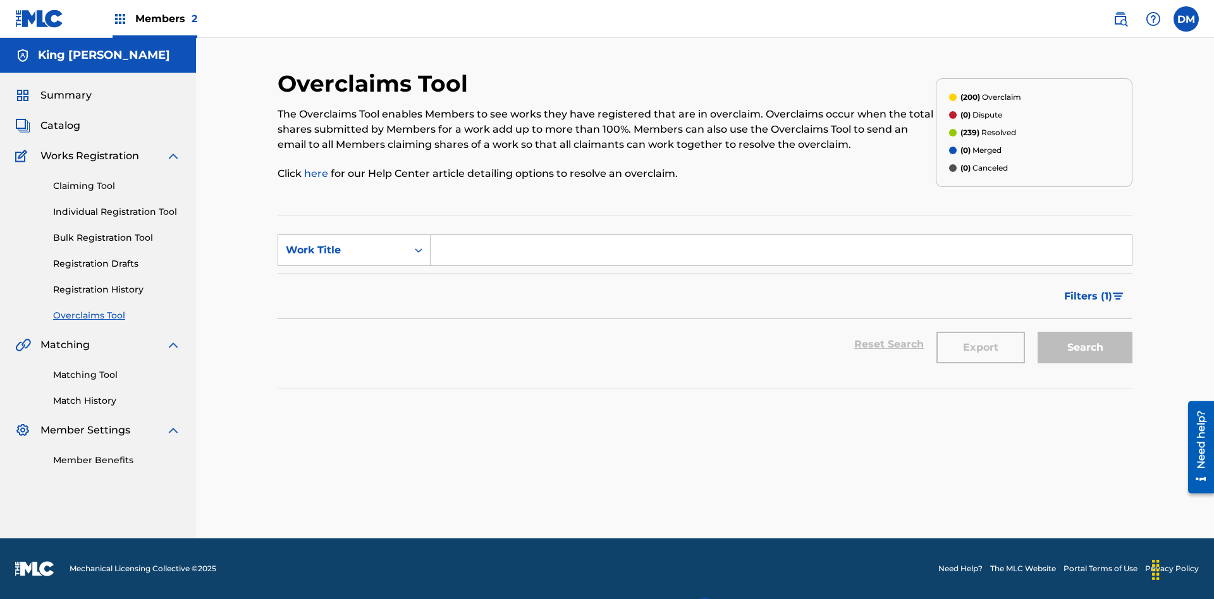
click at [60, 118] on span "Catalog" at bounding box center [60, 125] width 40 height 15
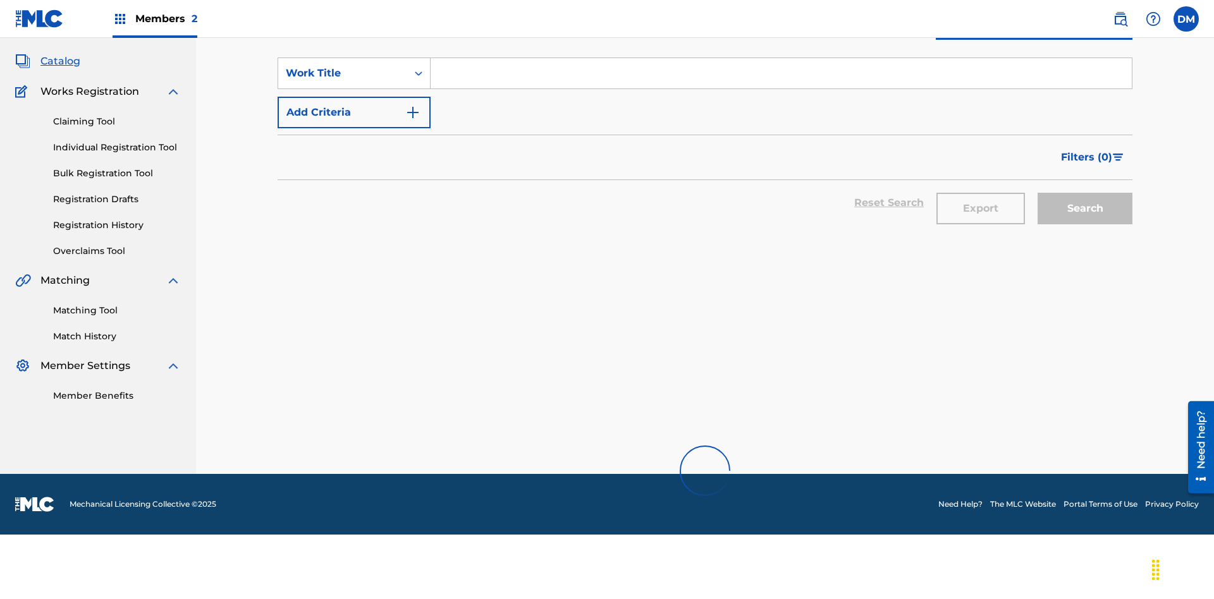
click at [117, 115] on link "Claiming Tool" at bounding box center [117, 121] width 128 height 13
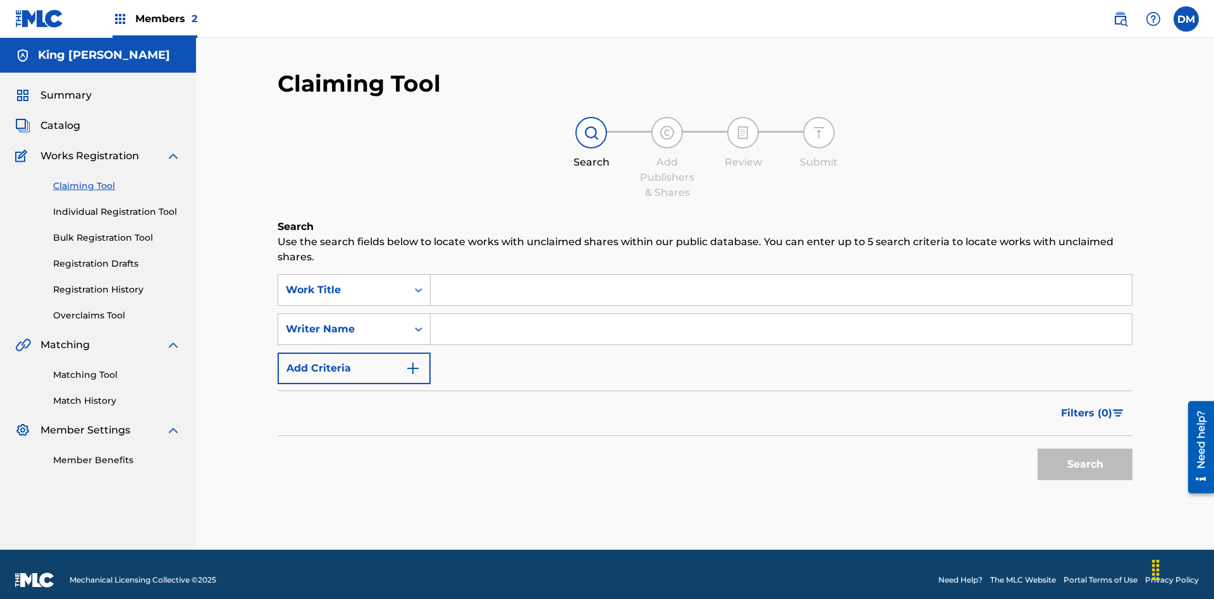
click at [117, 205] on link "Individual Registration Tool" at bounding box center [117, 211] width 128 height 13
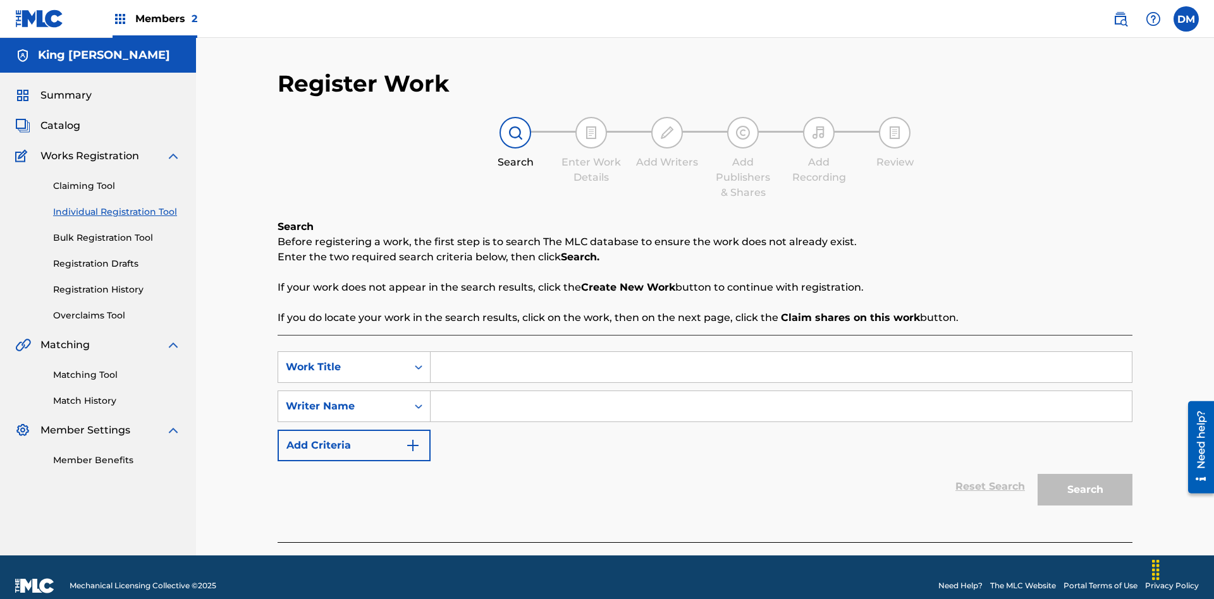
click at [117, 231] on link "Bulk Registration Tool" at bounding box center [117, 237] width 128 height 13
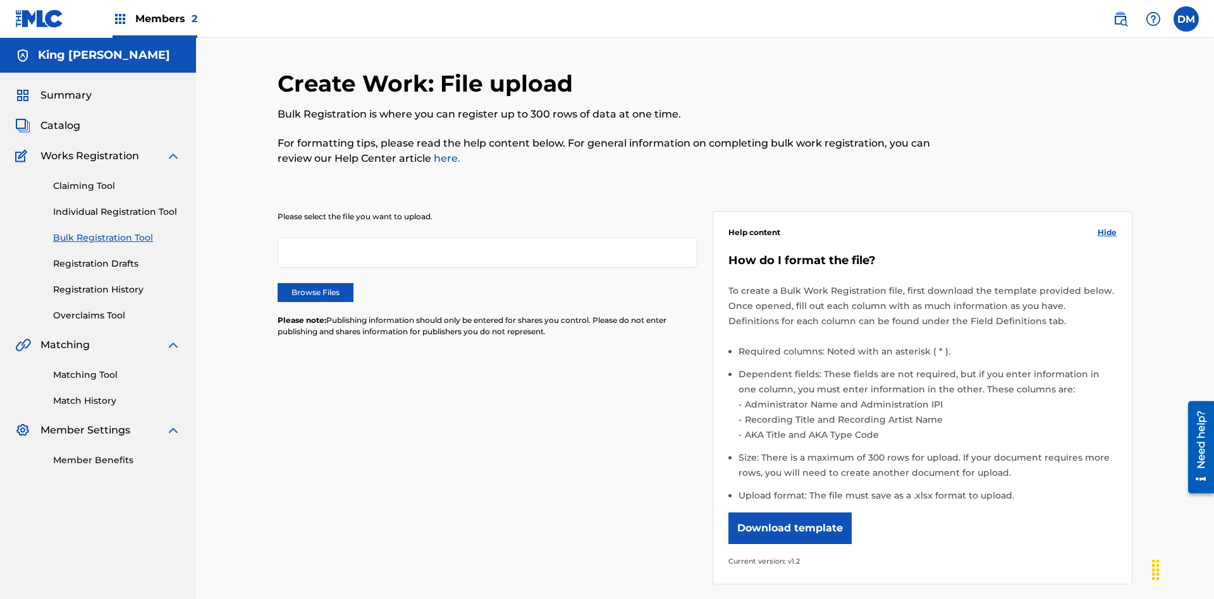
scroll to position [0, 278]
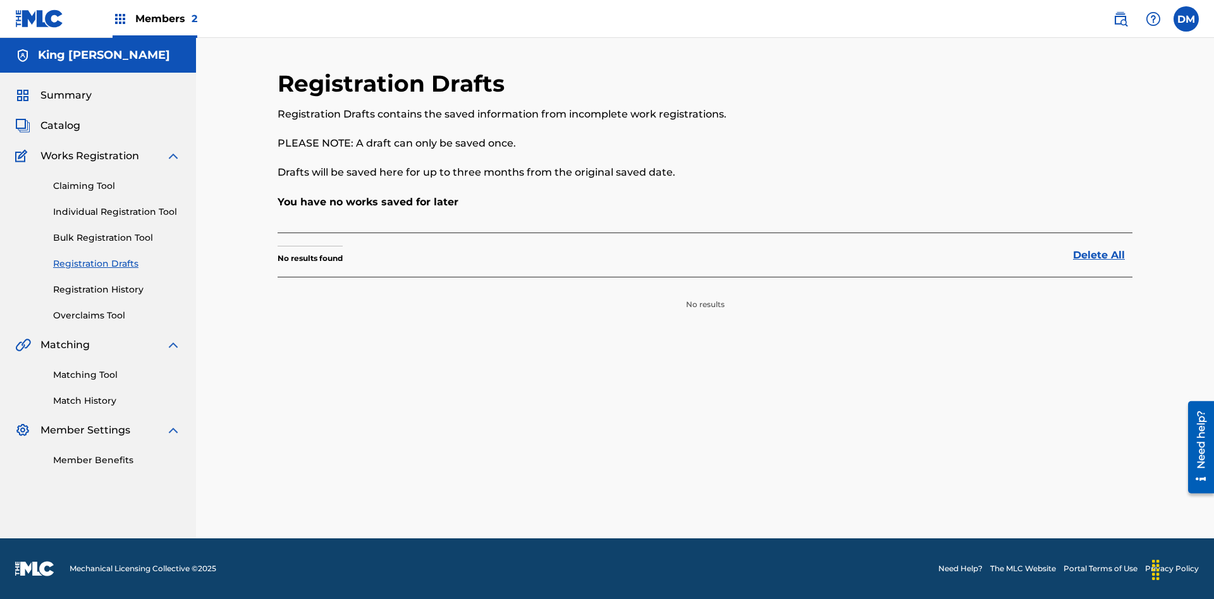
click at [117, 290] on link "Registration History" at bounding box center [117, 289] width 128 height 13
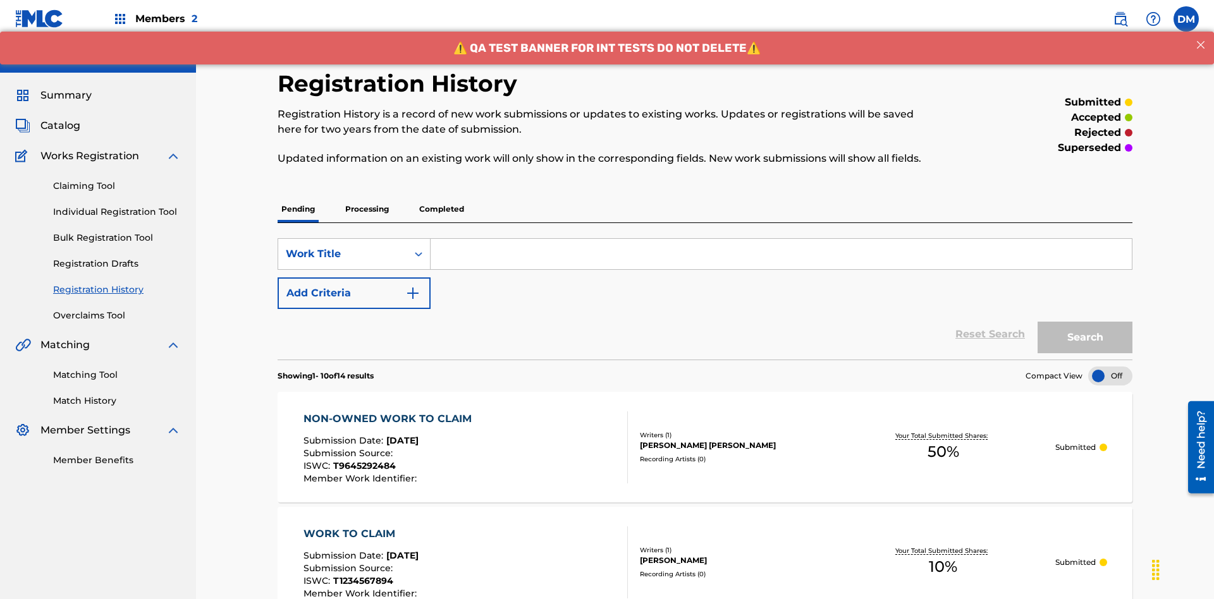
scroll to position [12, 0]
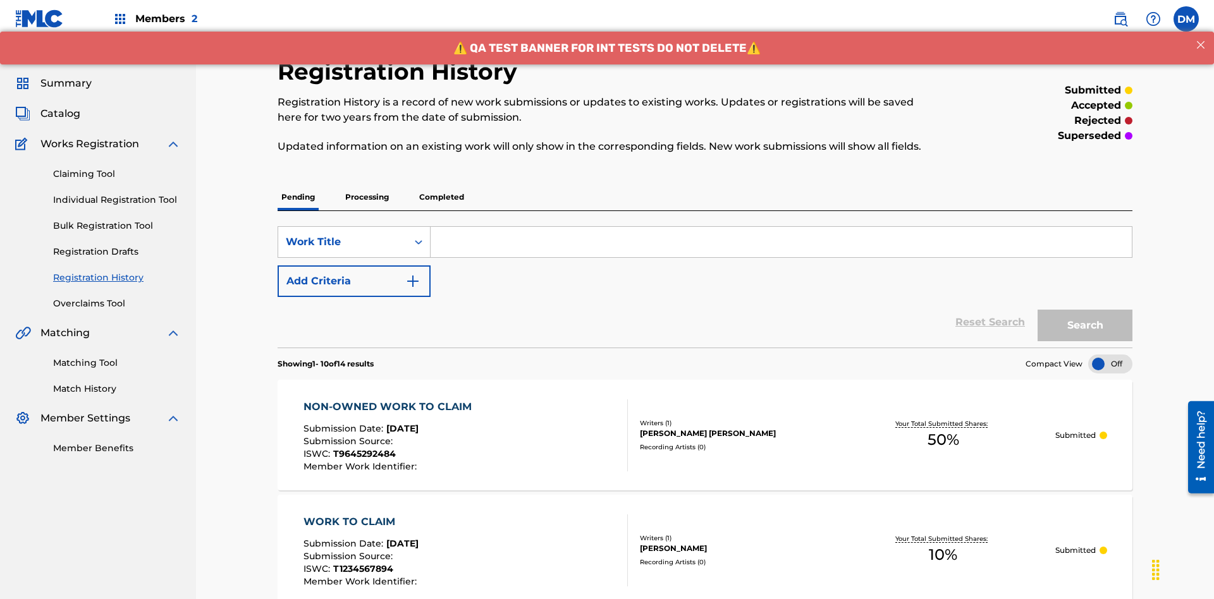
click at [1186, 18] on label at bounding box center [1185, 18] width 25 height 25
click at [1186, 19] on input "DM Dutchess McTesterson dutchess.mctesterson@gmail.com Profile Log out" at bounding box center [1186, 19] width 0 height 0
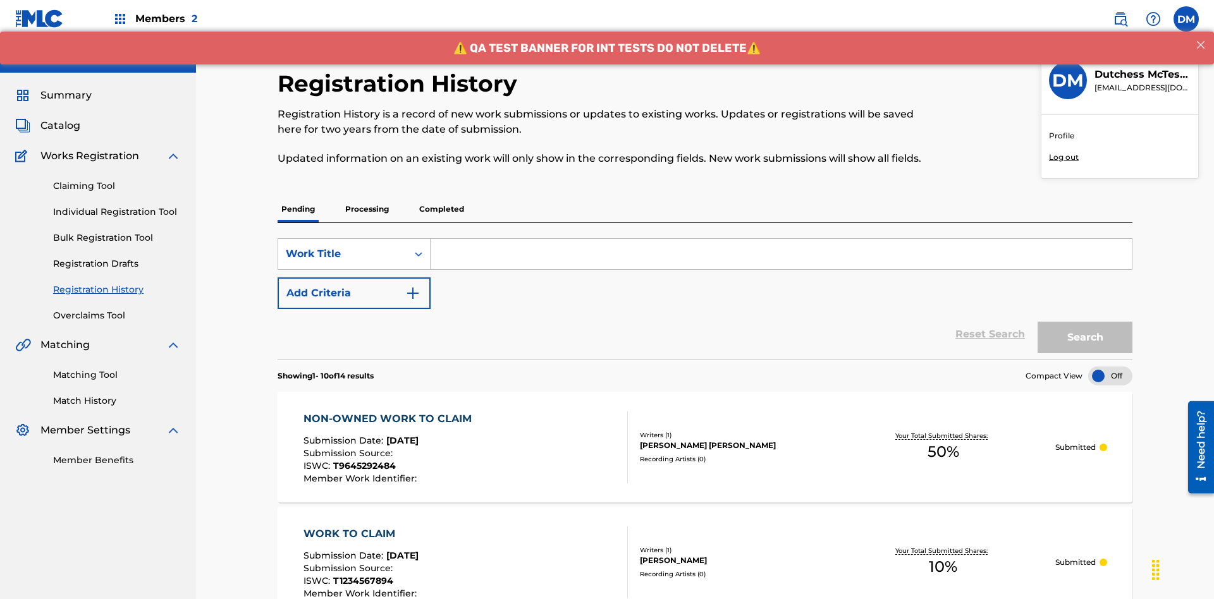
click at [1063, 157] on p "Log out" at bounding box center [1064, 157] width 30 height 11
click at [1186, 19] on input "DM Dutchess McTesterson dutchess.mctesterson@gmail.com Profile Log out" at bounding box center [1186, 19] width 0 height 0
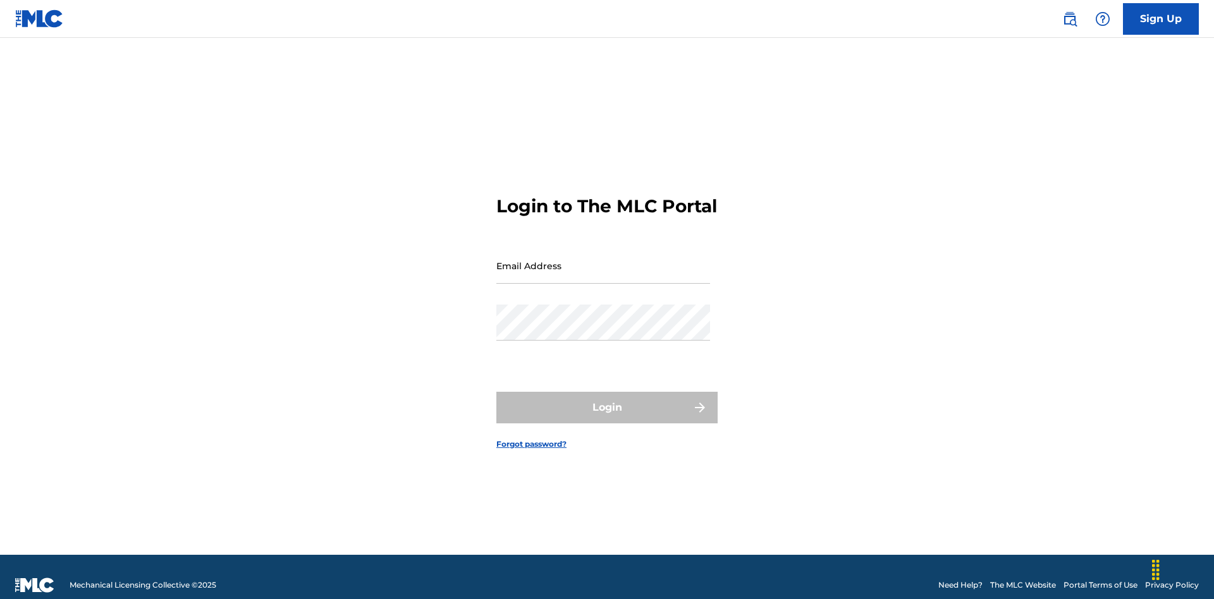
click at [603, 260] on input "Email Address" at bounding box center [603, 266] width 214 height 36
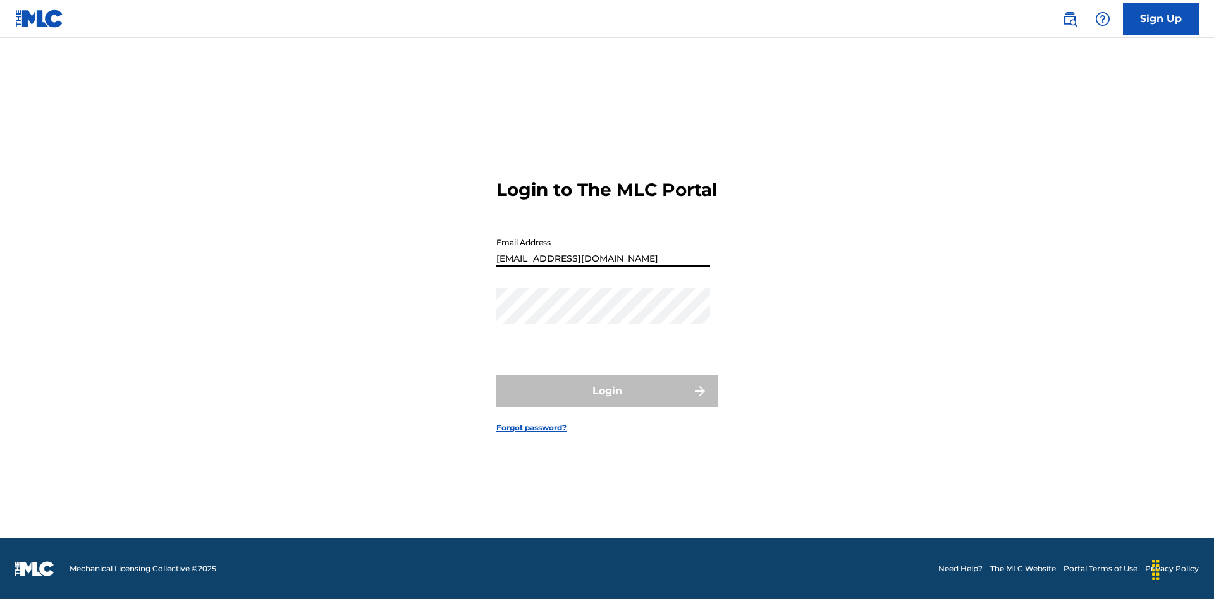
type input "[EMAIL_ADDRESS][DOMAIN_NAME]"
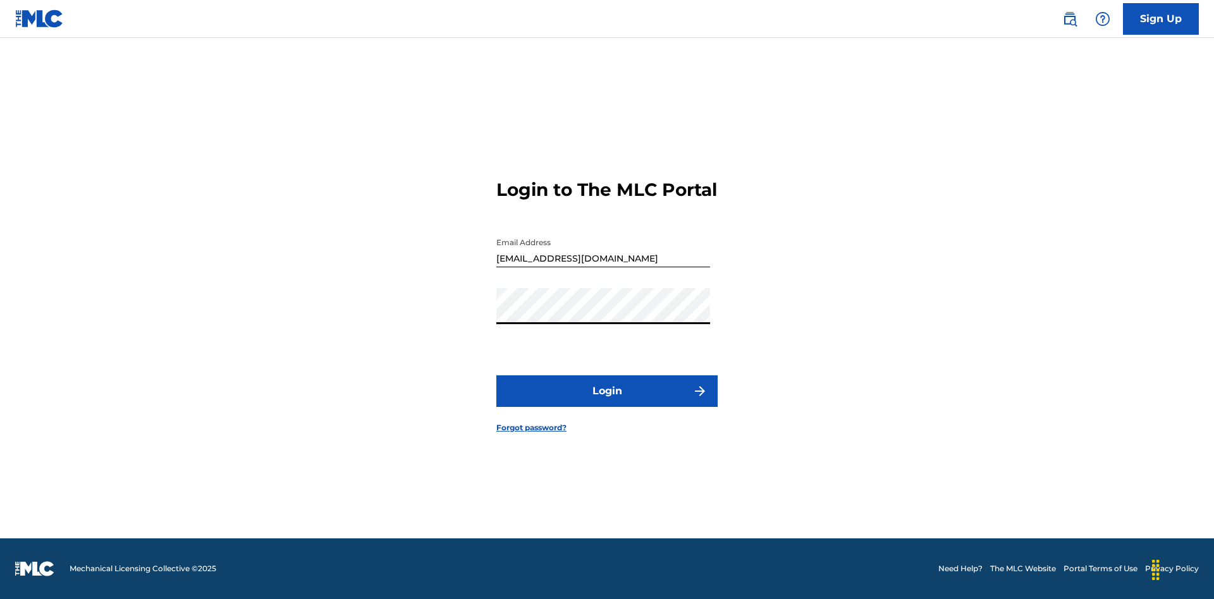
click at [607, 402] on button "Login" at bounding box center [606, 392] width 221 height 32
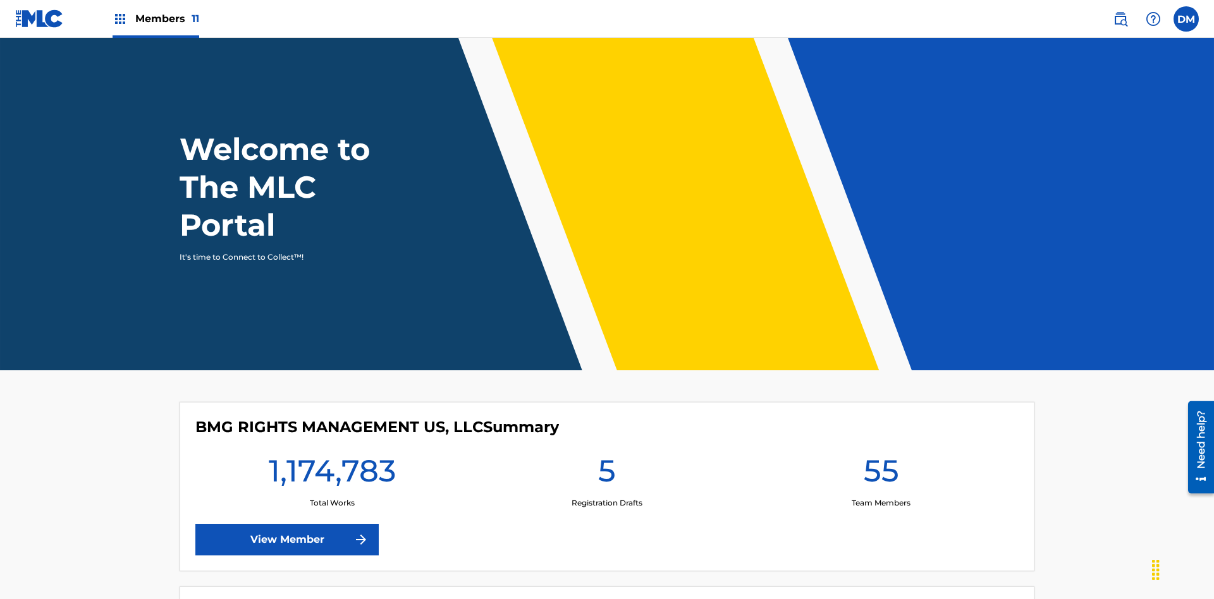
scroll to position [54, 0]
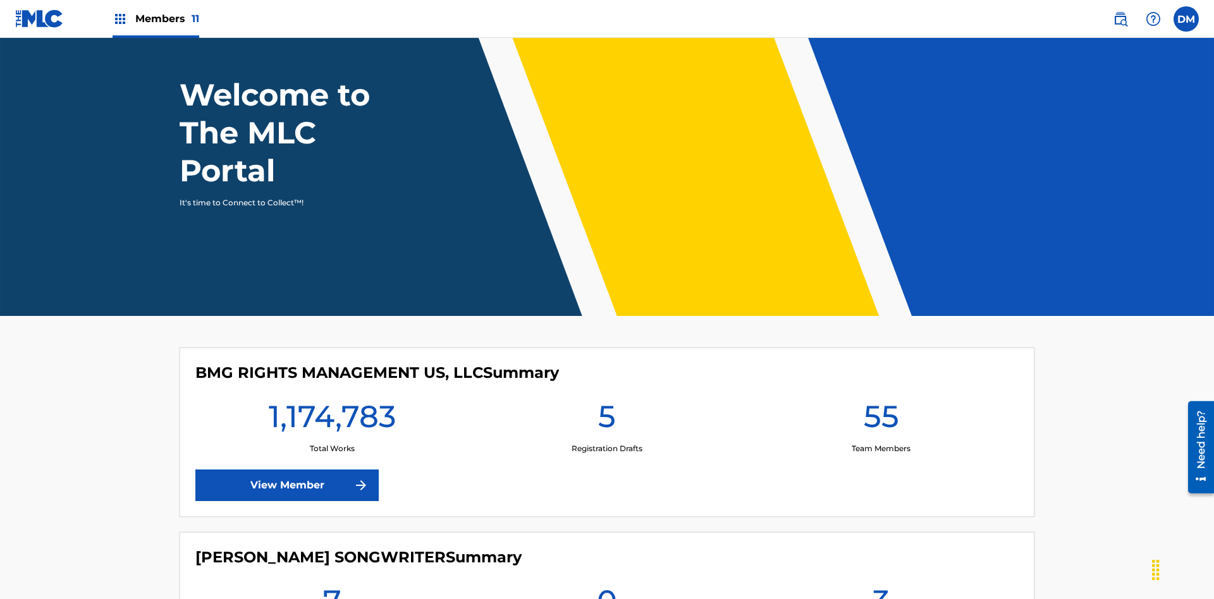
click at [156, 18] on span "Members 11" at bounding box center [167, 18] width 64 height 15
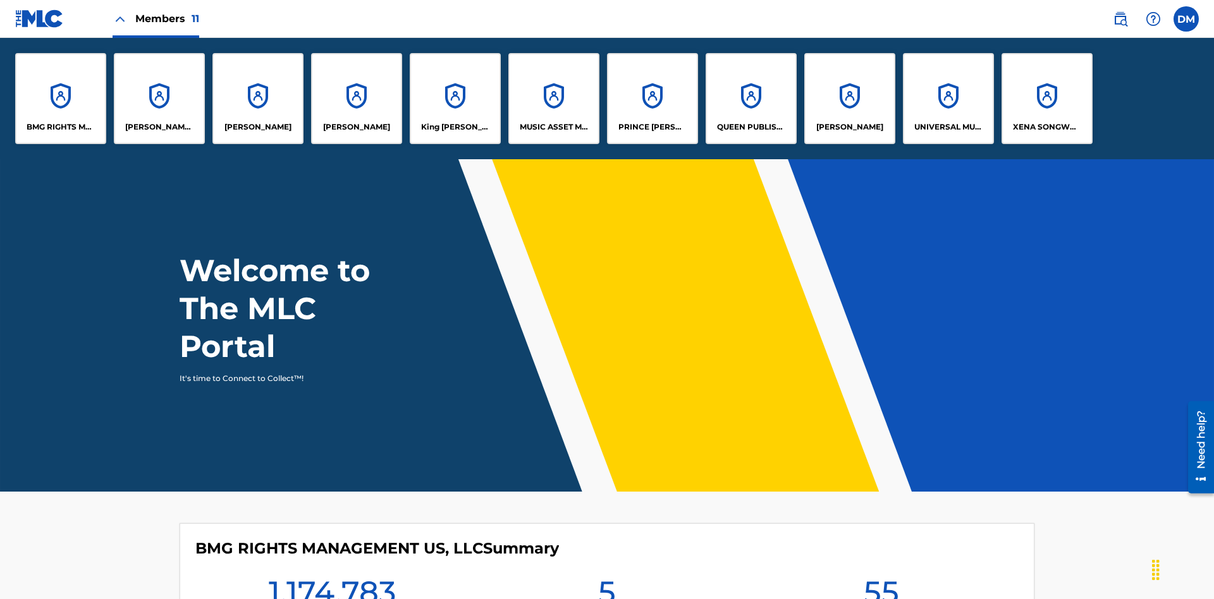
click at [455, 127] on p "King [PERSON_NAME]" at bounding box center [455, 126] width 69 height 11
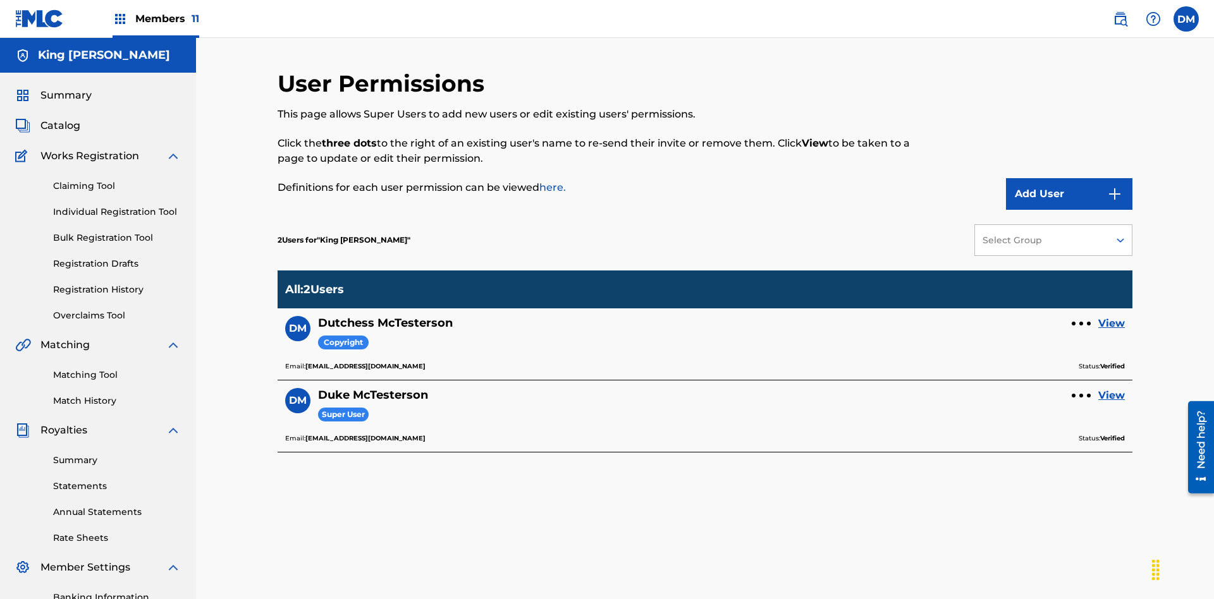
click at [1111, 316] on link "View" at bounding box center [1111, 323] width 27 height 15
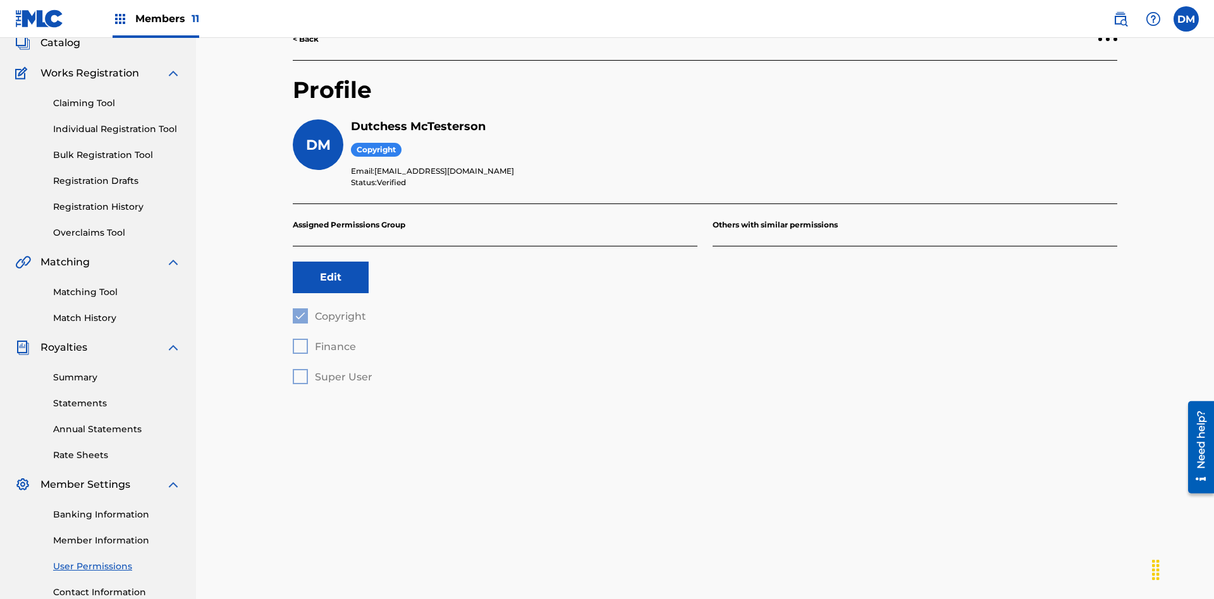
click at [331, 262] on button "Edit" at bounding box center [331, 278] width 76 height 32
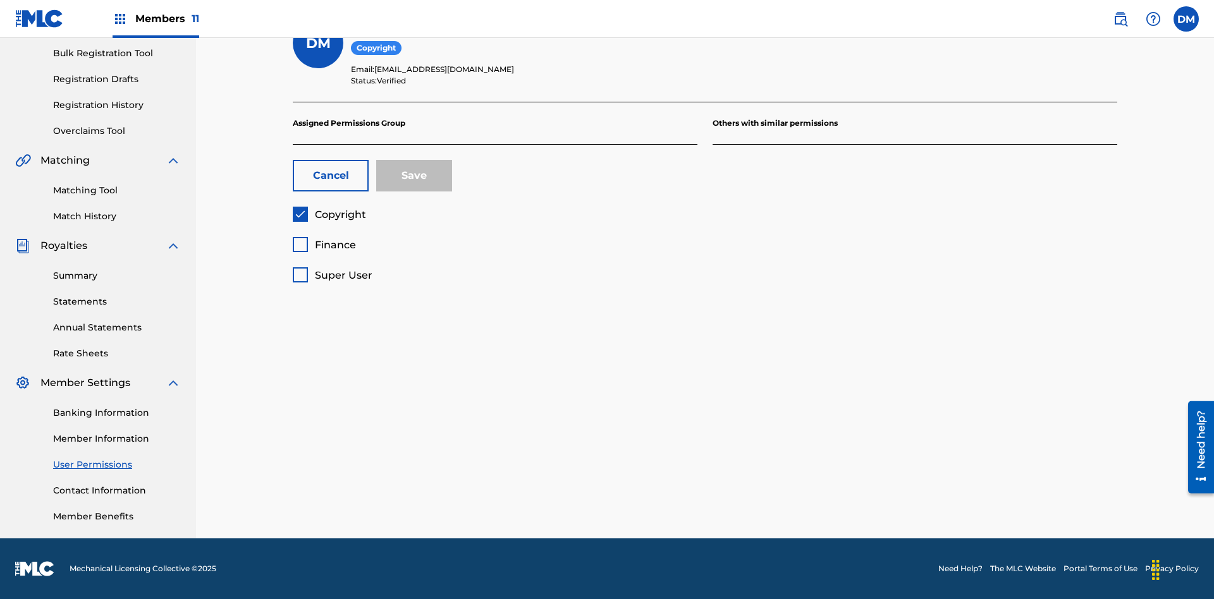
click at [324, 245] on span "Finance" at bounding box center [335, 245] width 41 height 12
click at [414, 176] on button "Save" at bounding box center [414, 176] width 76 height 32
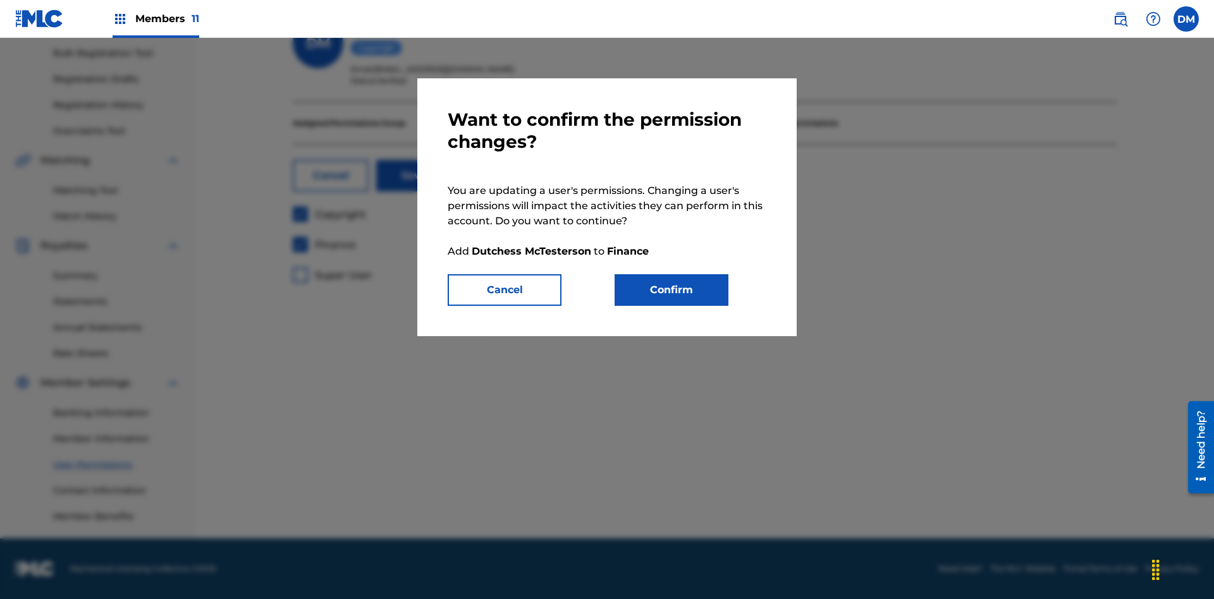
click at [671, 290] on button "Confirm" at bounding box center [671, 290] width 114 height 32
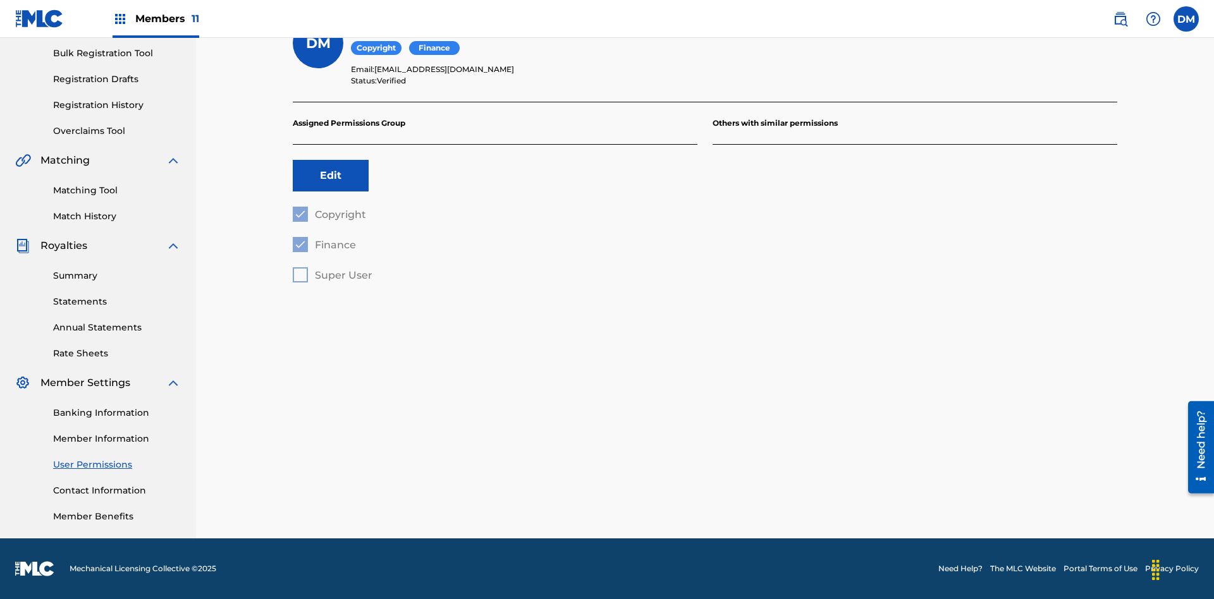
click at [1186, 18] on label at bounding box center [1185, 18] width 25 height 25
click at [1186, 19] on input "DM Duke McTesterson duke.mctesterson@gmail.com Profile Log out" at bounding box center [1186, 19] width 0 height 0
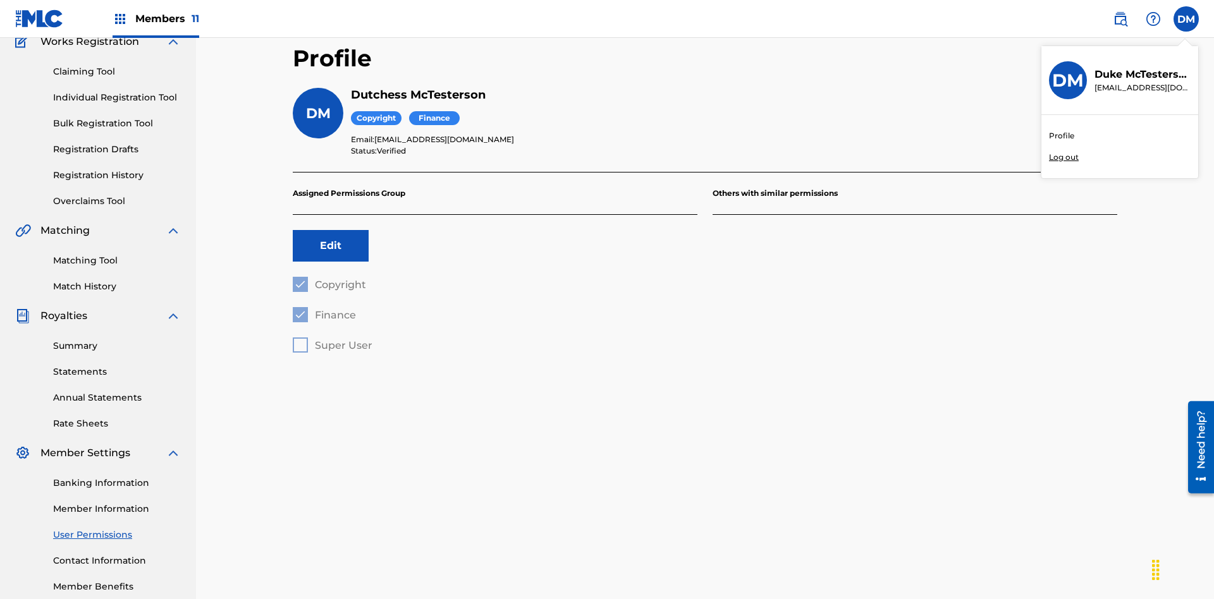
click at [1063, 157] on p "Log out" at bounding box center [1064, 157] width 30 height 11
click at [1186, 19] on input "DM Duke McTesterson duke.mctesterson@gmail.com Profile Log out" at bounding box center [1186, 19] width 0 height 0
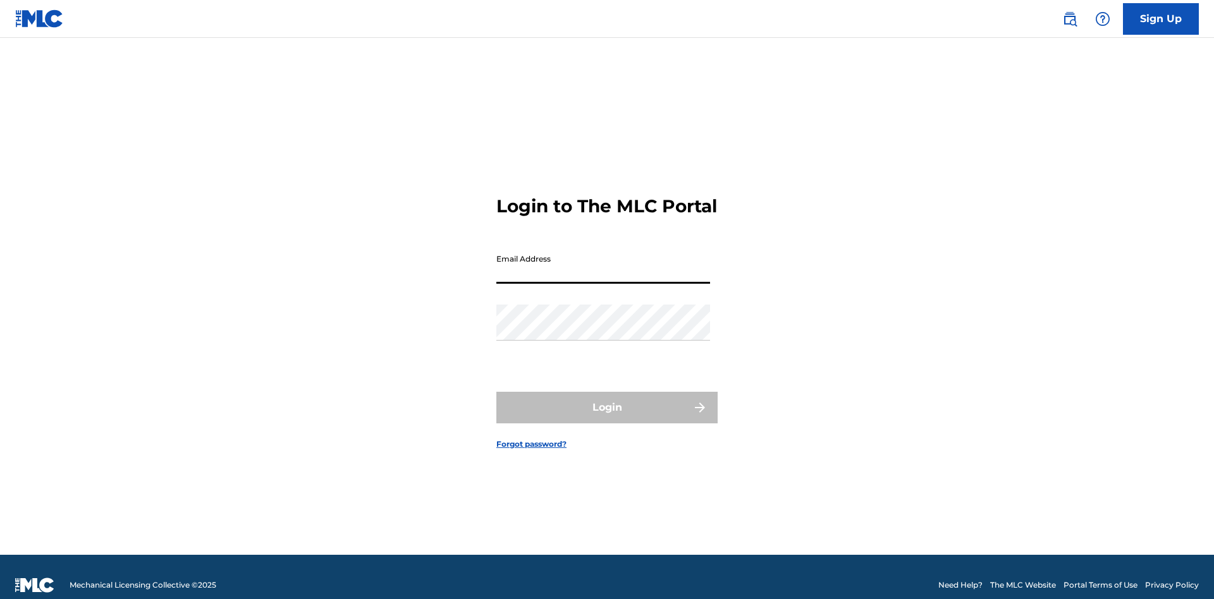
scroll to position [16, 0]
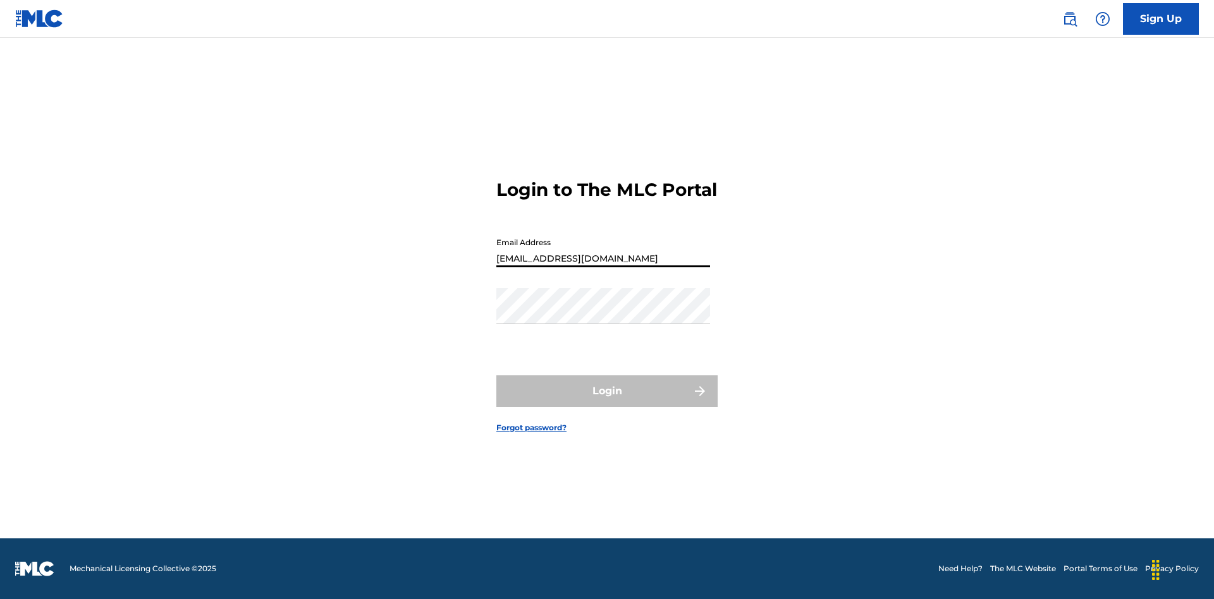
type input "[EMAIL_ADDRESS][DOMAIN_NAME]"
click at [607, 402] on button "Login" at bounding box center [606, 392] width 221 height 32
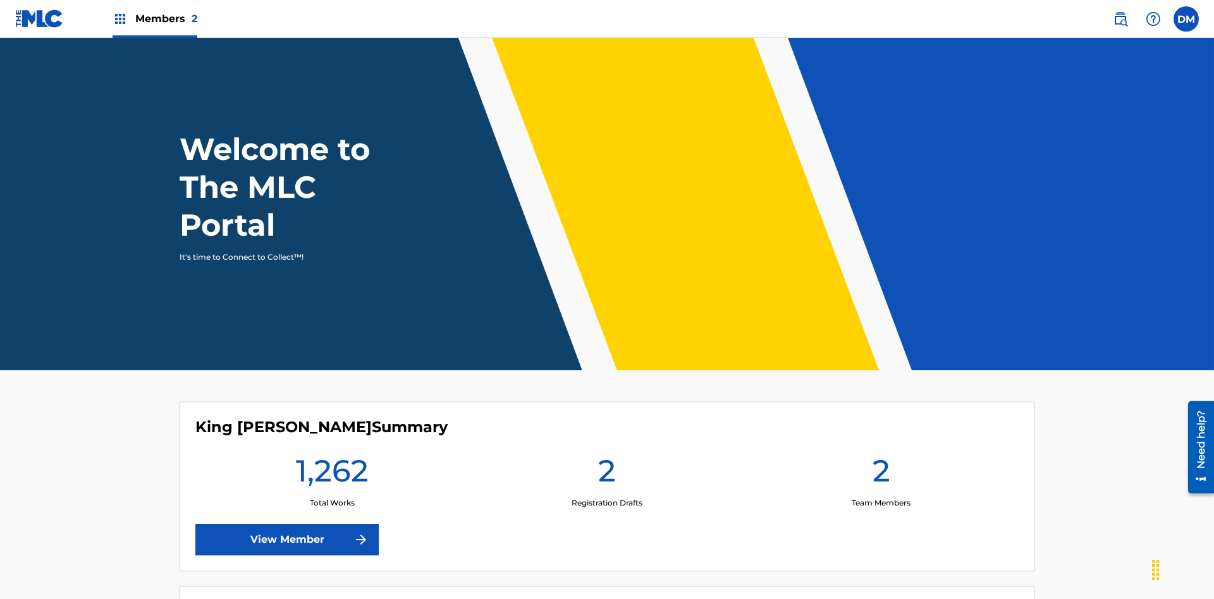
scroll to position [54, 0]
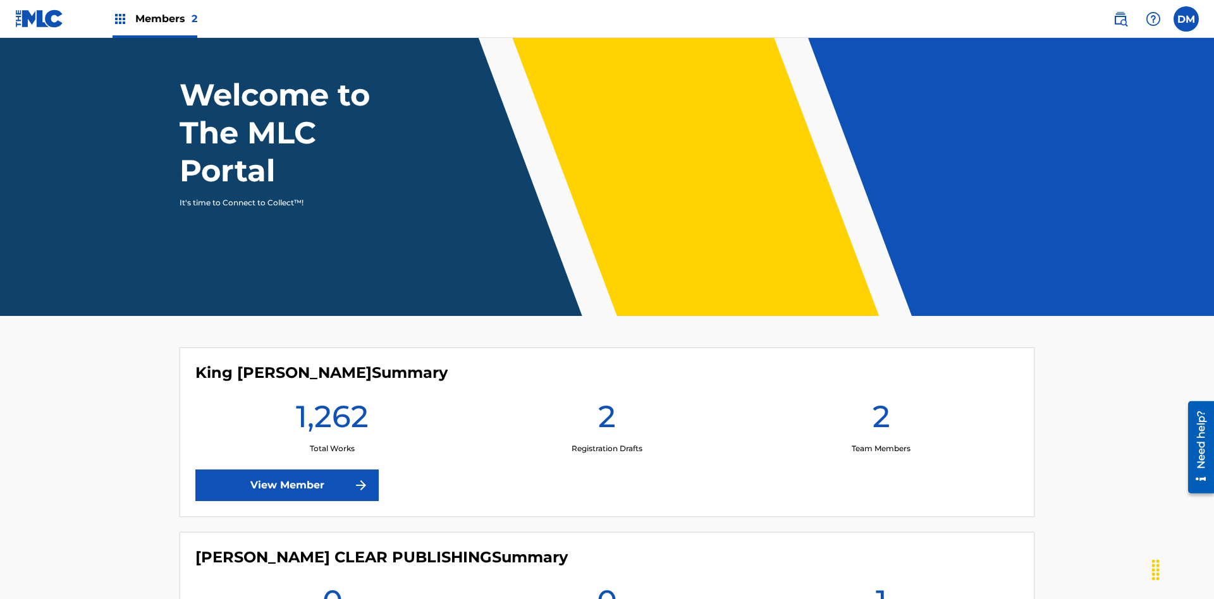
click at [154, 18] on span "Members 2" at bounding box center [166, 18] width 62 height 15
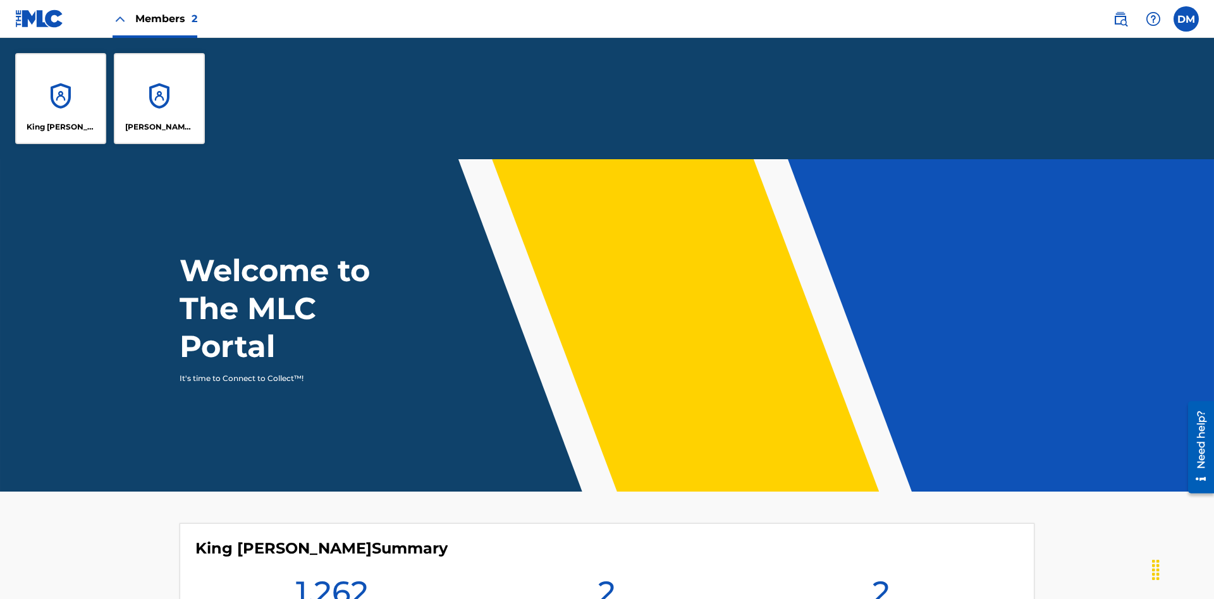
click at [61, 127] on p "King [PERSON_NAME]" at bounding box center [61, 126] width 69 height 11
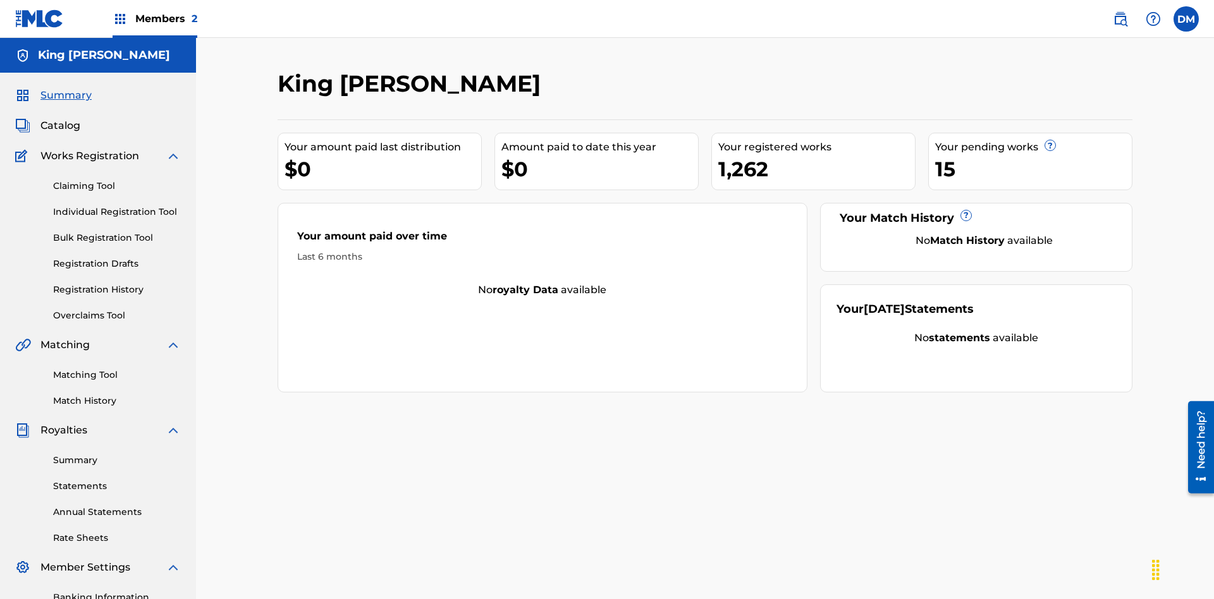
click at [65, 88] on span "Summary" at bounding box center [65, 95] width 51 height 15
click at [117, 369] on link "Matching Tool" at bounding box center [117, 375] width 128 height 13
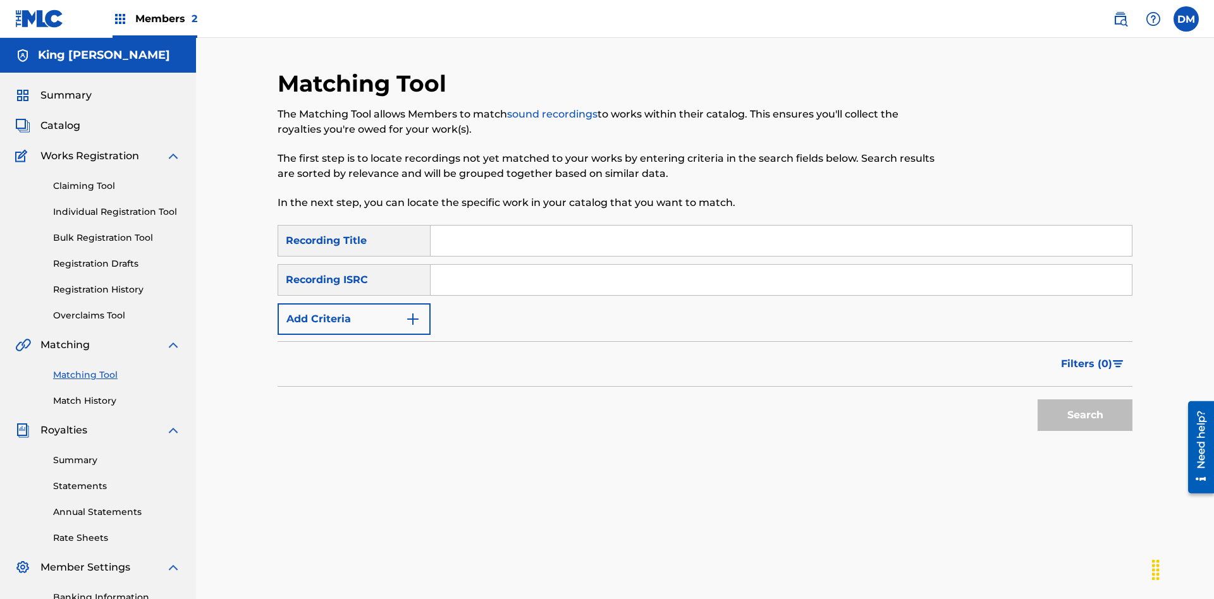
click at [117, 394] on link "Match History" at bounding box center [117, 400] width 128 height 13
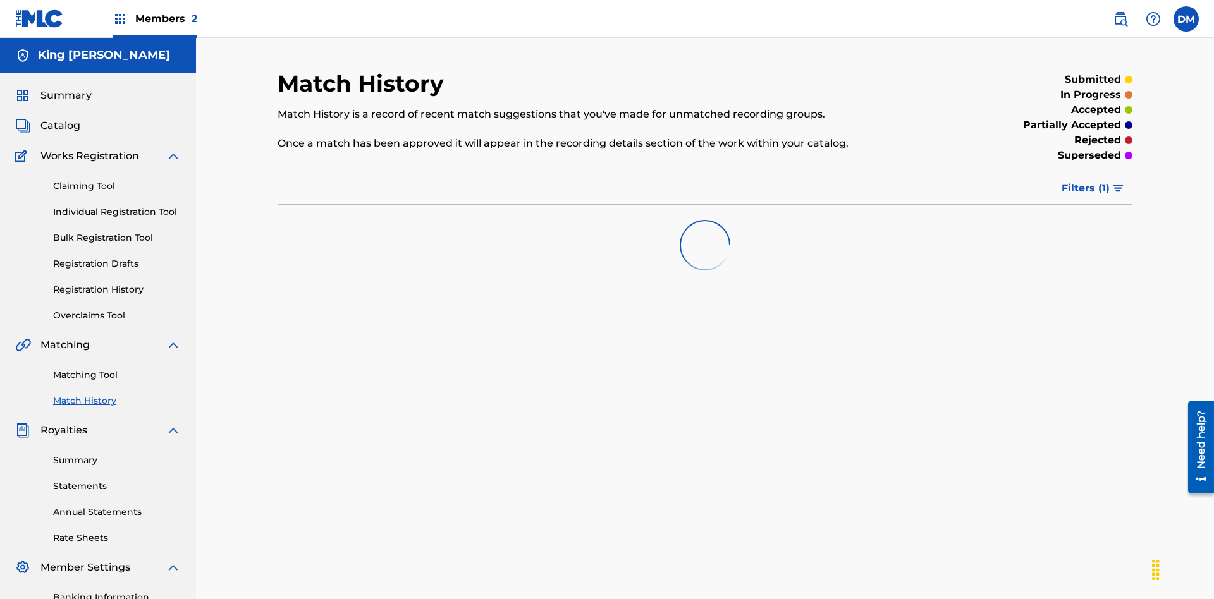
scroll to position [159, 0]
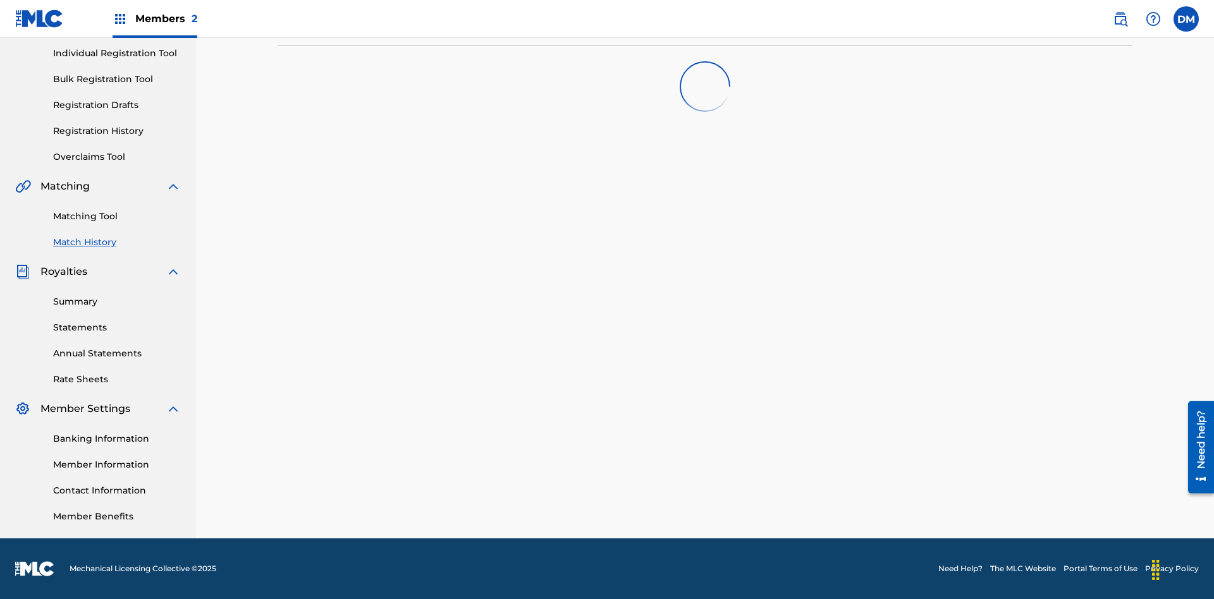
click at [117, 517] on link "Member Benefits" at bounding box center [117, 516] width 128 height 13
click at [117, 157] on link "Overclaims Tool" at bounding box center [117, 156] width 128 height 13
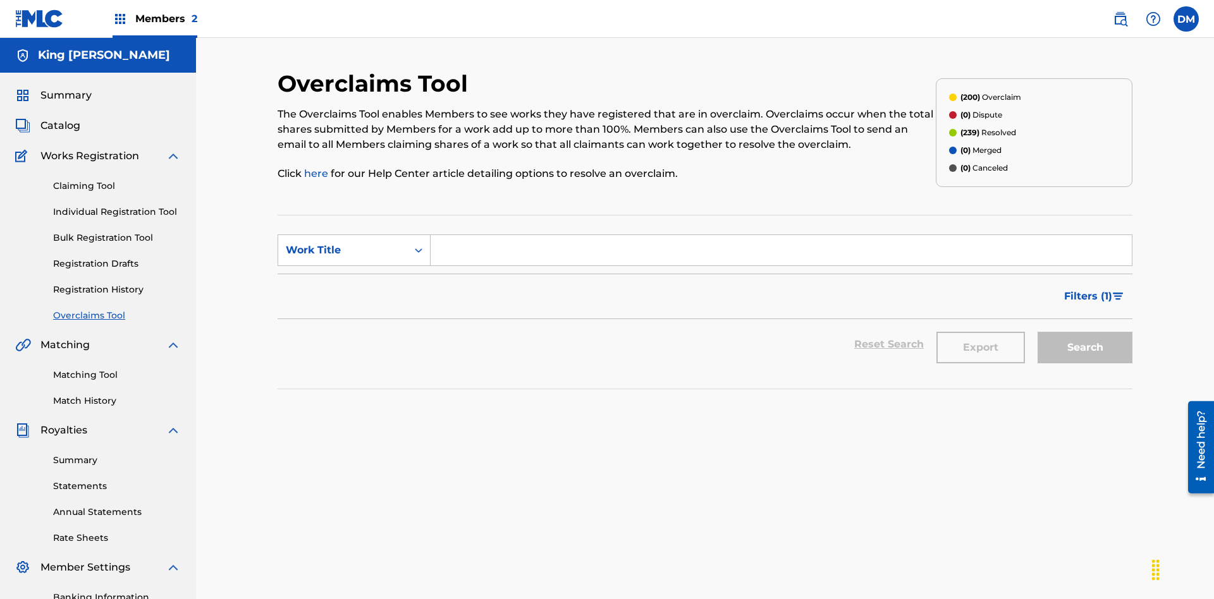
click at [60, 118] on span "Catalog" at bounding box center [60, 125] width 40 height 15
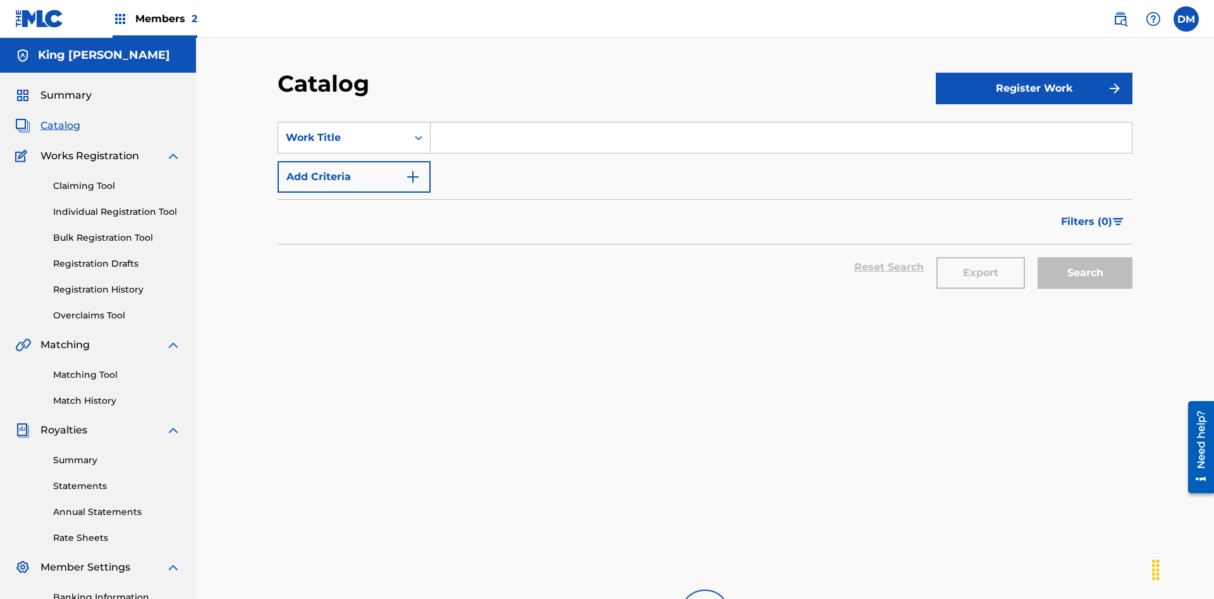
click at [117, 180] on link "Claiming Tool" at bounding box center [117, 186] width 128 height 13
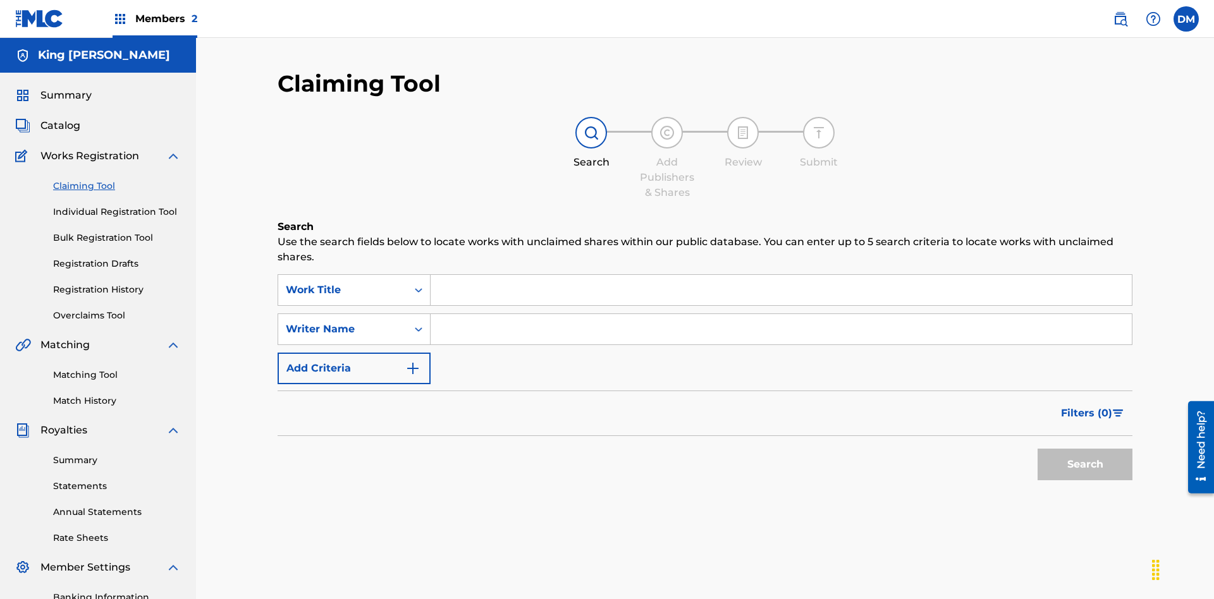
click at [117, 205] on link "Individual Registration Tool" at bounding box center [117, 211] width 128 height 13
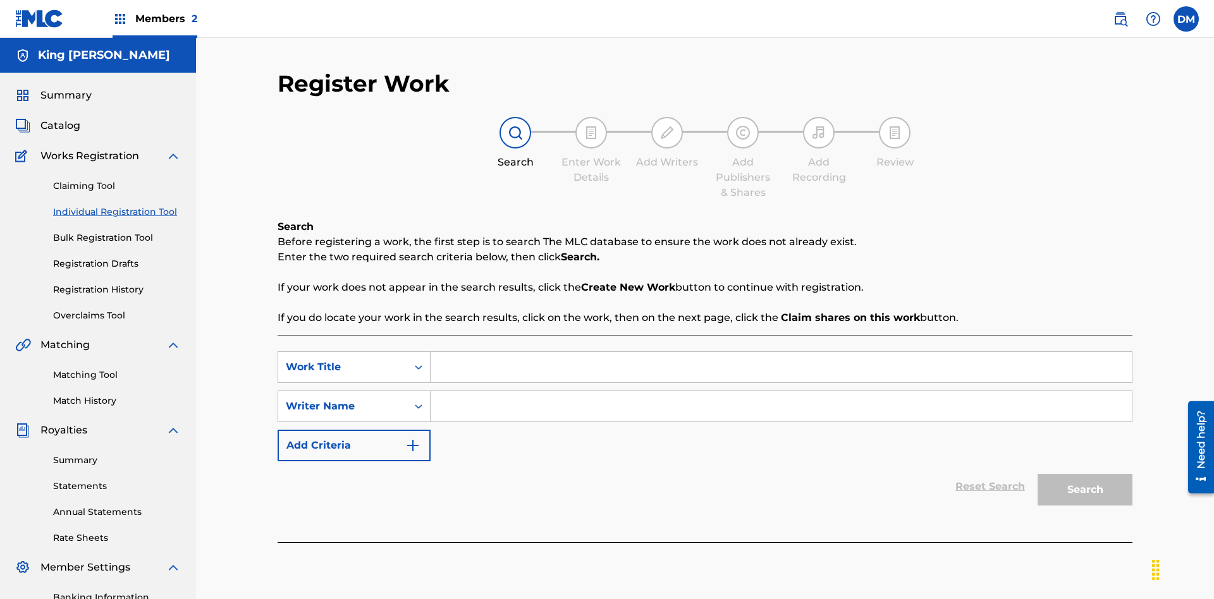
click at [117, 231] on link "Bulk Registration Tool" at bounding box center [117, 237] width 128 height 13
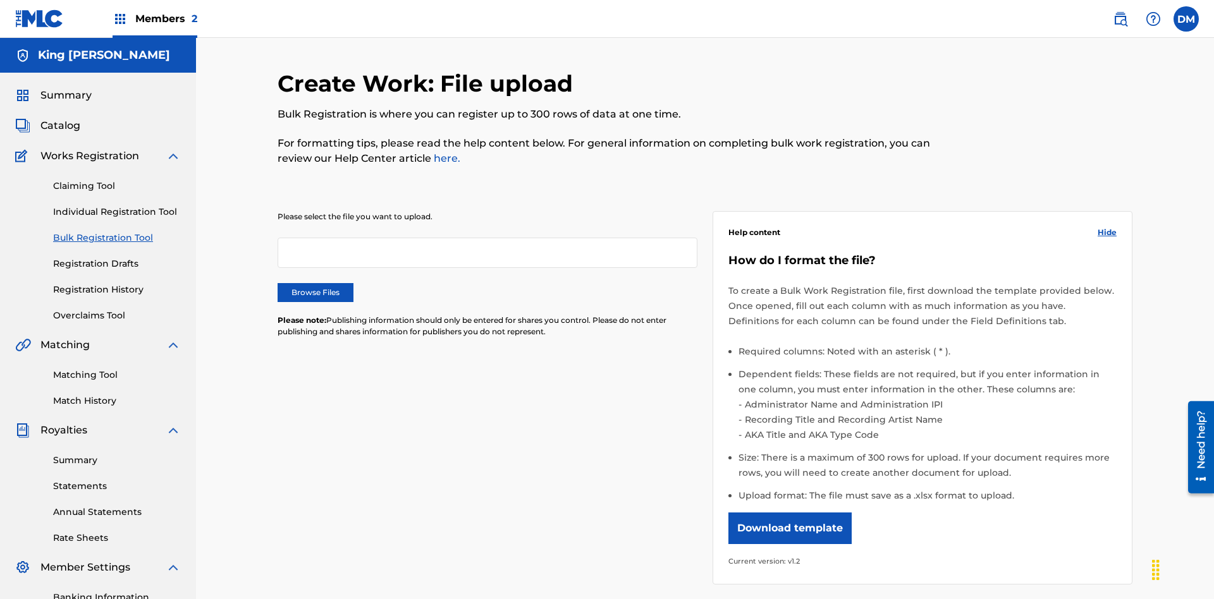
scroll to position [0, 278]
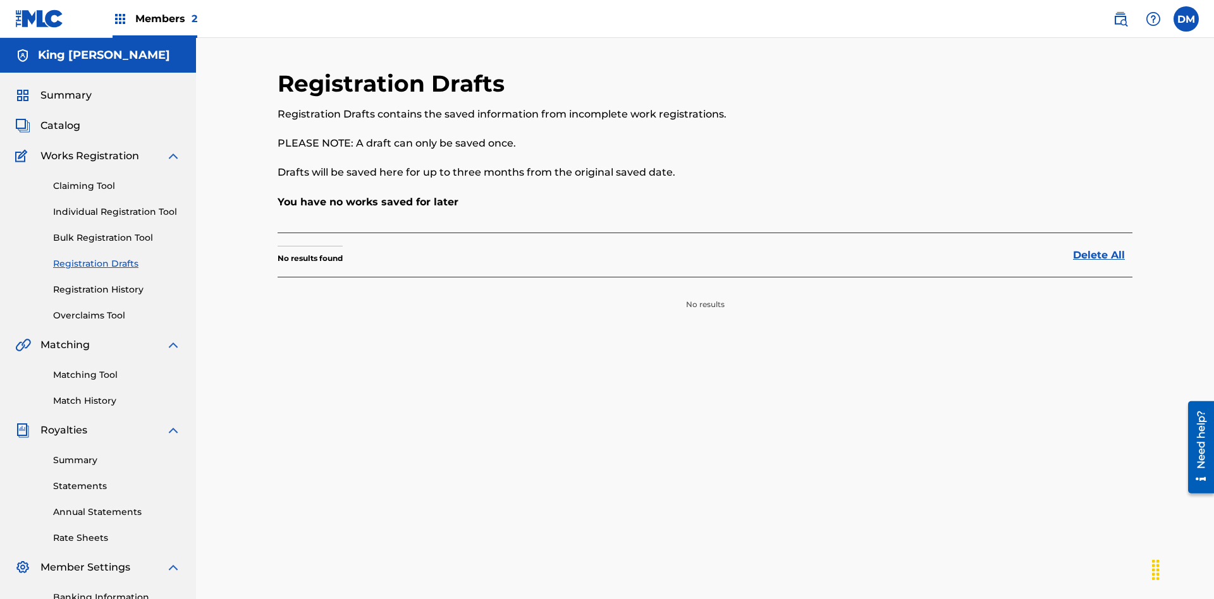
click at [117, 283] on link "Registration History" at bounding box center [117, 289] width 128 height 13
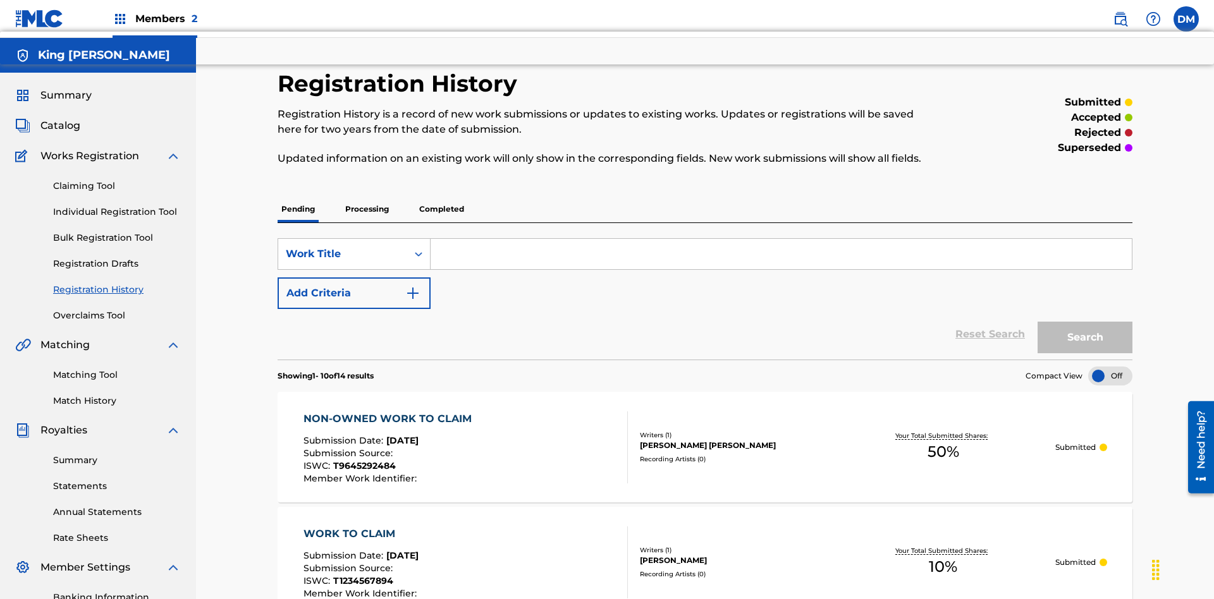
click at [117, 454] on link "Summary" at bounding box center [117, 460] width 128 height 13
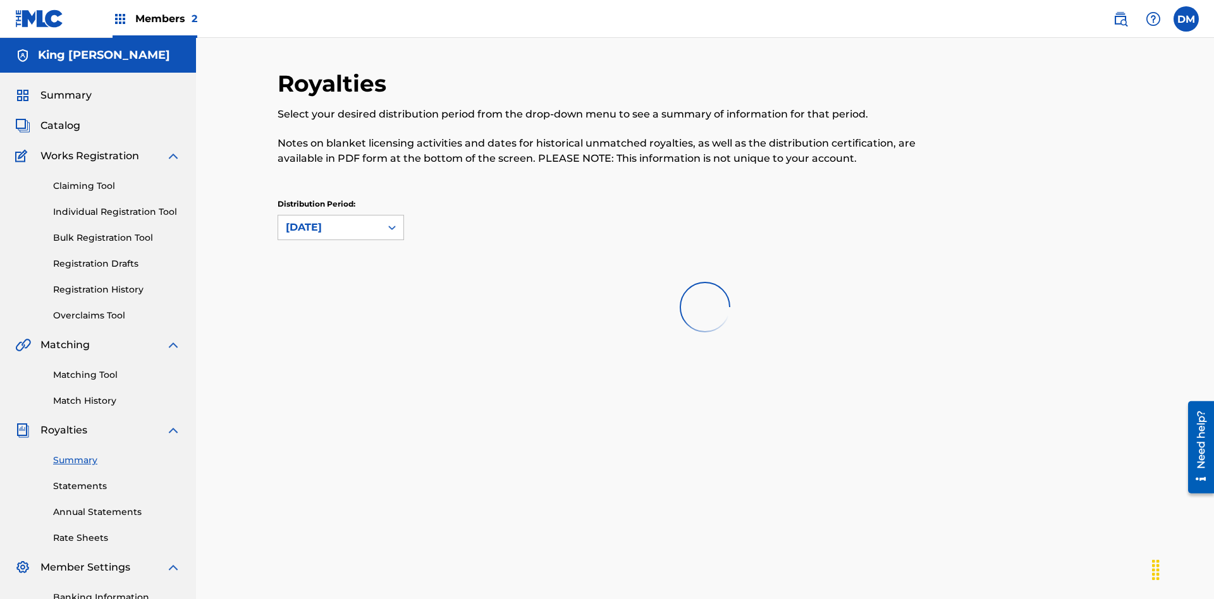
click at [117, 480] on link "Statements" at bounding box center [117, 486] width 128 height 13
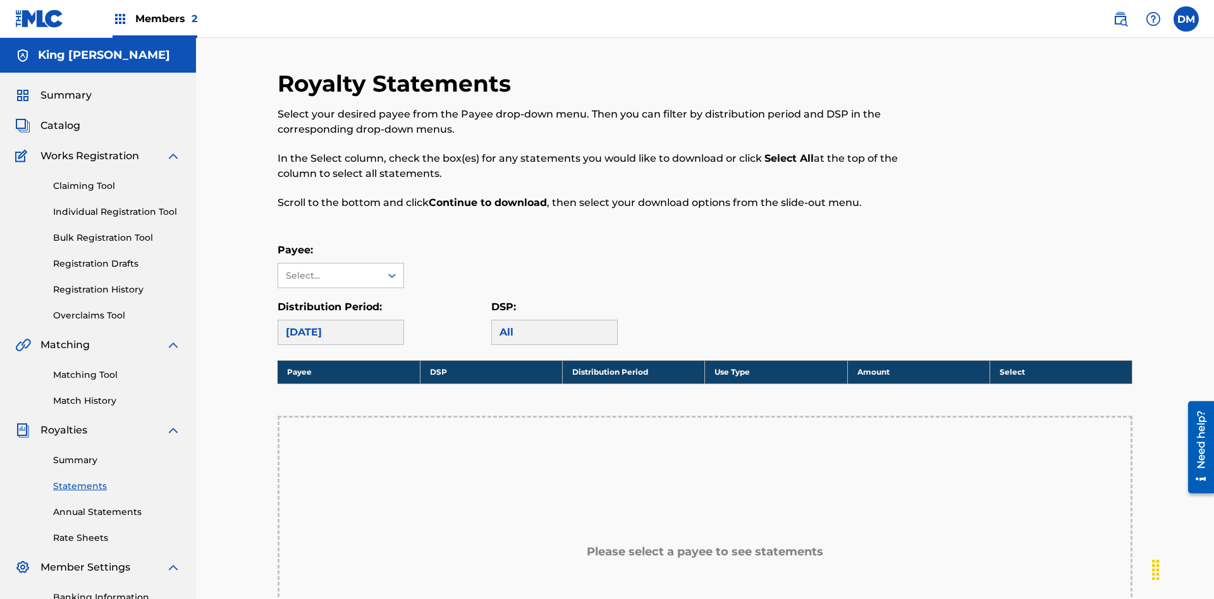
click at [117, 506] on link "Annual Statements" at bounding box center [117, 512] width 128 height 13
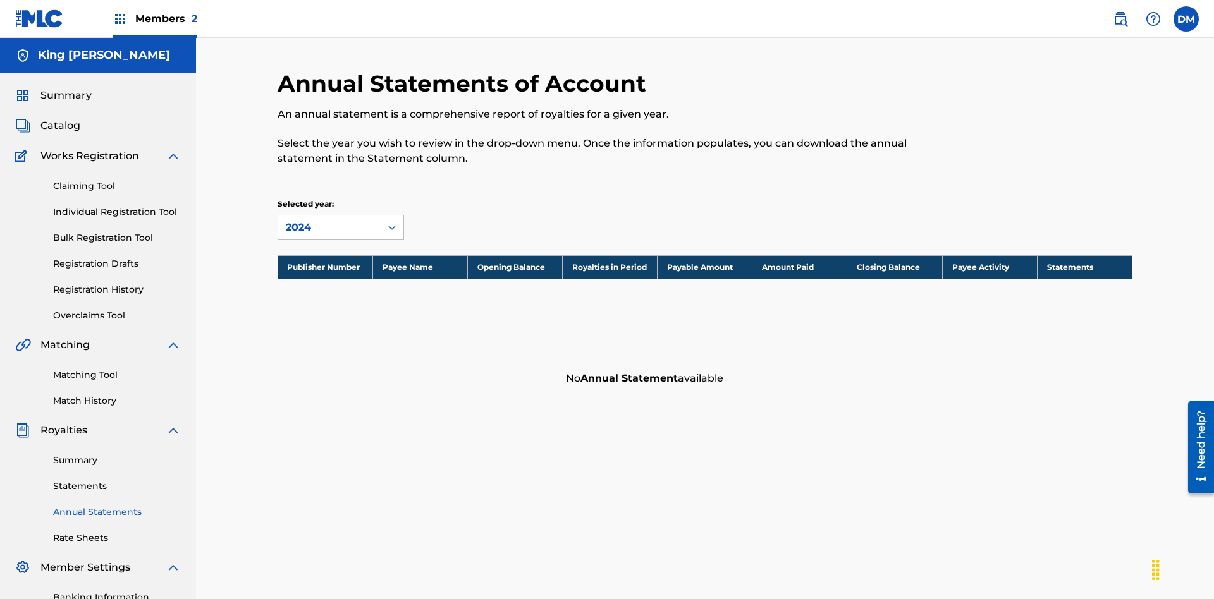
click at [117, 532] on link "Rate Sheets" at bounding box center [117, 538] width 128 height 13
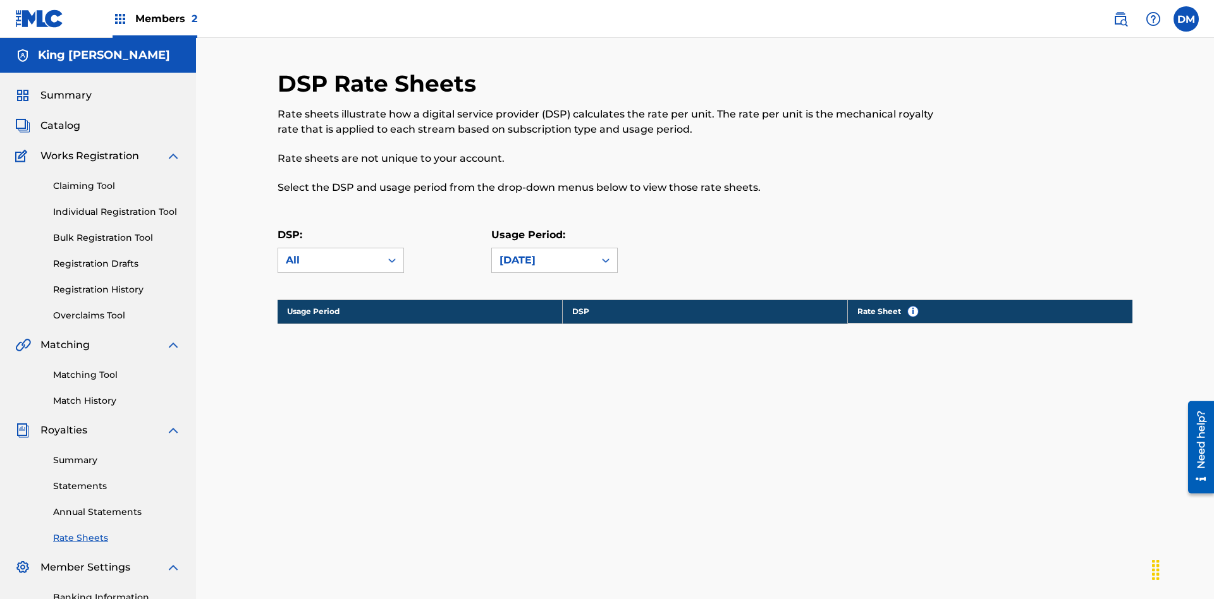
click at [117, 591] on link "Banking Information" at bounding box center [117, 597] width 128 height 13
